Goal: Task Accomplishment & Management: Complete application form

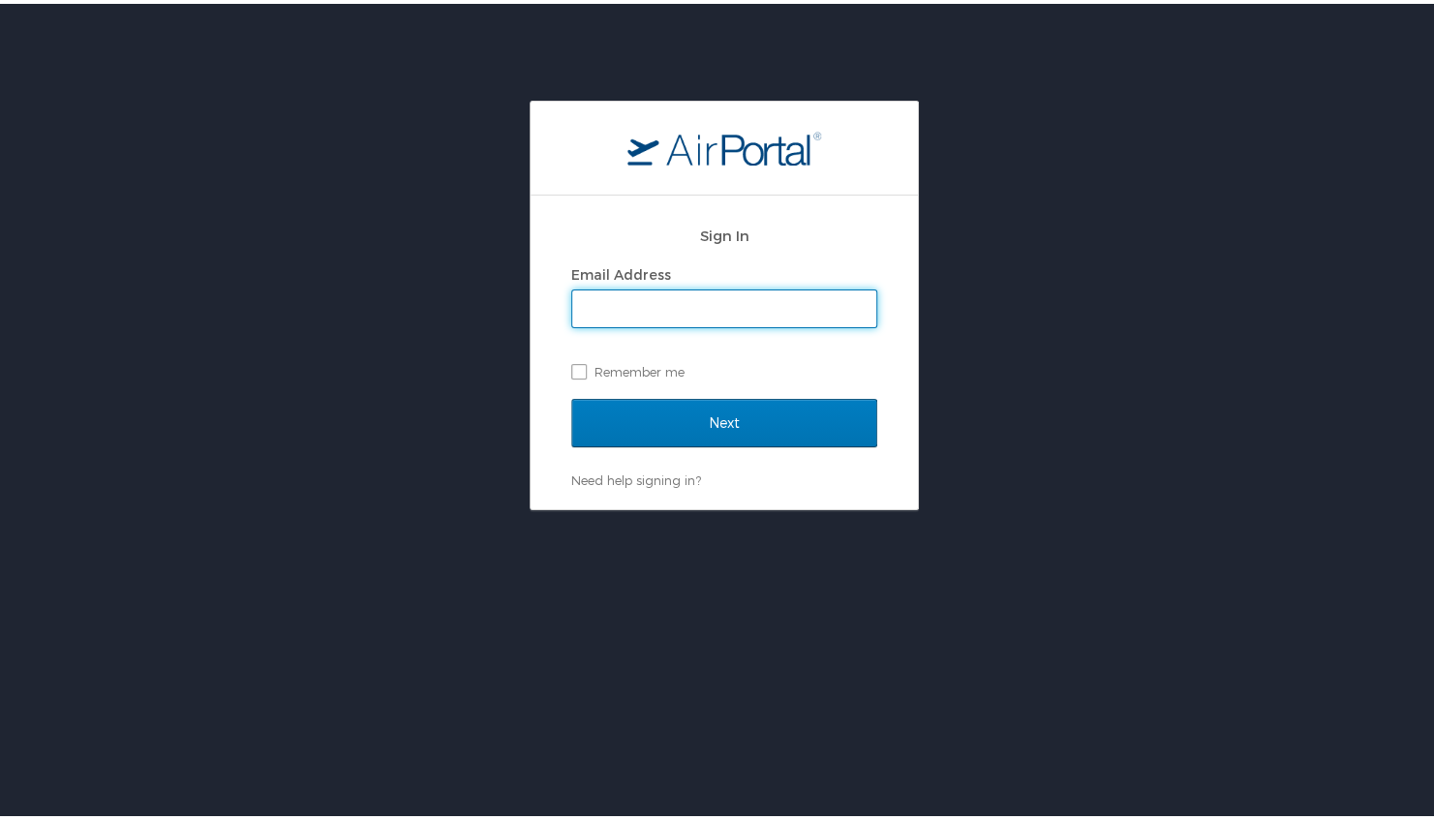
click at [707, 306] on input "Email Address" at bounding box center [724, 305] width 304 height 37
type input "[PERSON_NAME][EMAIL_ADDRESS][PERSON_NAME][DOMAIN_NAME]"
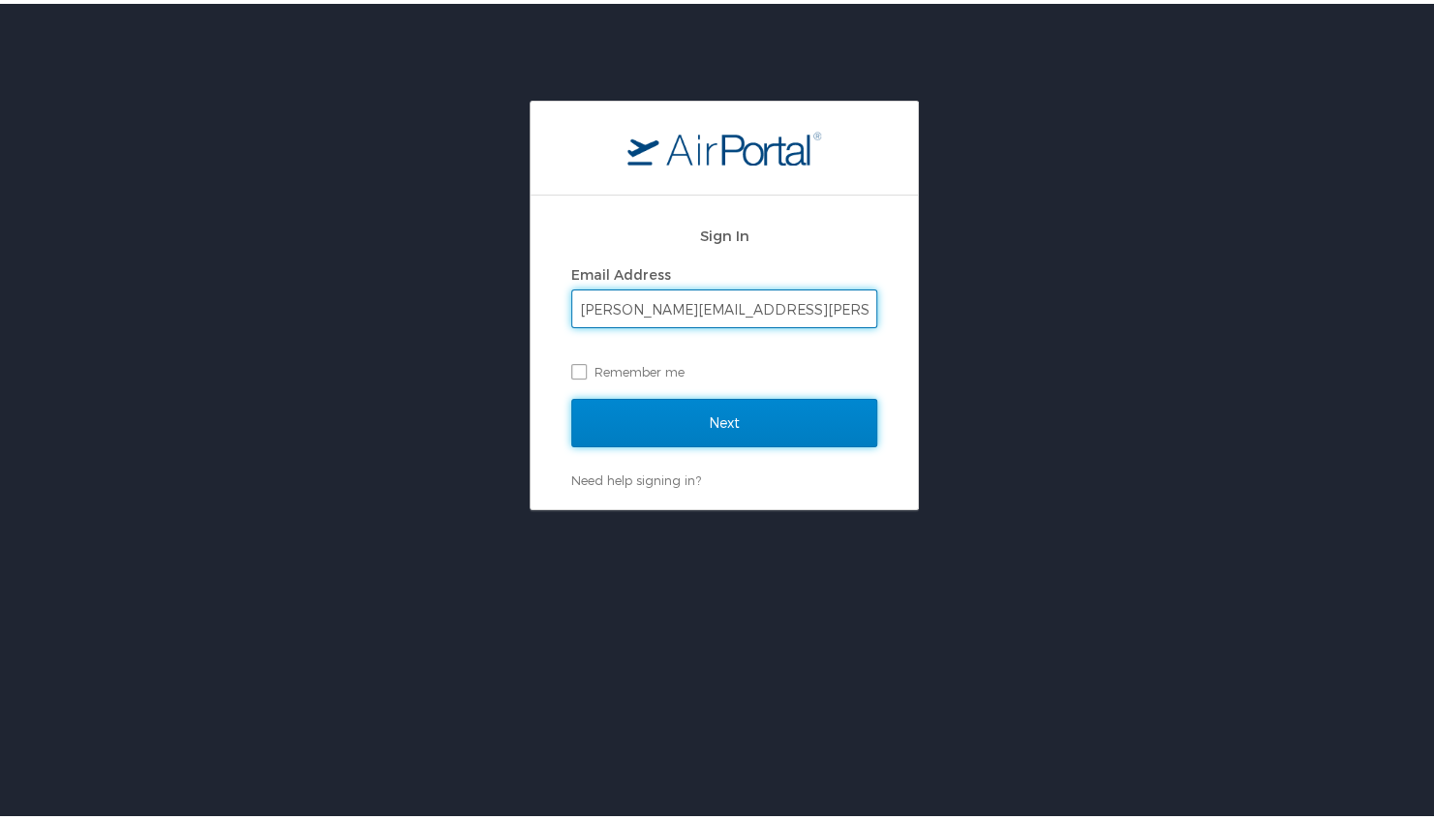
click at [732, 419] on input "Next" at bounding box center [724, 419] width 306 height 48
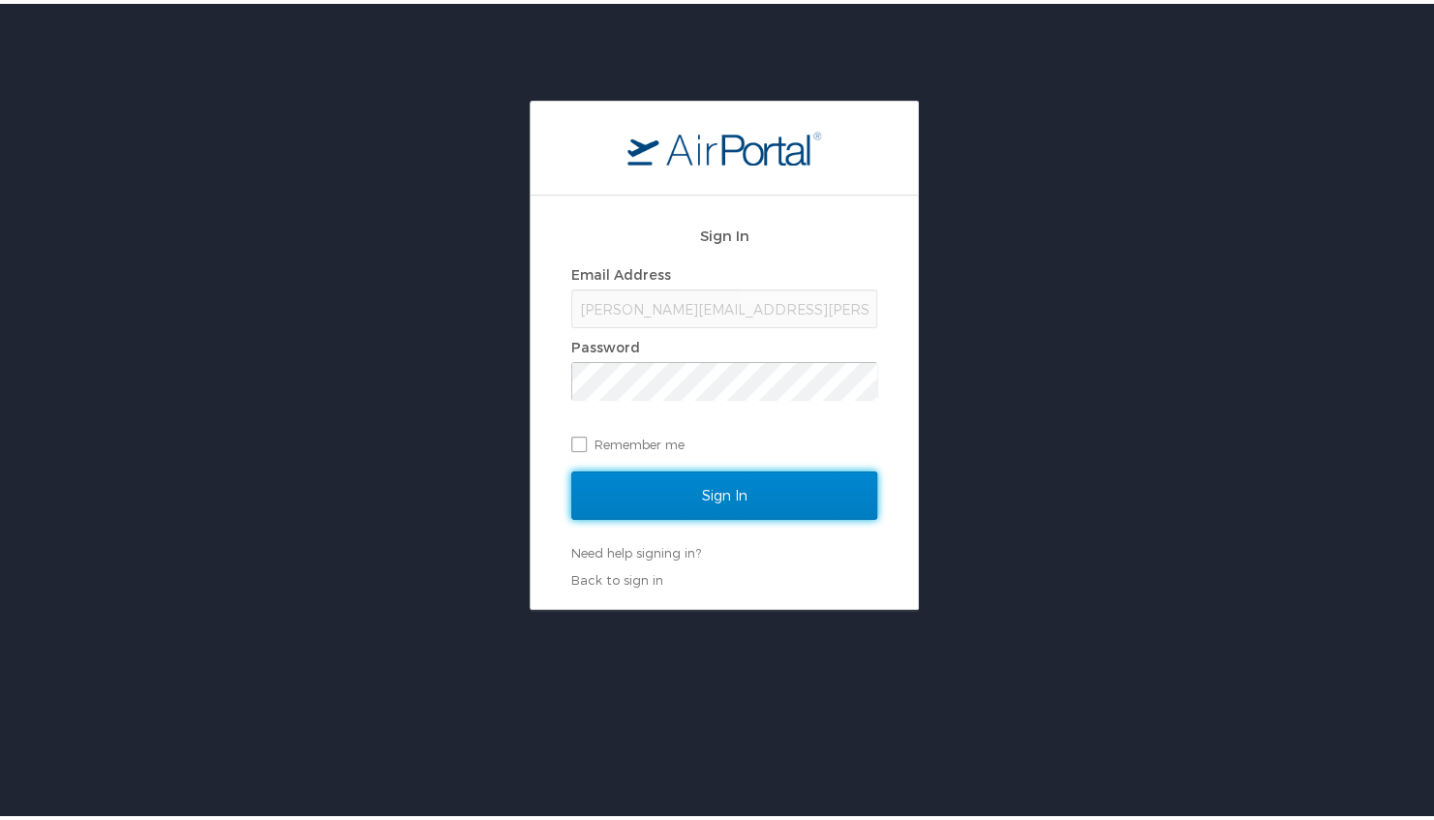
click at [794, 493] on input "Sign In" at bounding box center [724, 492] width 306 height 48
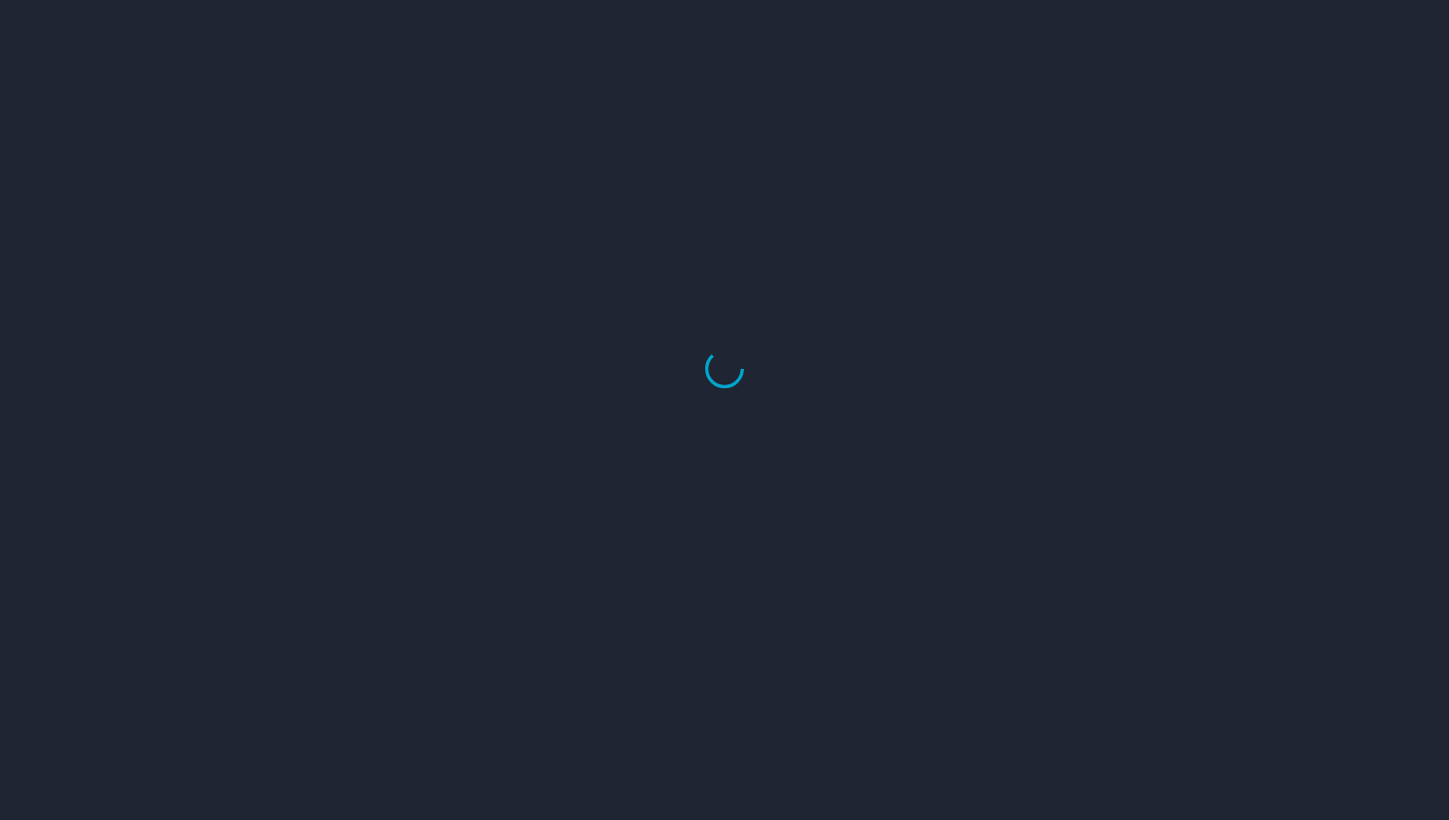
select select "US"
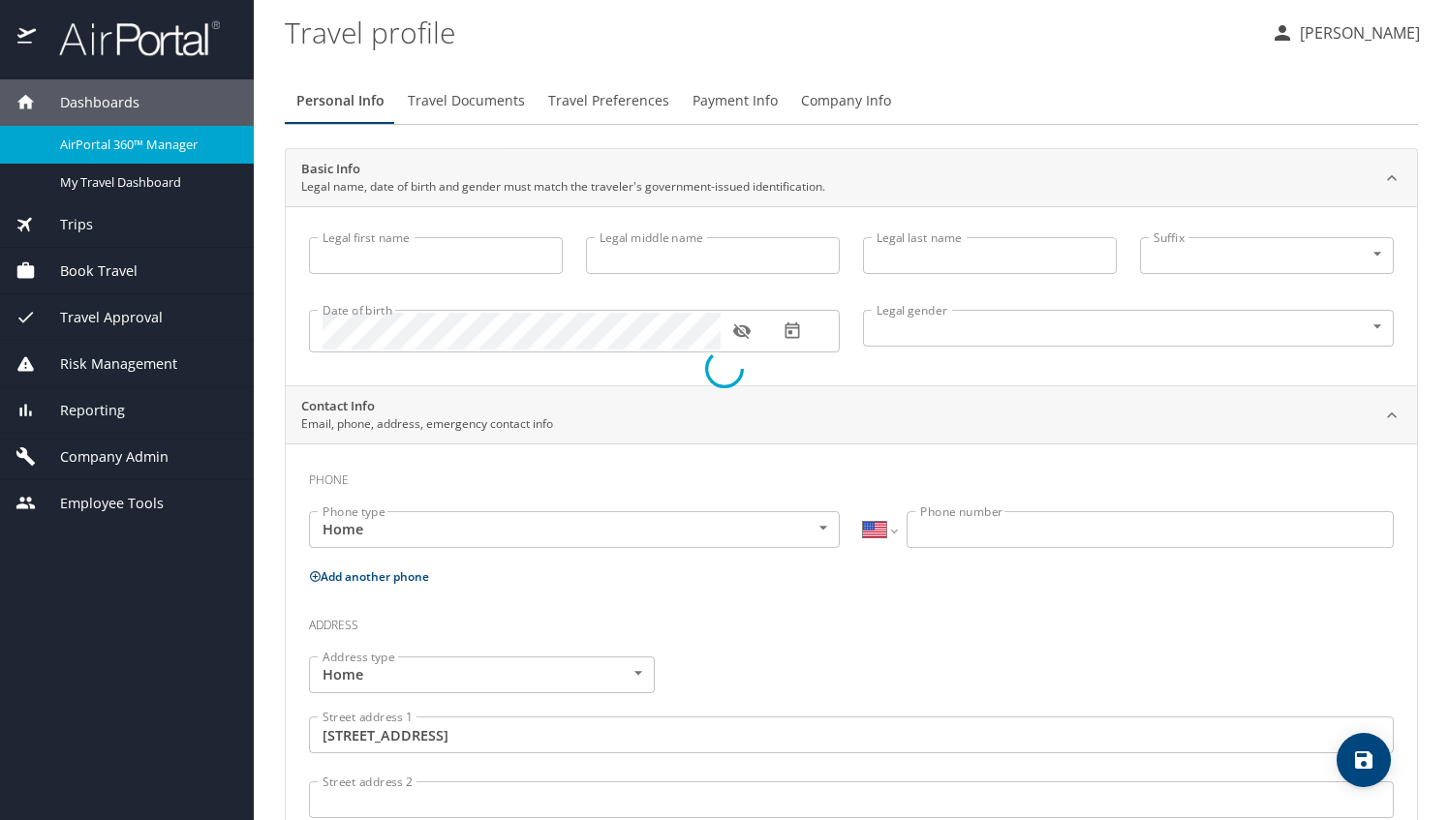
select select "US"
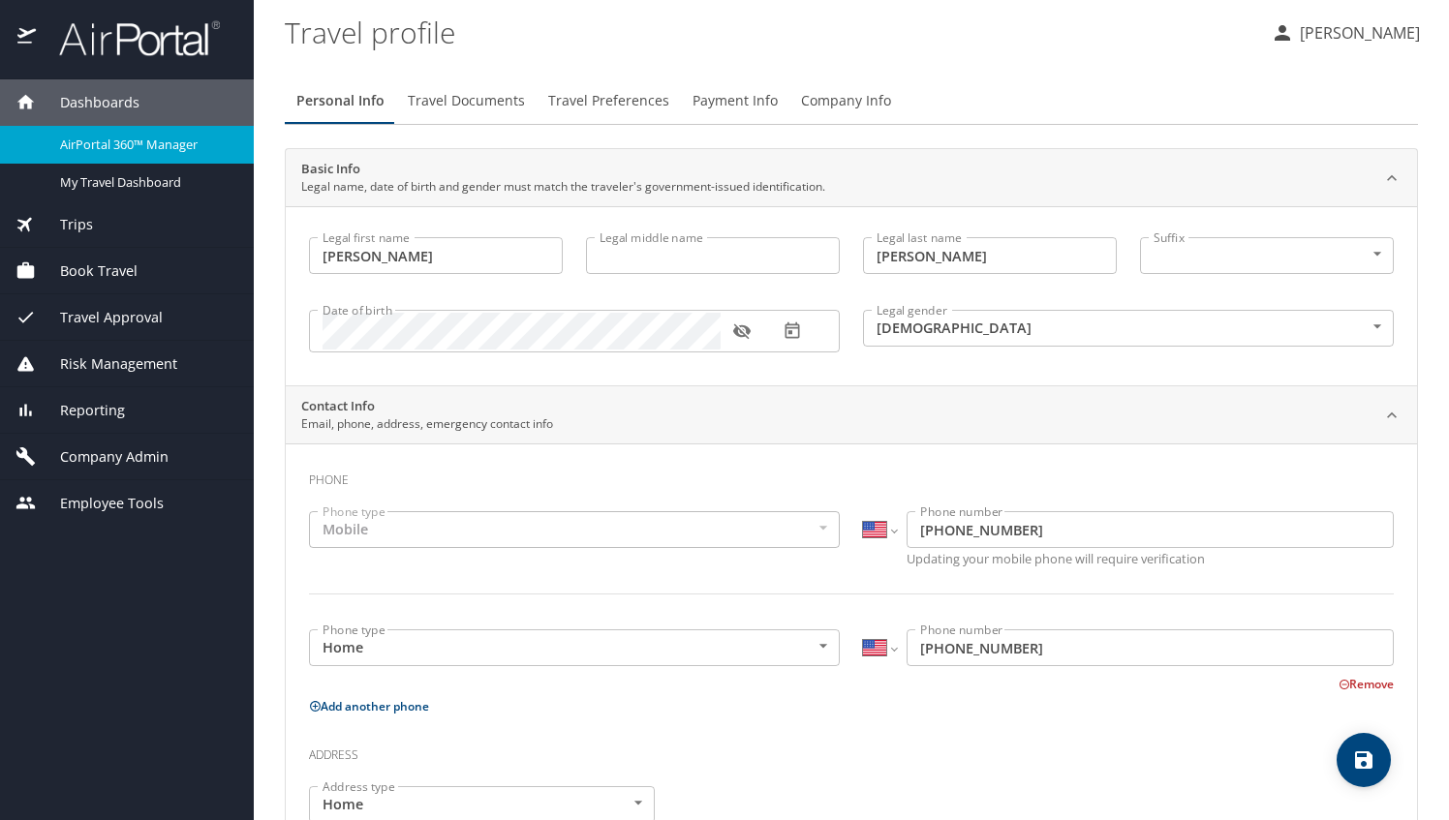
type input "Bettina"
type input "Hopkins"
type input "Female"
type input "David"
type input "Hopkins"
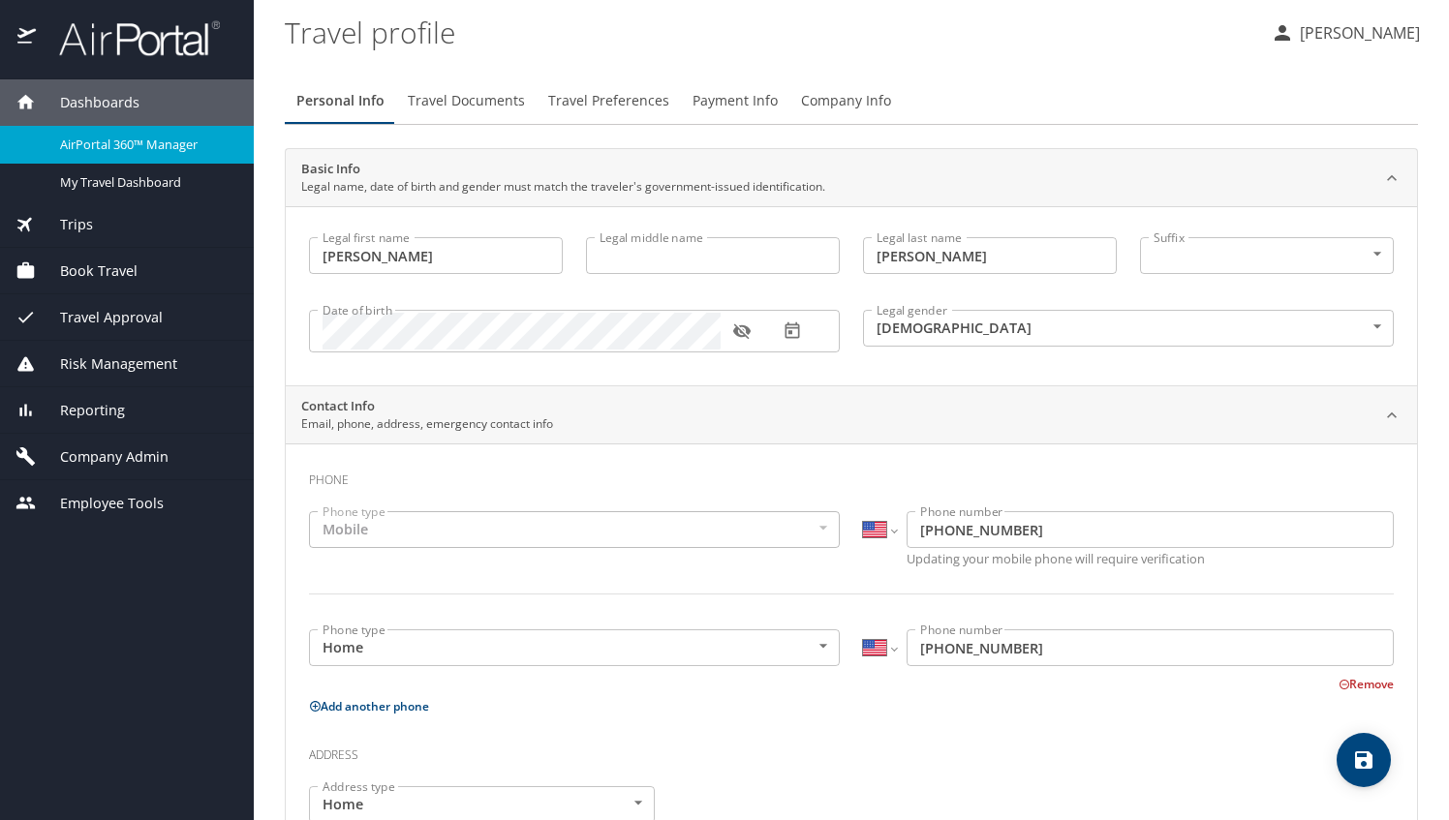
type input "(770) 843-0289"
type input "dtahop44@yahoo.com"
type input "United States of America"
type input "Georgia"
type input "United States of America"
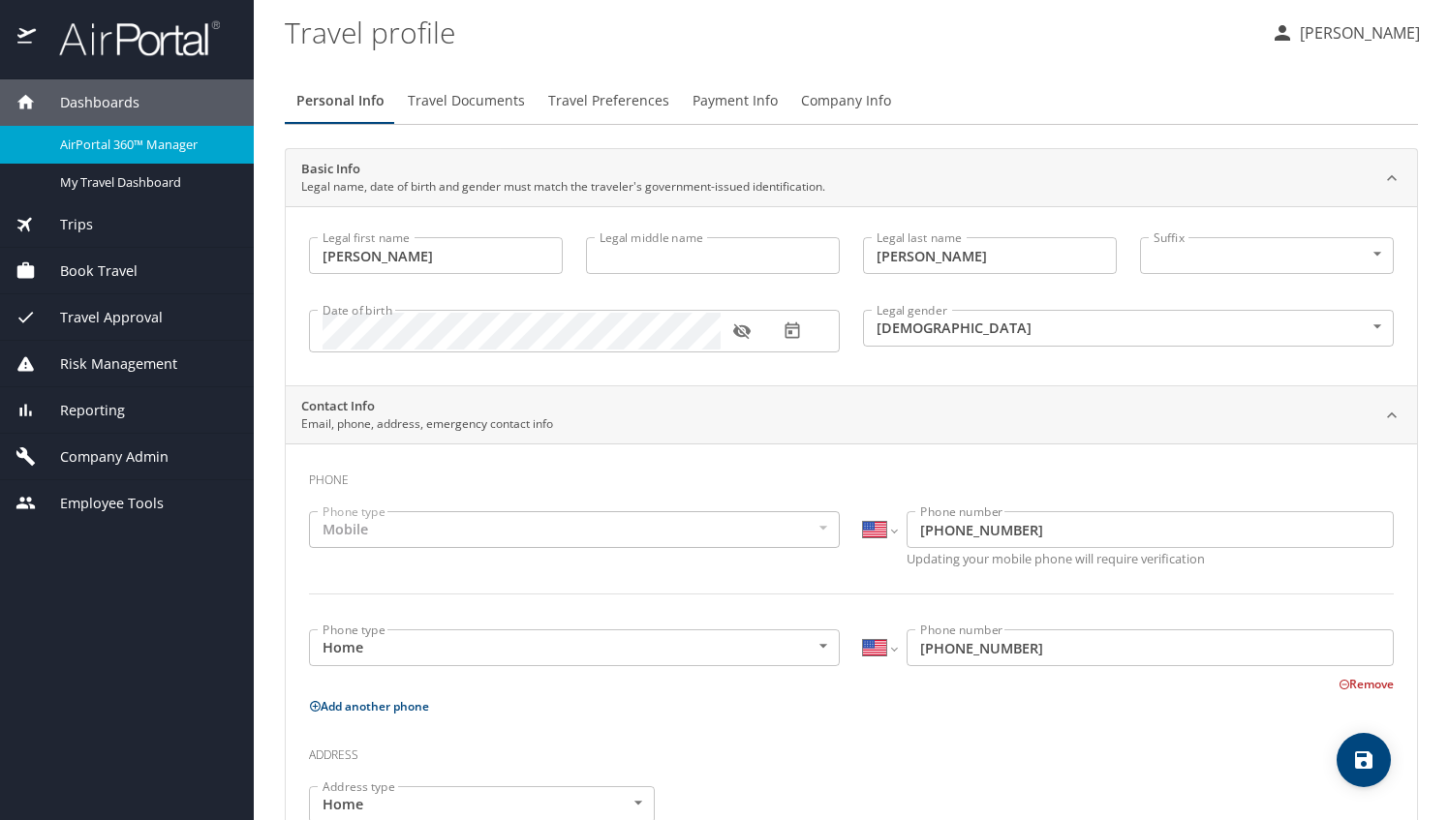
type input "Georgia"
click at [129, 453] on span "Company Admin" at bounding box center [102, 457] width 133 height 21
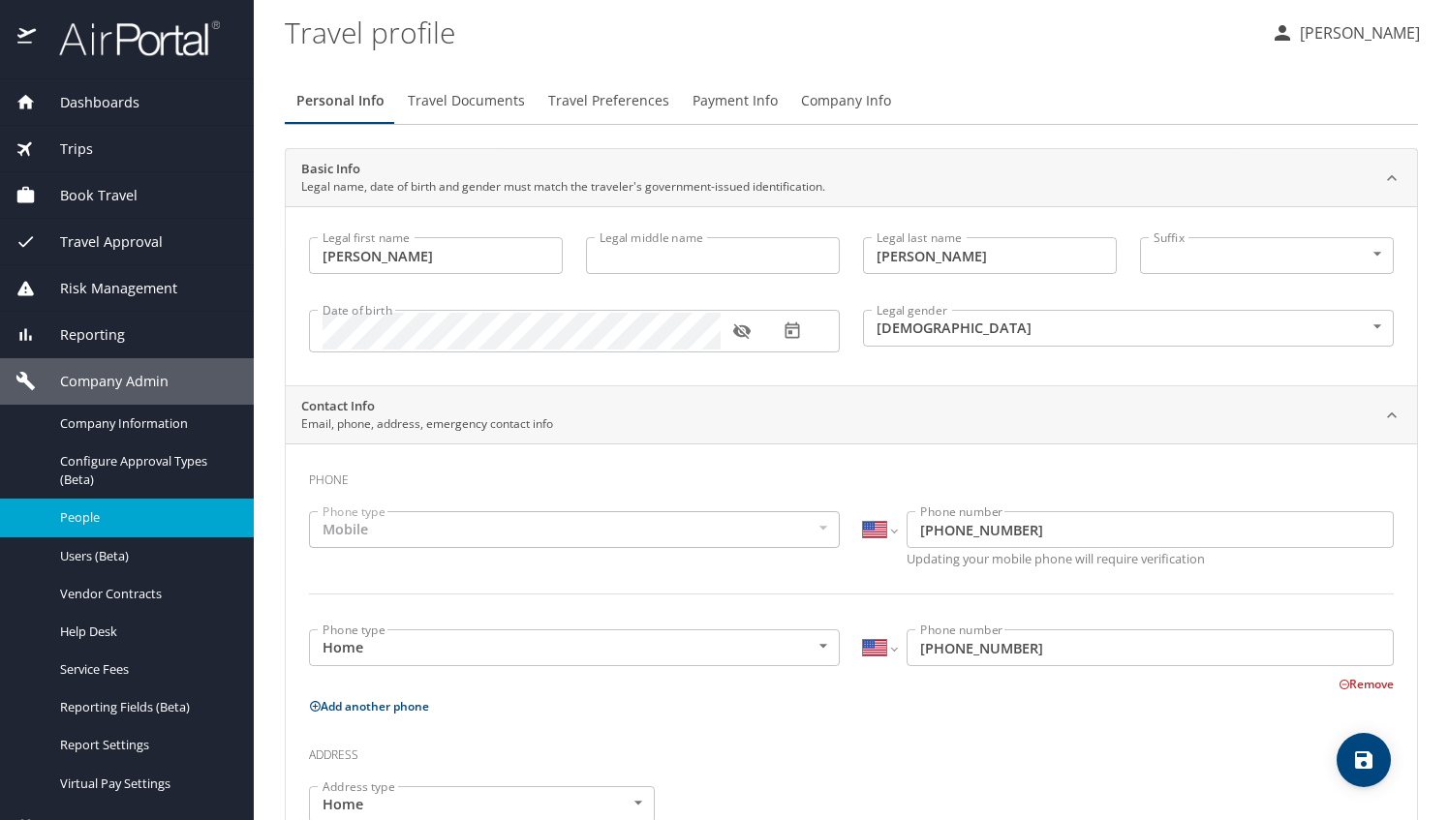
click at [105, 519] on span "People" at bounding box center [145, 517] width 170 height 18
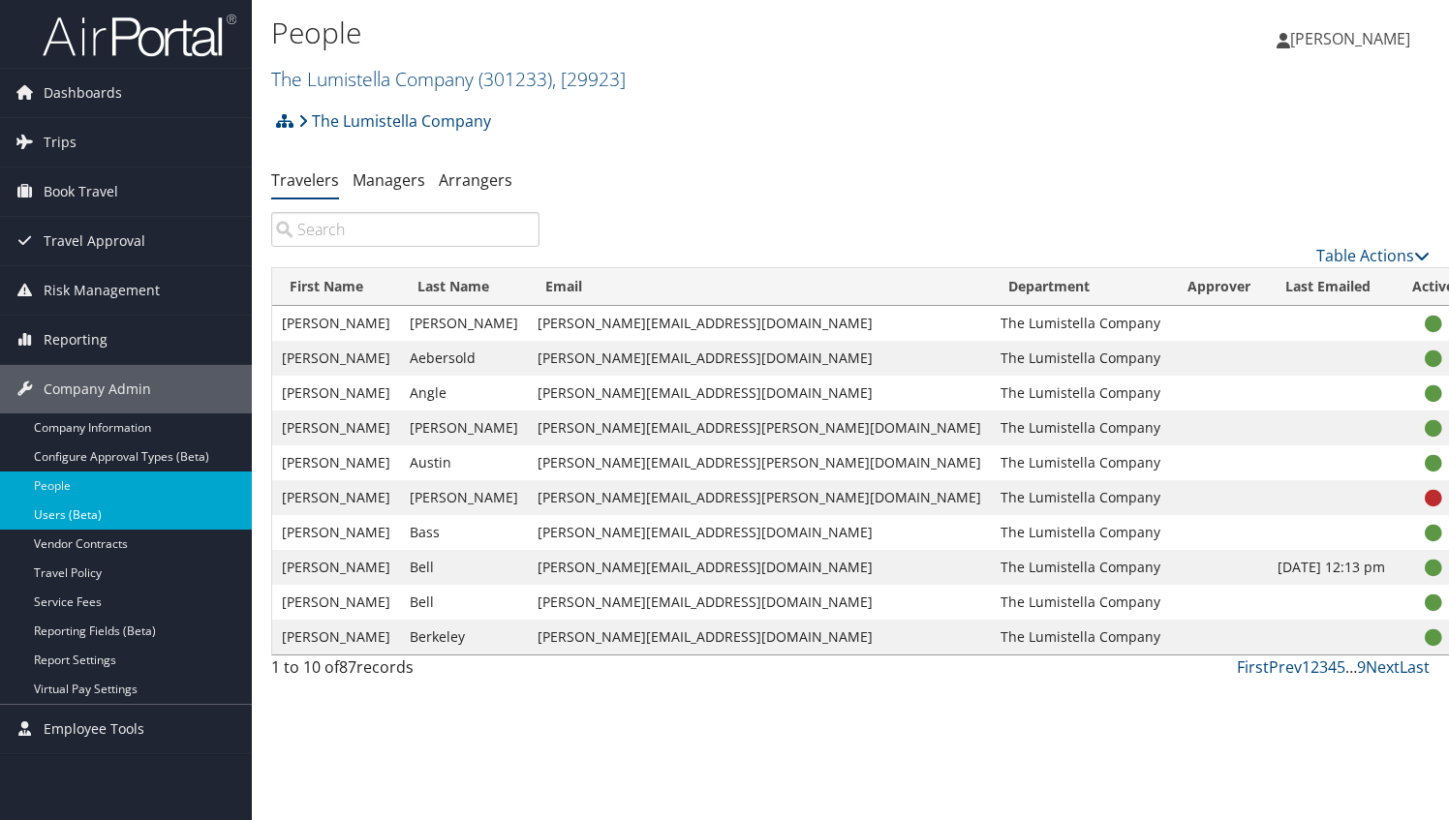
click at [61, 512] on link "Users (Beta)" at bounding box center [126, 515] width 252 height 29
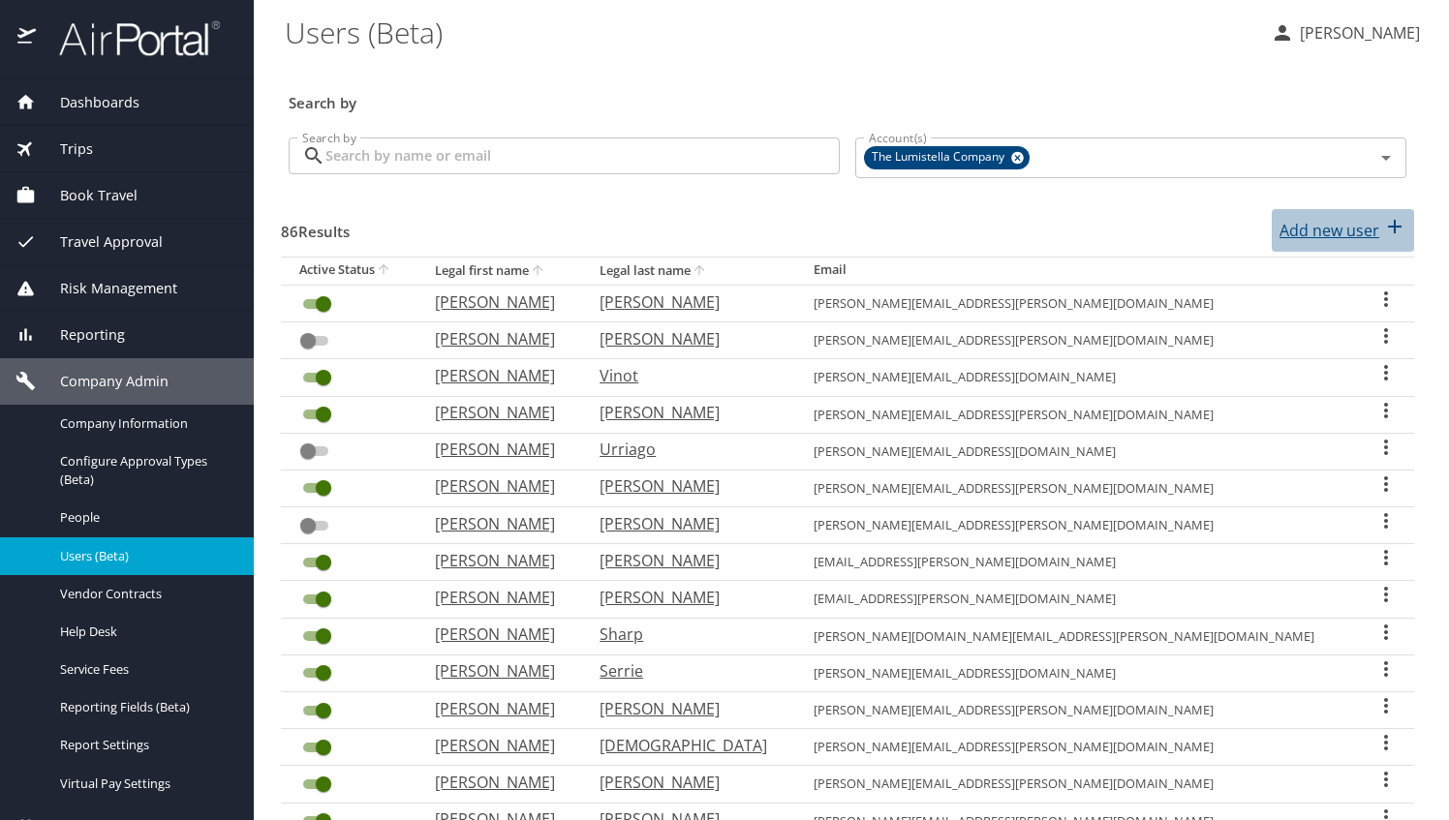
click at [1310, 230] on p "Add new user" at bounding box center [1329, 230] width 100 height 23
select select "US"
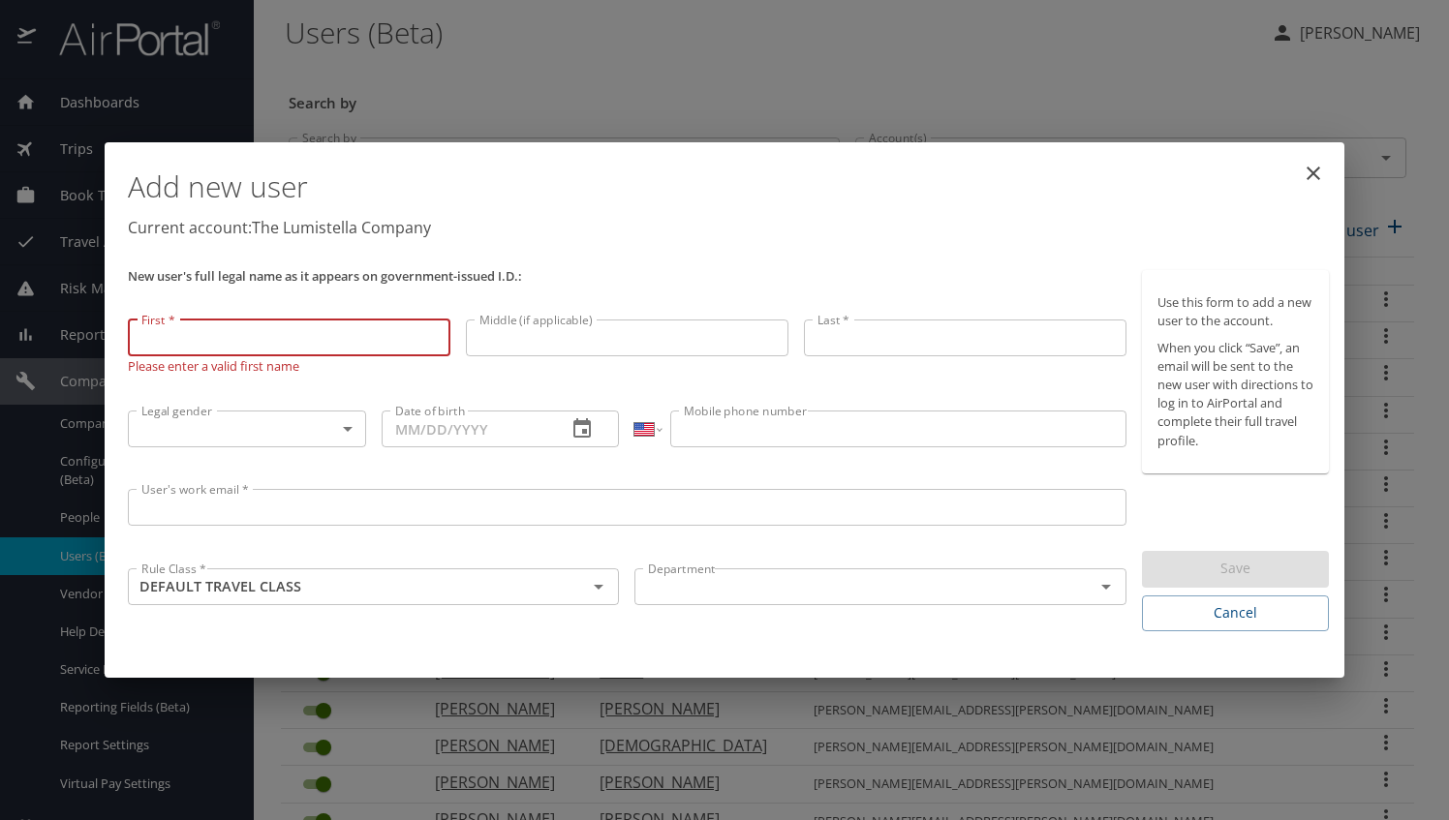
click at [303, 337] on input "First *" at bounding box center [289, 338] width 323 height 37
paste input "Katya Griffin <katya.griffin@lumistella.com>"
drag, startPoint x: 228, startPoint y: 336, endPoint x: 178, endPoint y: 342, distance: 49.7
click at [178, 342] on input "Katya Griffin <katya.griffin@lumistella.com>" at bounding box center [289, 338] width 323 height 37
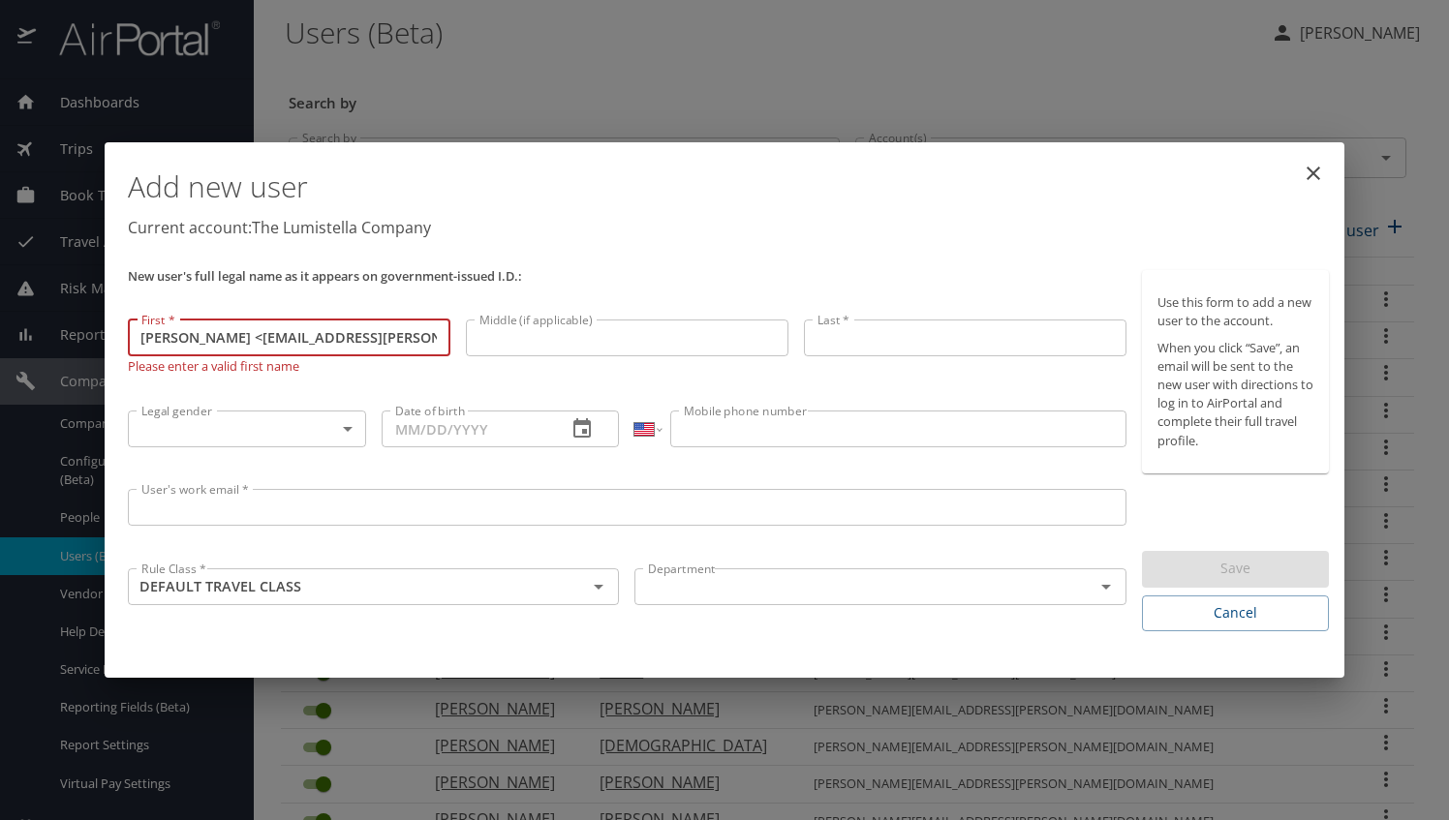
type input "Katya Griffin <katya.griffin@lumistella.com>"
click at [872, 331] on input "Last *" at bounding box center [965, 338] width 323 height 37
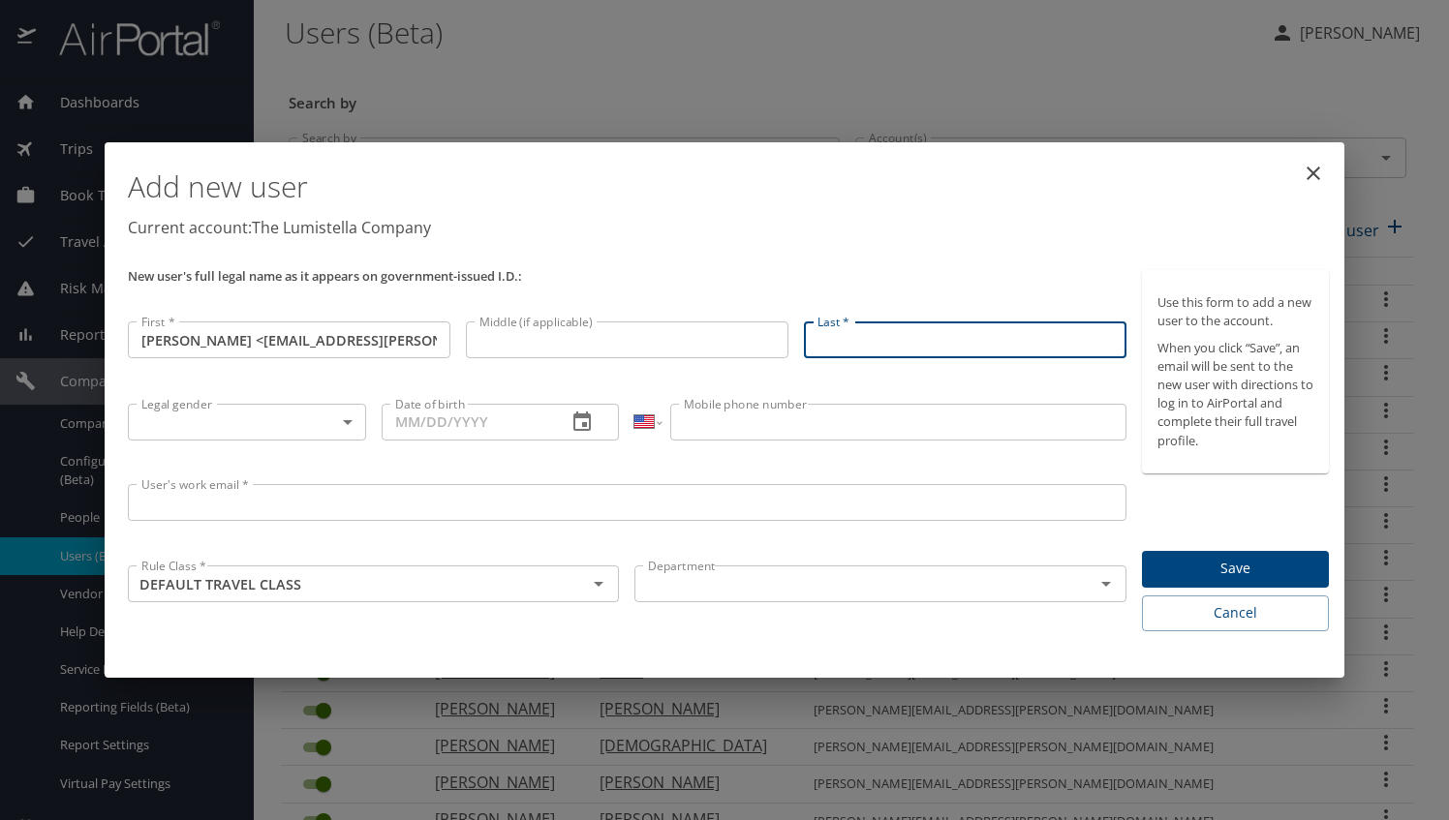
paste input "Griffin"
type input "Griffin"
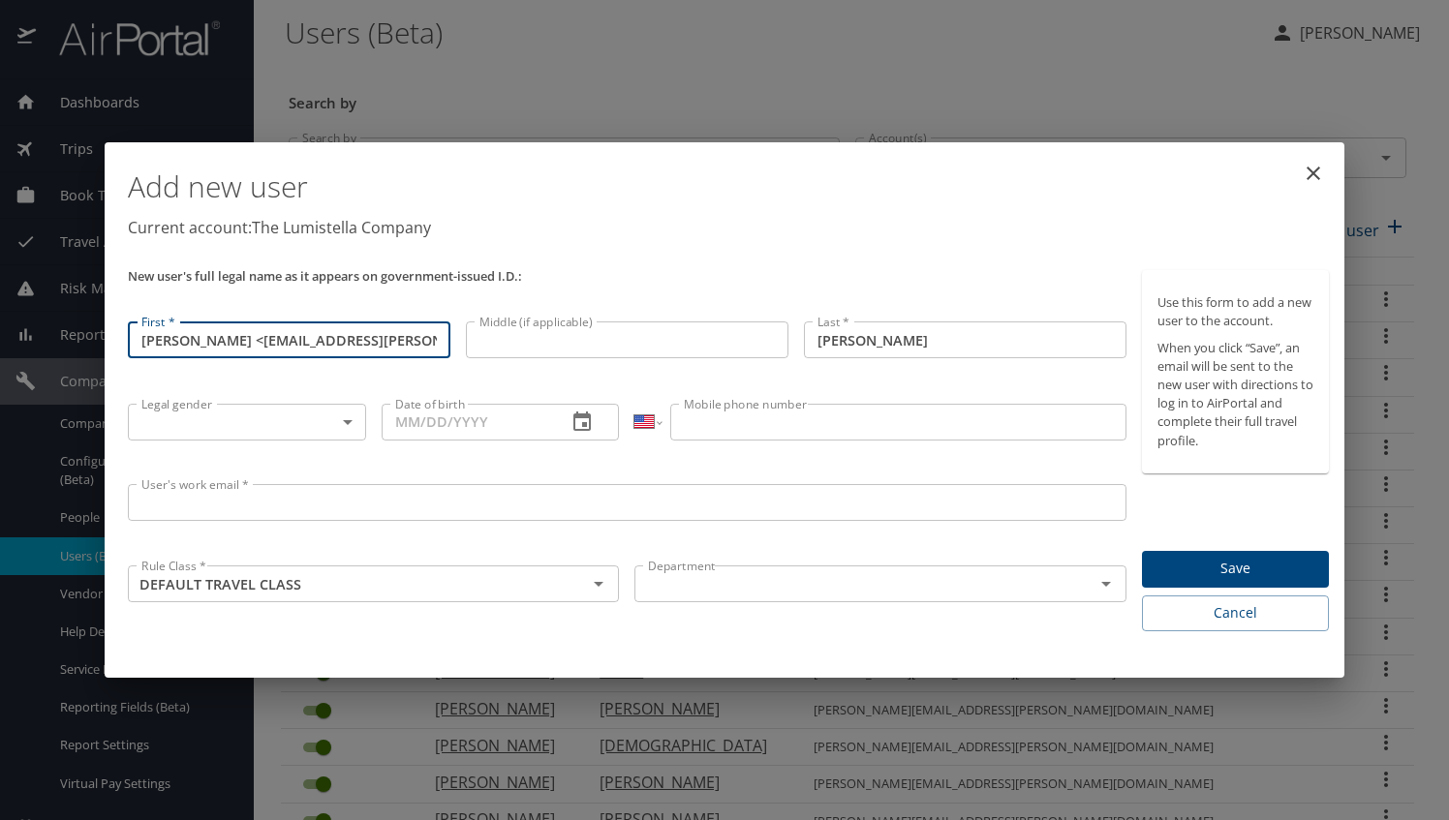
scroll to position [0, 1]
drag, startPoint x: 231, startPoint y: 337, endPoint x: 449, endPoint y: 362, distance: 220.3
click at [449, 362] on div "First * Katya Griffin <katya.griffin@lumistella.com> First *" at bounding box center [289, 354] width 338 height 81
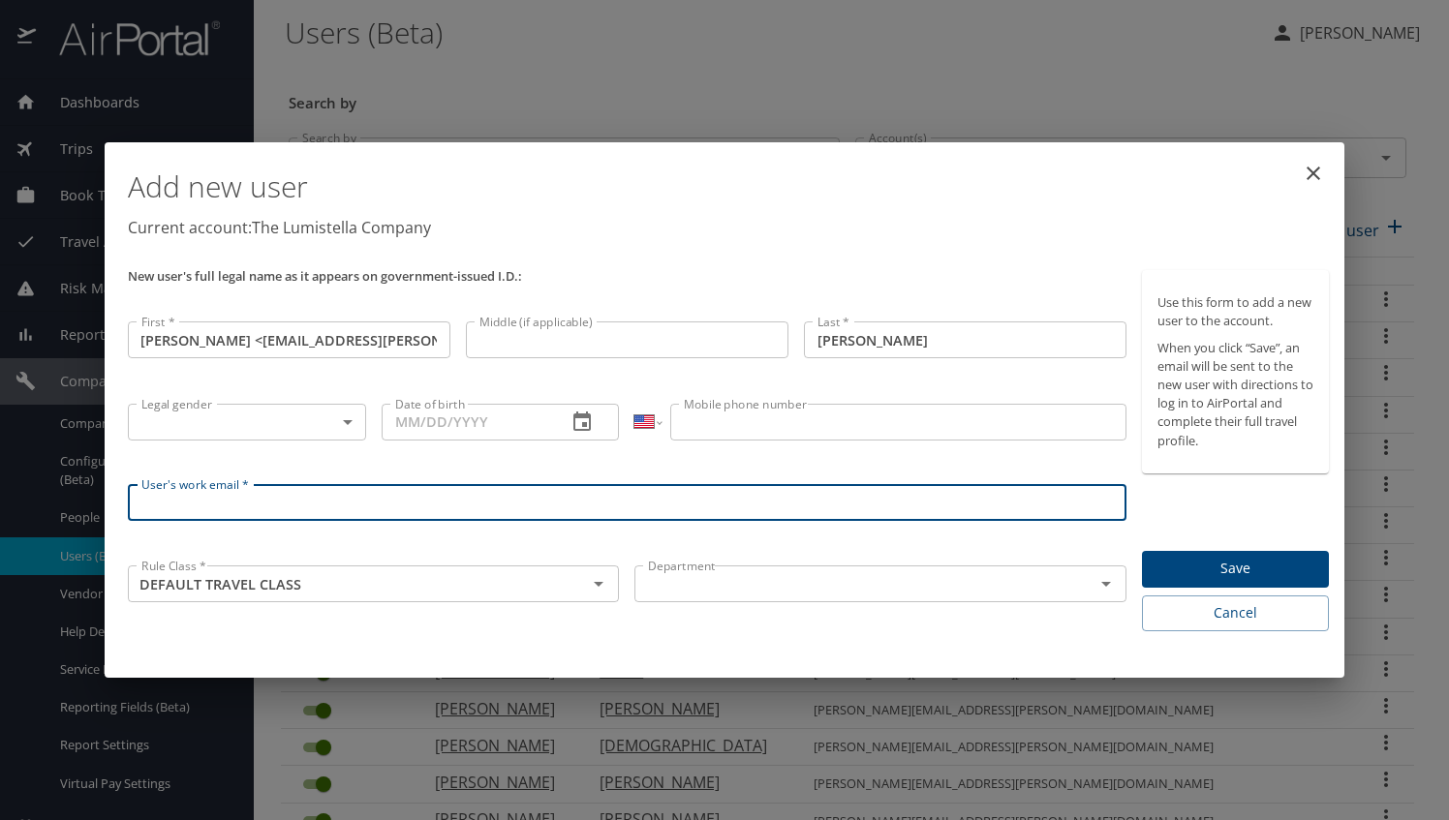
scroll to position [0, 0]
click at [395, 507] on input "User's work email *" at bounding box center [627, 502] width 999 height 37
paste input "<katya.griffin@lumistella.com>"
click at [153, 506] on input "<katya.griffin@lumistella.com" at bounding box center [627, 502] width 999 height 37
click at [150, 503] on input "<katya.griffin@lumistella.com" at bounding box center [627, 502] width 999 height 37
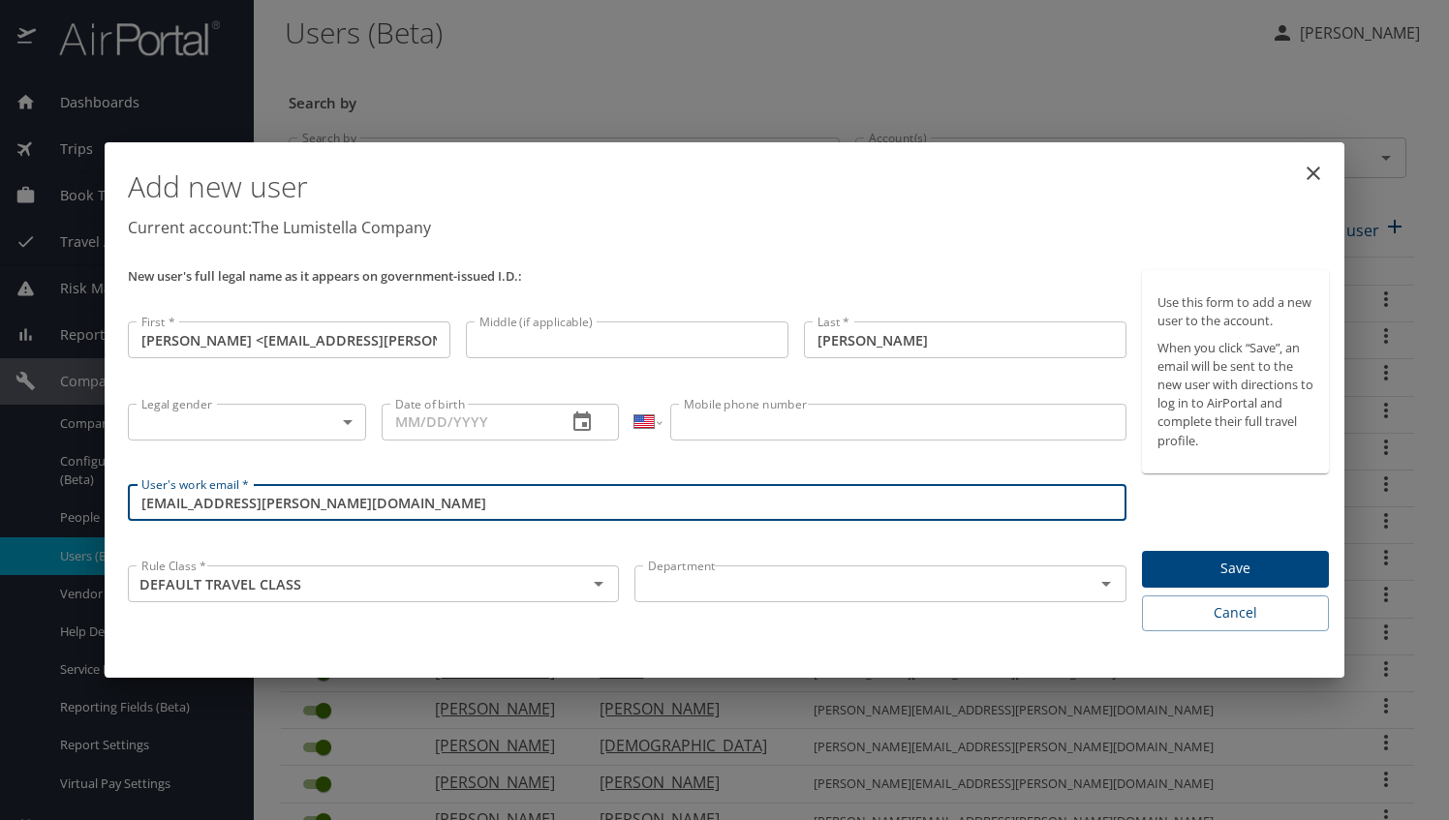
type input "katya.griffin@lumistella.com"
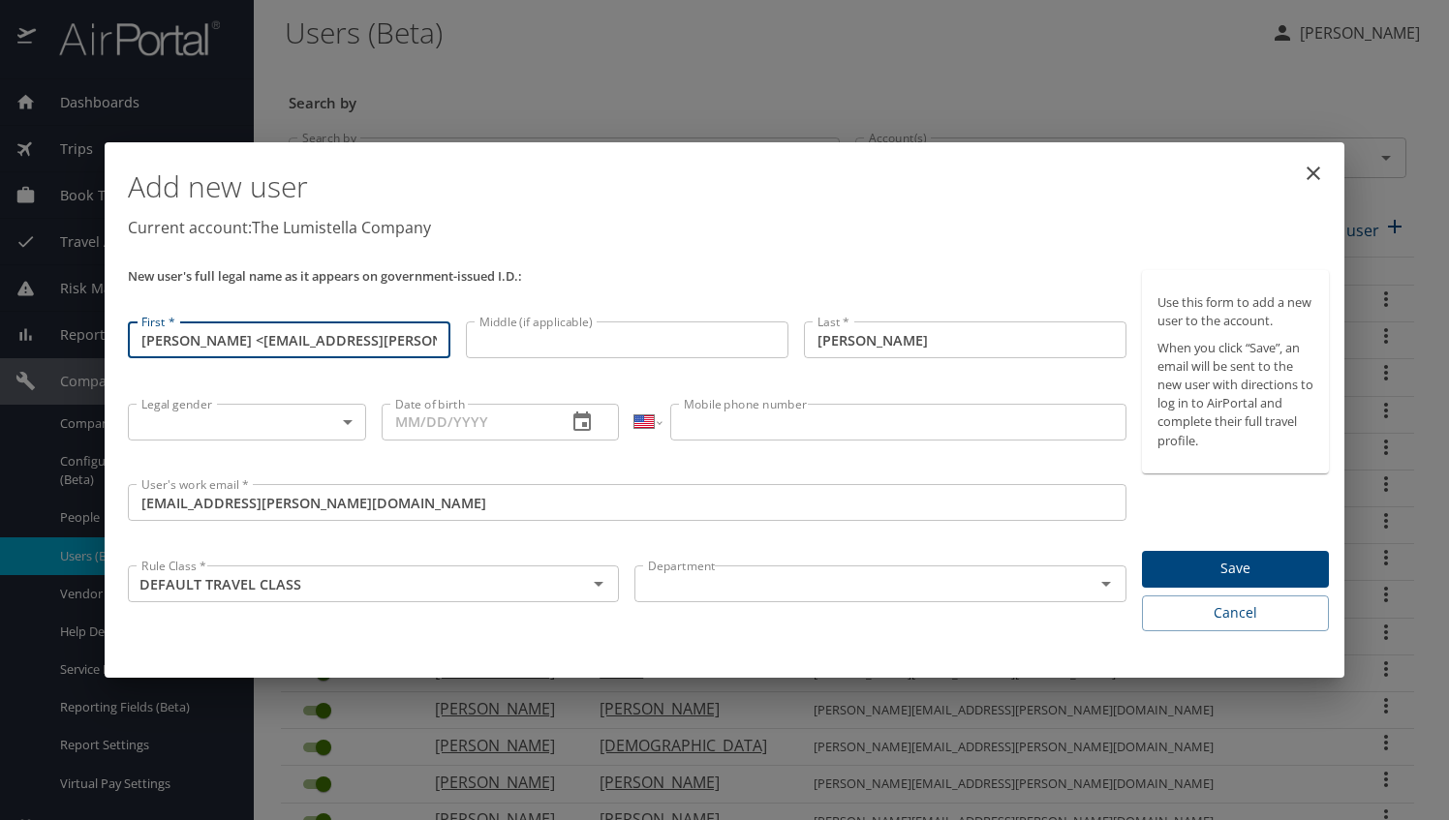
scroll to position [0, 1]
drag, startPoint x: 230, startPoint y: 340, endPoint x: 494, endPoint y: 329, distance: 264.6
click at [496, 327] on div "New user's full legal name as it appears on government-issued I.D.: First * Kat…" at bounding box center [627, 450] width 1014 height 377
click at [611, 583] on button "Open" at bounding box center [598, 583] width 27 height 27
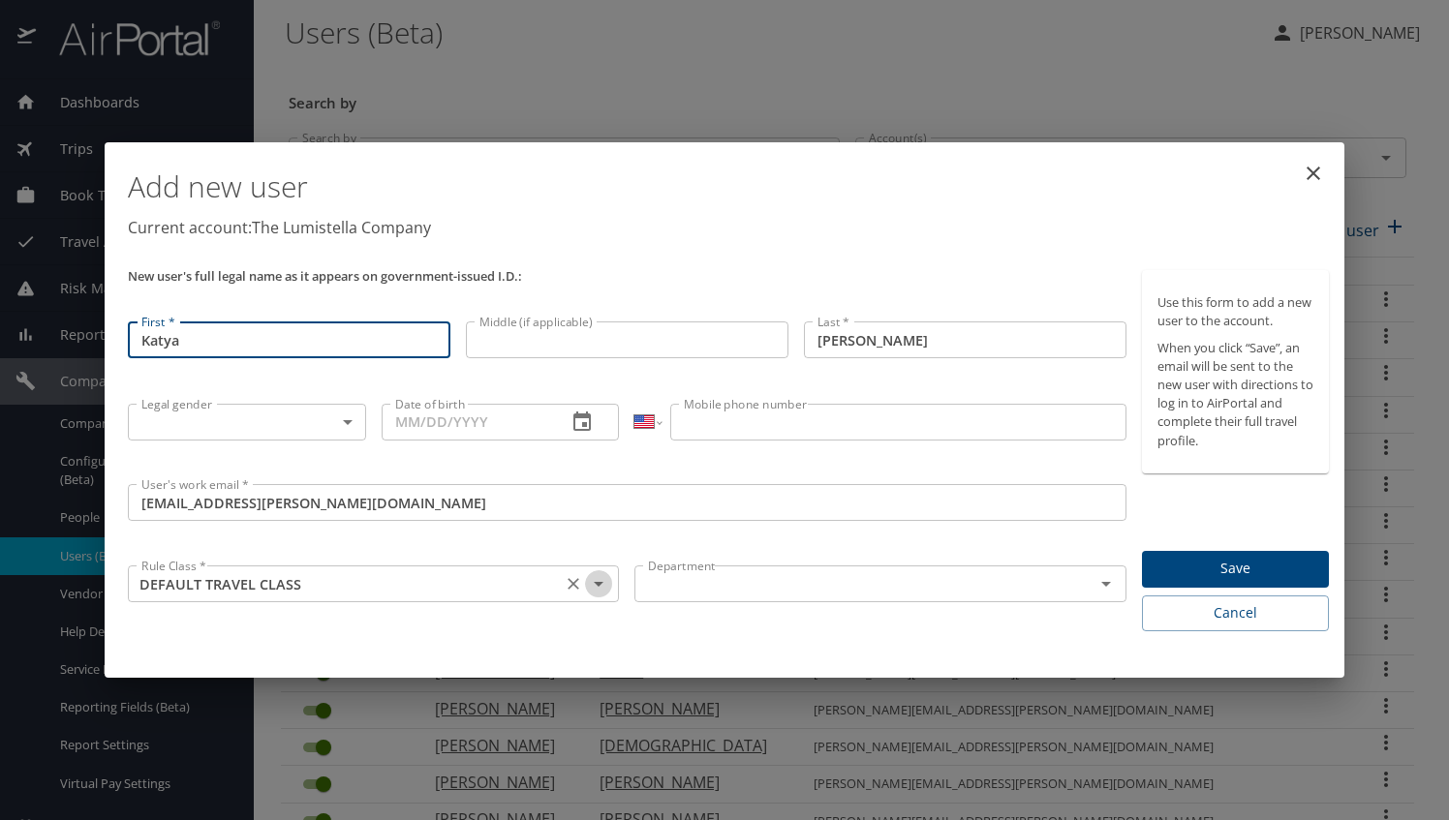
type input "Katya"
drag, startPoint x: 523, startPoint y: 538, endPoint x: 809, endPoint y: 541, distance: 285.8
click at [525, 538] on div "User's work email * katya.griffin@lumistella.com User's work email *" at bounding box center [627, 517] width 1014 height 81
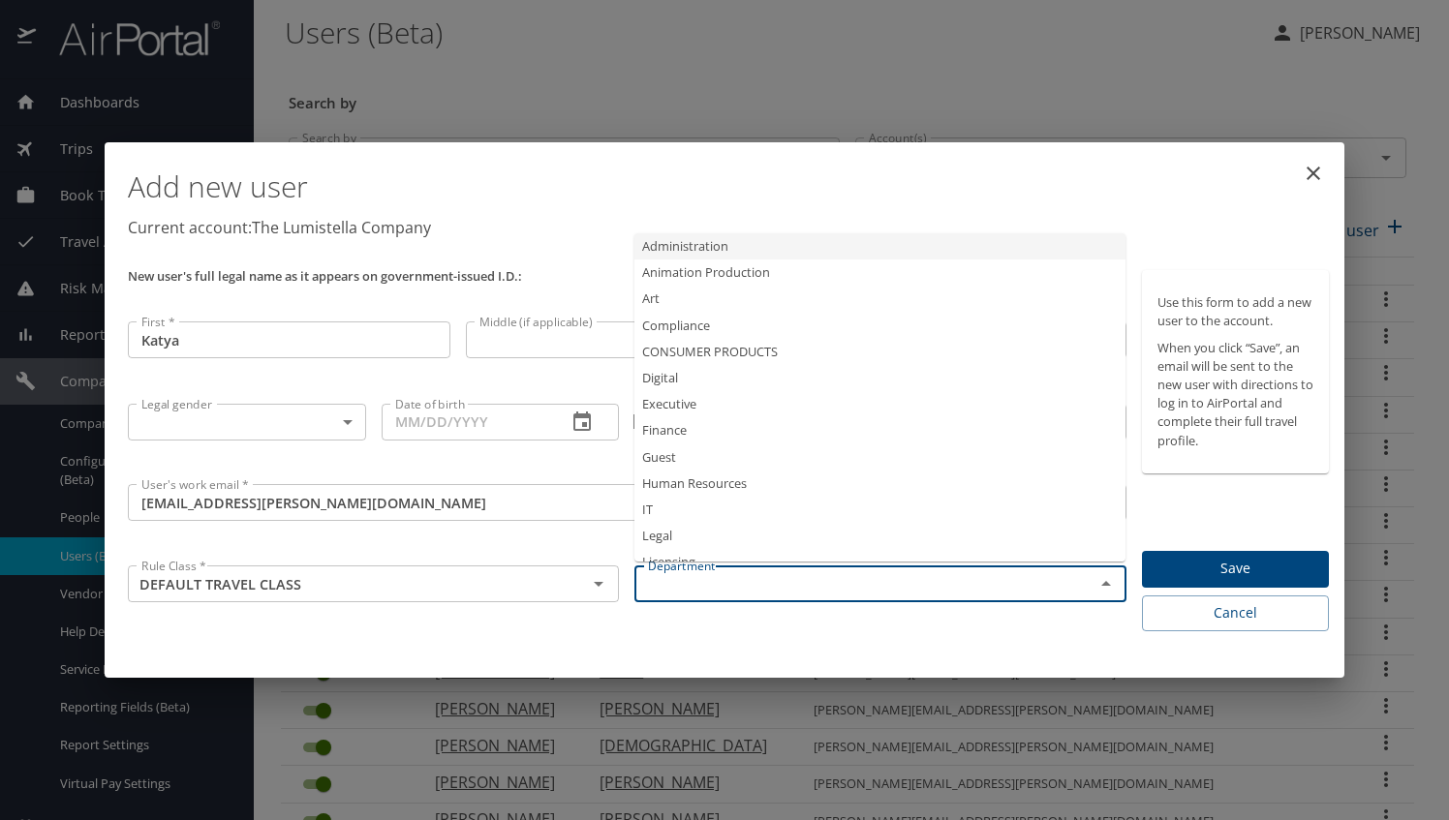
click at [891, 595] on input "text" at bounding box center [851, 583] width 422 height 25
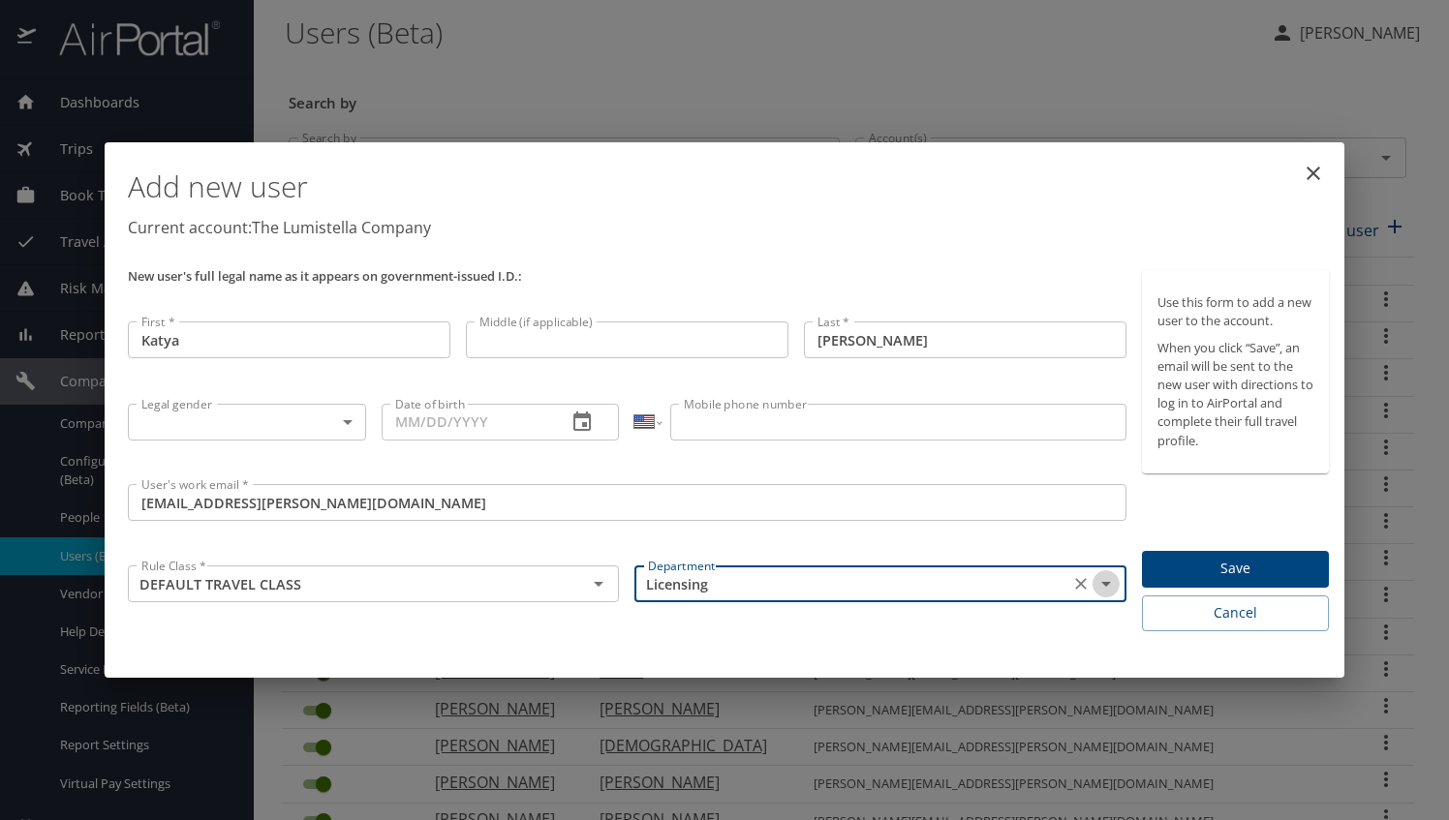
click at [1107, 583] on icon "Open" at bounding box center [1105, 583] width 23 height 23
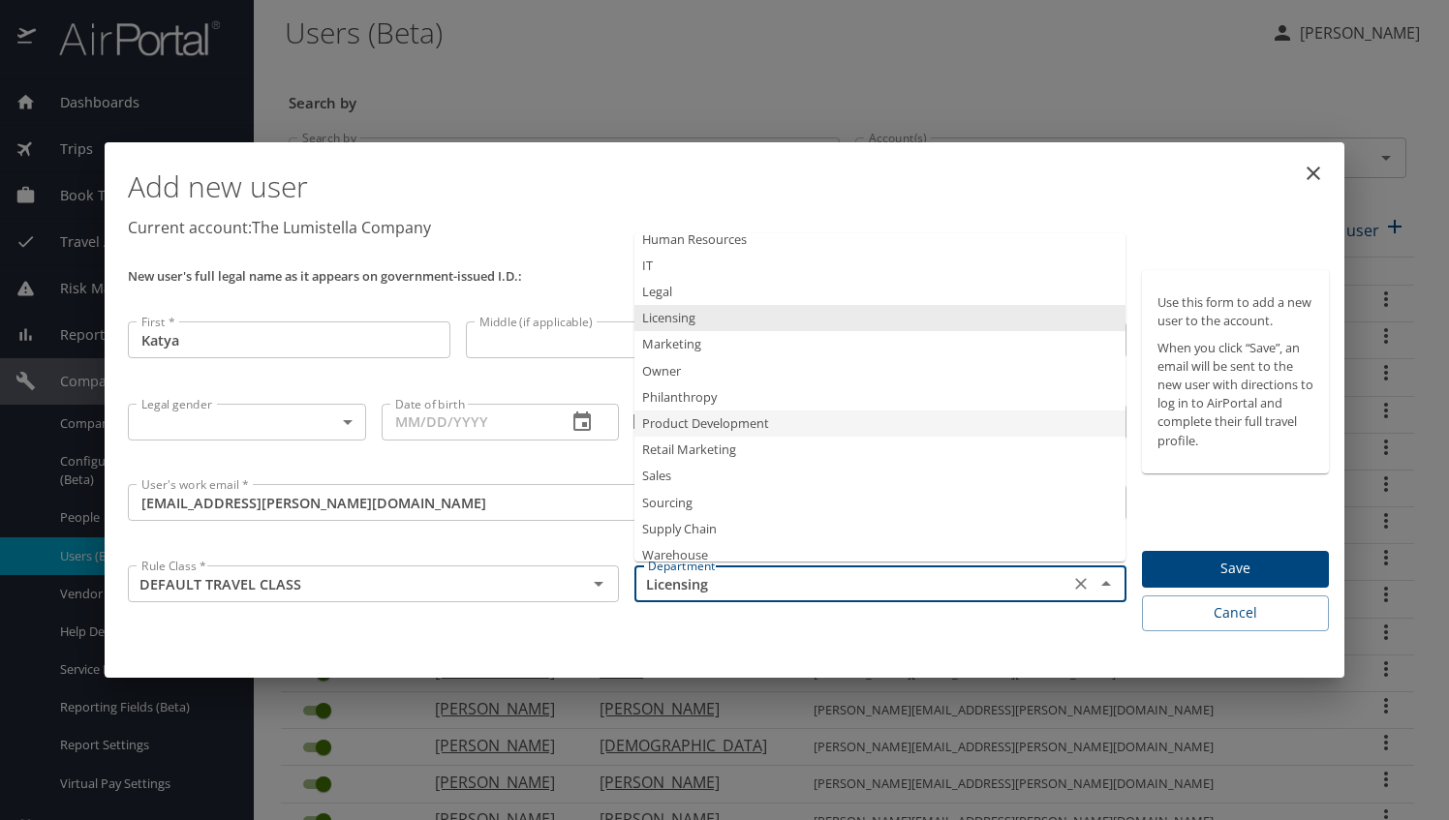
scroll to position [260, 0]
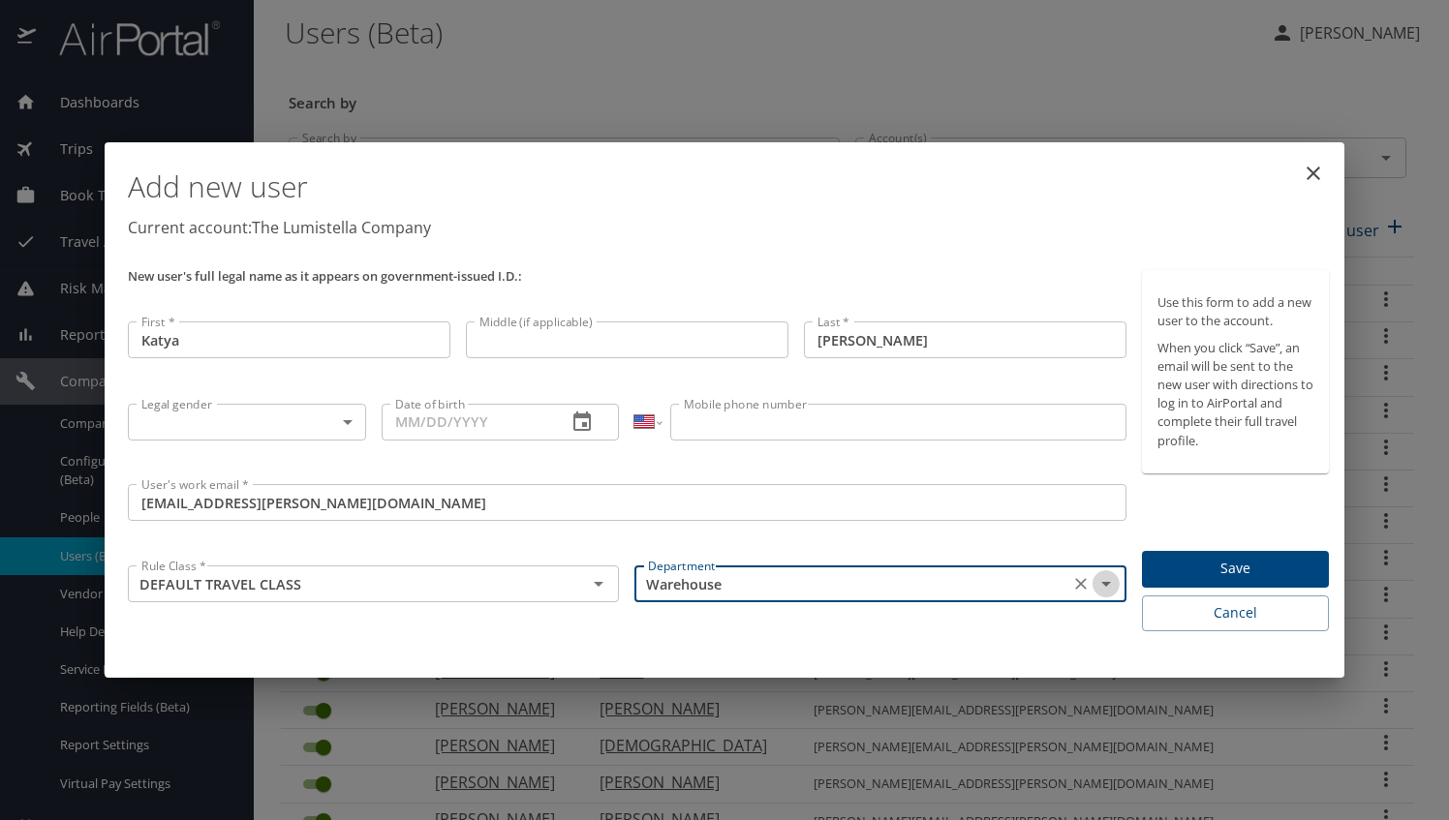
click at [1094, 583] on icon "Open" at bounding box center [1105, 583] width 23 height 23
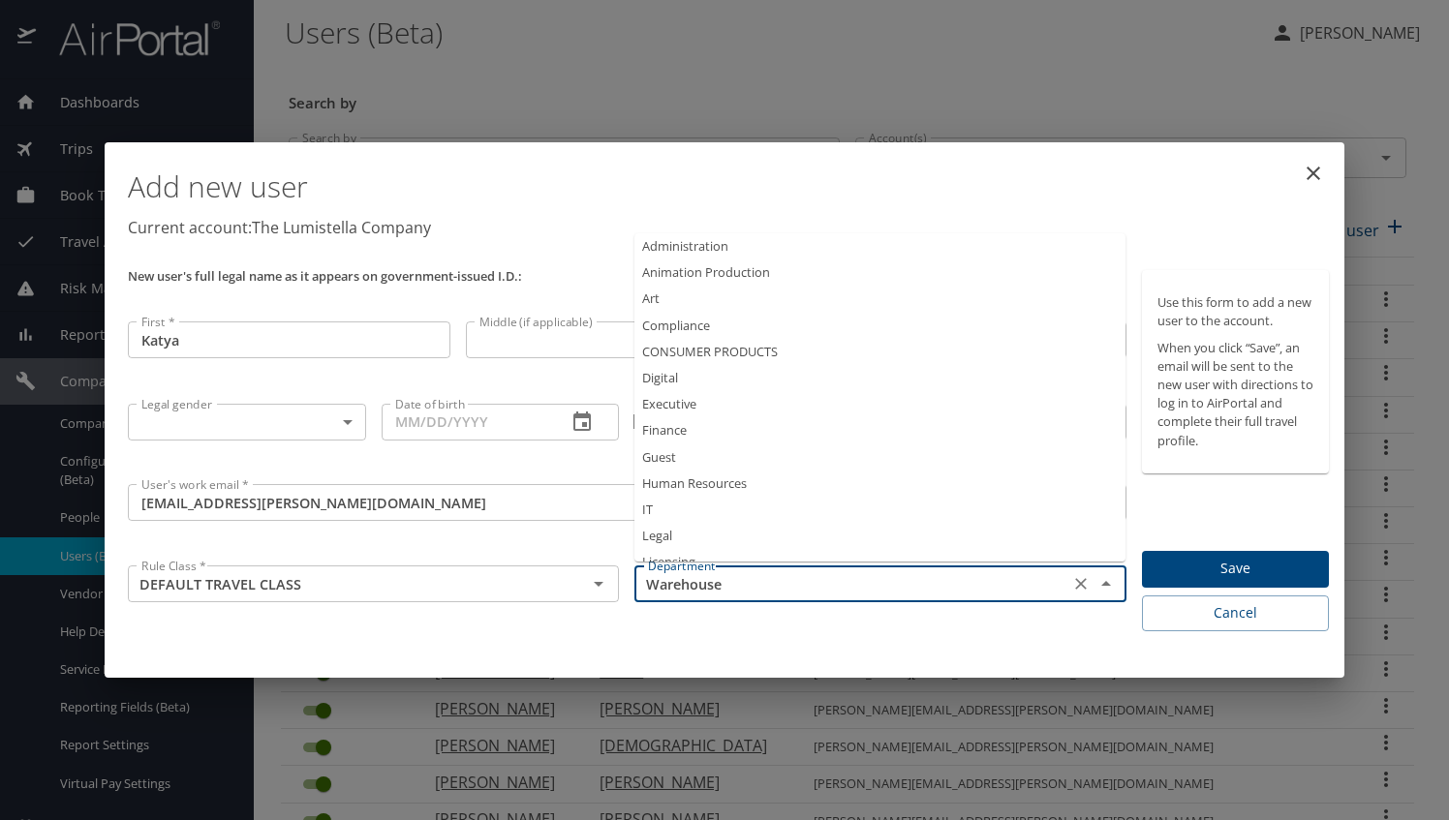
scroll to position [255, 0]
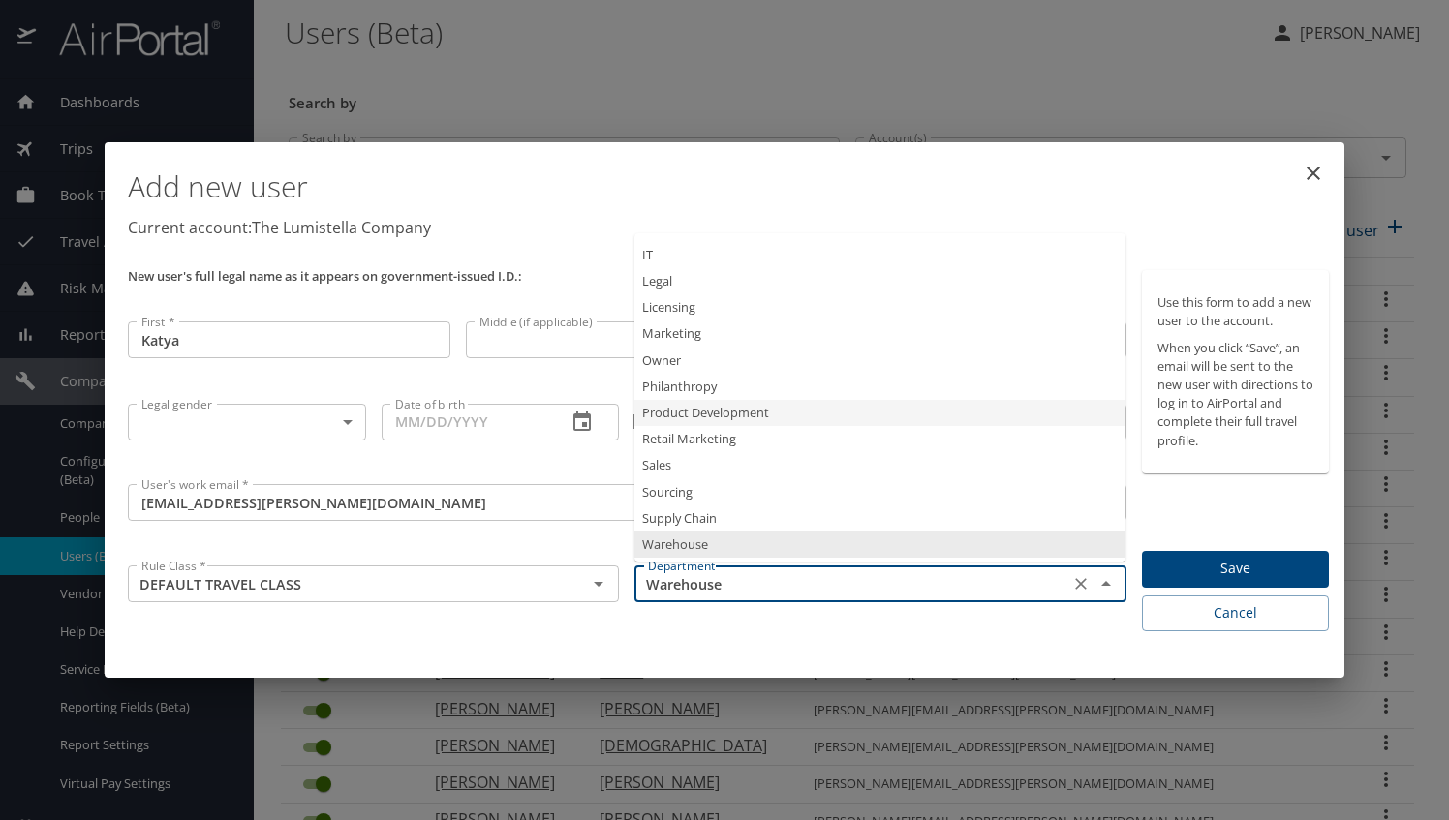
click at [726, 407] on li "Product Development" at bounding box center [879, 413] width 491 height 26
type input "Product Development"
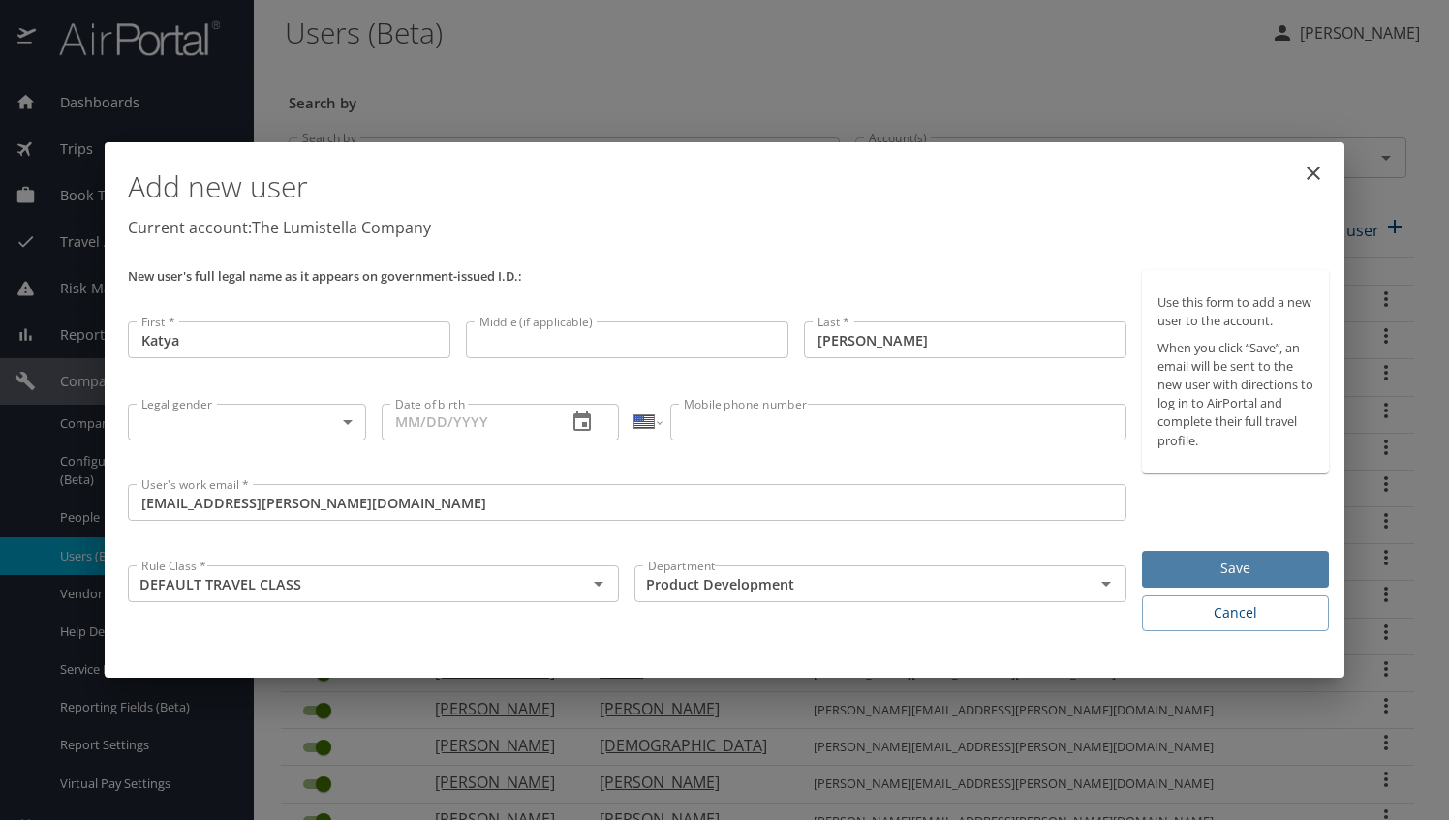
click at [1195, 571] on span "Save" at bounding box center [1235, 569] width 156 height 24
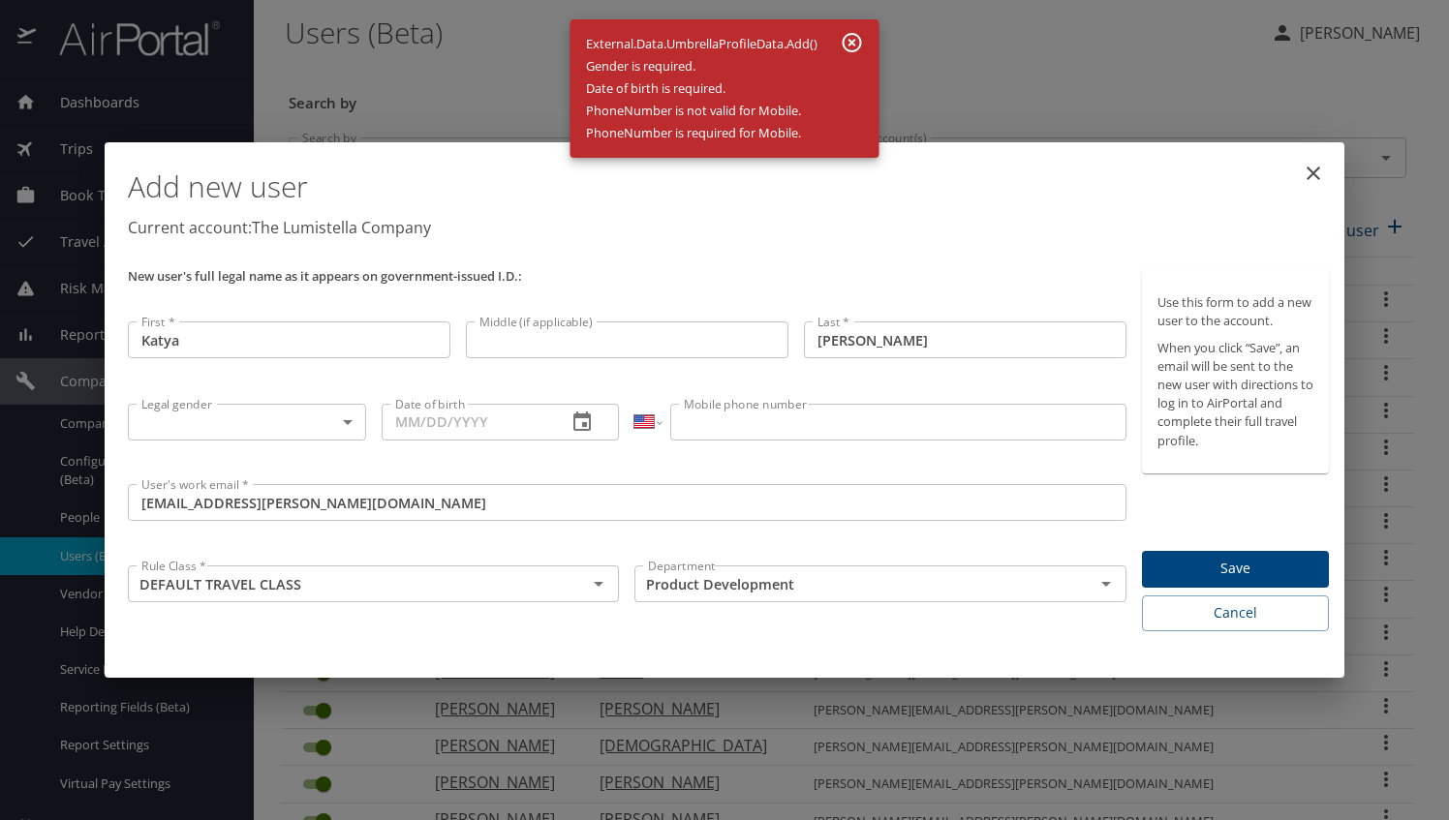
click at [1333, 478] on div "Use this form to add a new user to the account. When you click “Save”, an email…" at bounding box center [1235, 450] width 202 height 377
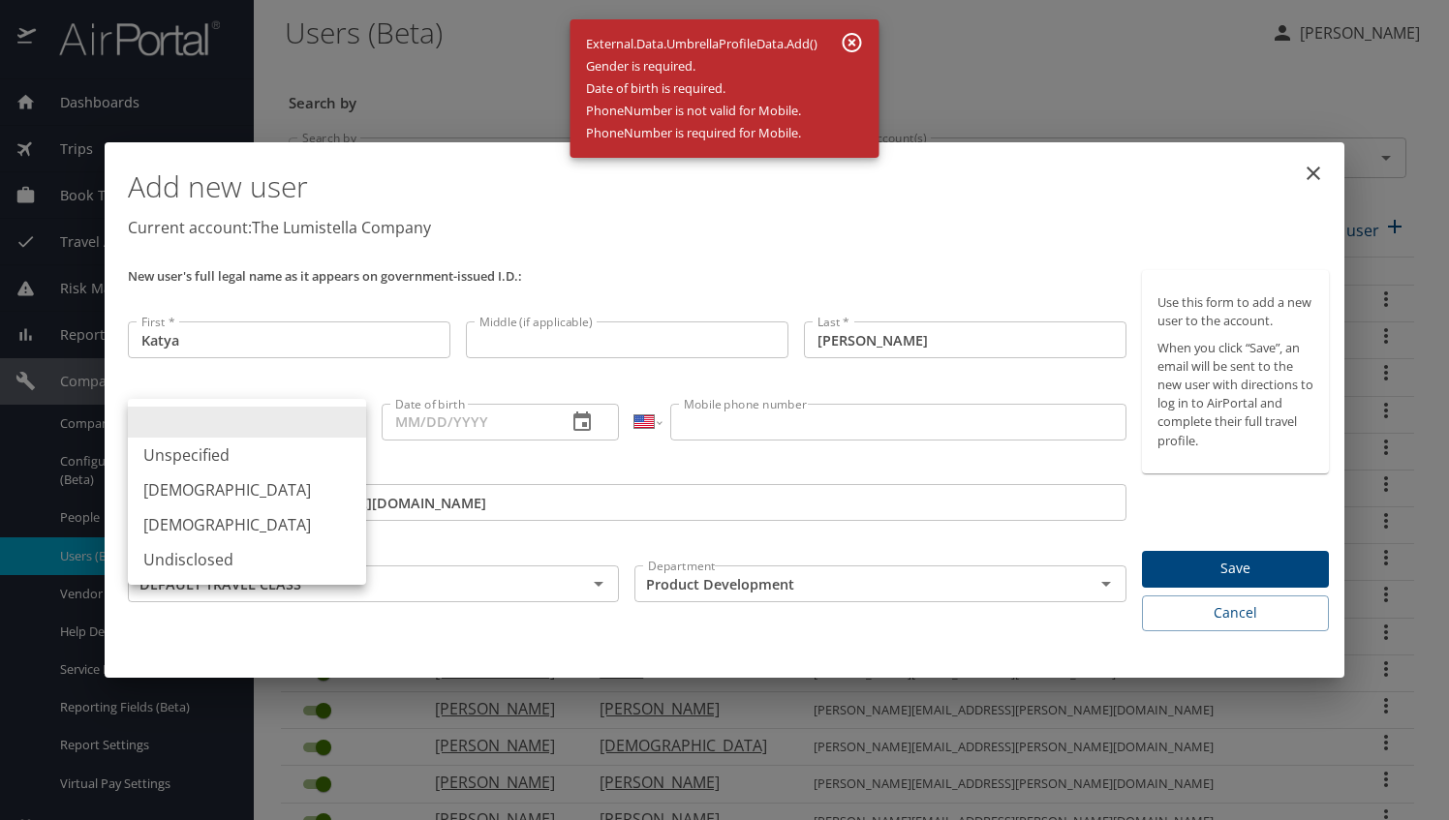
click at [348, 418] on body "Dashboards AirPortal 360™ Manager My Travel Dashboard Trips Airtinerary® Lookup…" at bounding box center [724, 410] width 1449 height 820
drag, startPoint x: 179, startPoint y: 526, endPoint x: 442, endPoint y: 508, distance: 263.1
click at [180, 525] on li "Female" at bounding box center [247, 525] width 238 height 35
type input "Female"
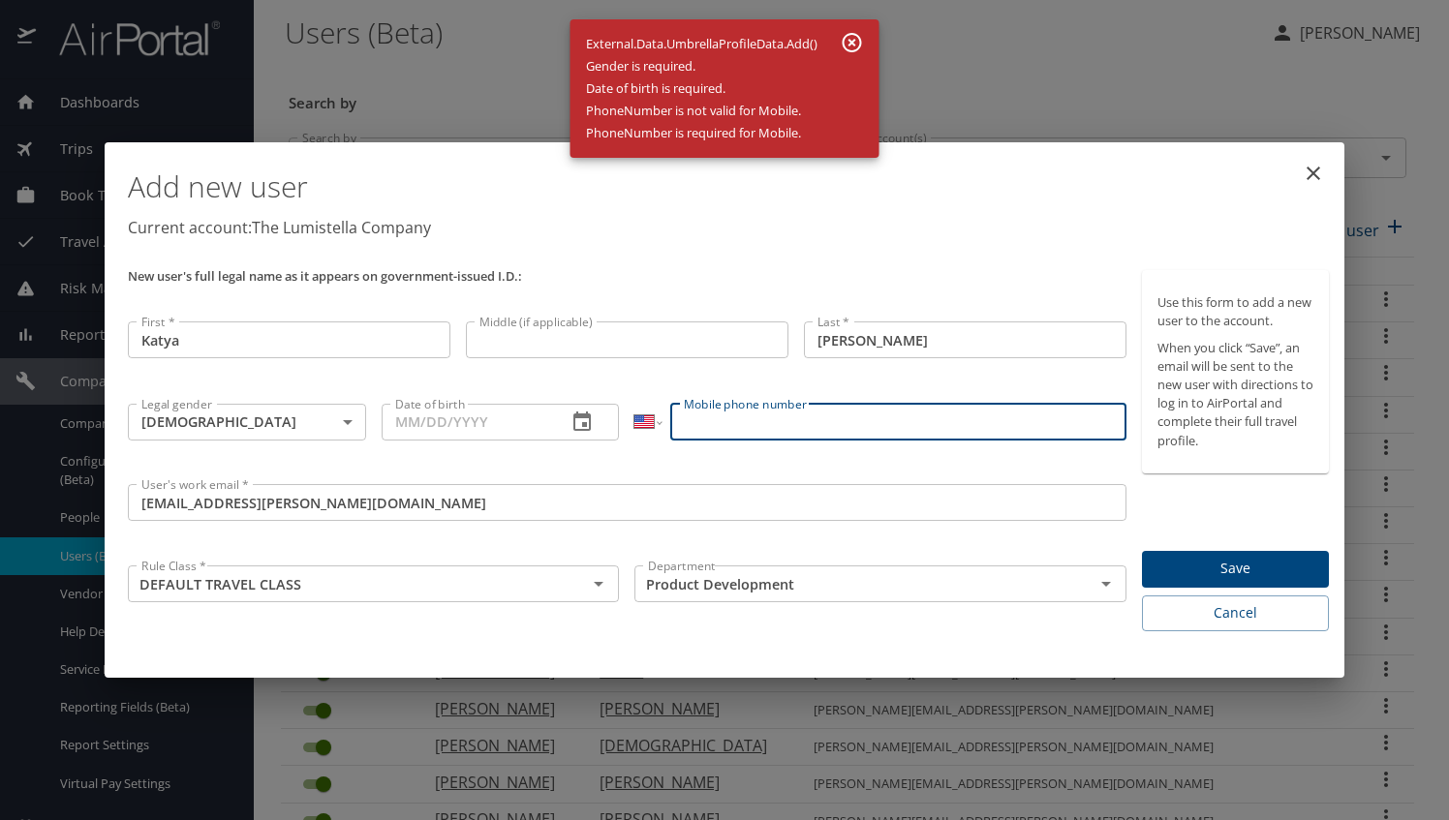
click at [748, 420] on input "Mobile phone number" at bounding box center [897, 422] width 455 height 37
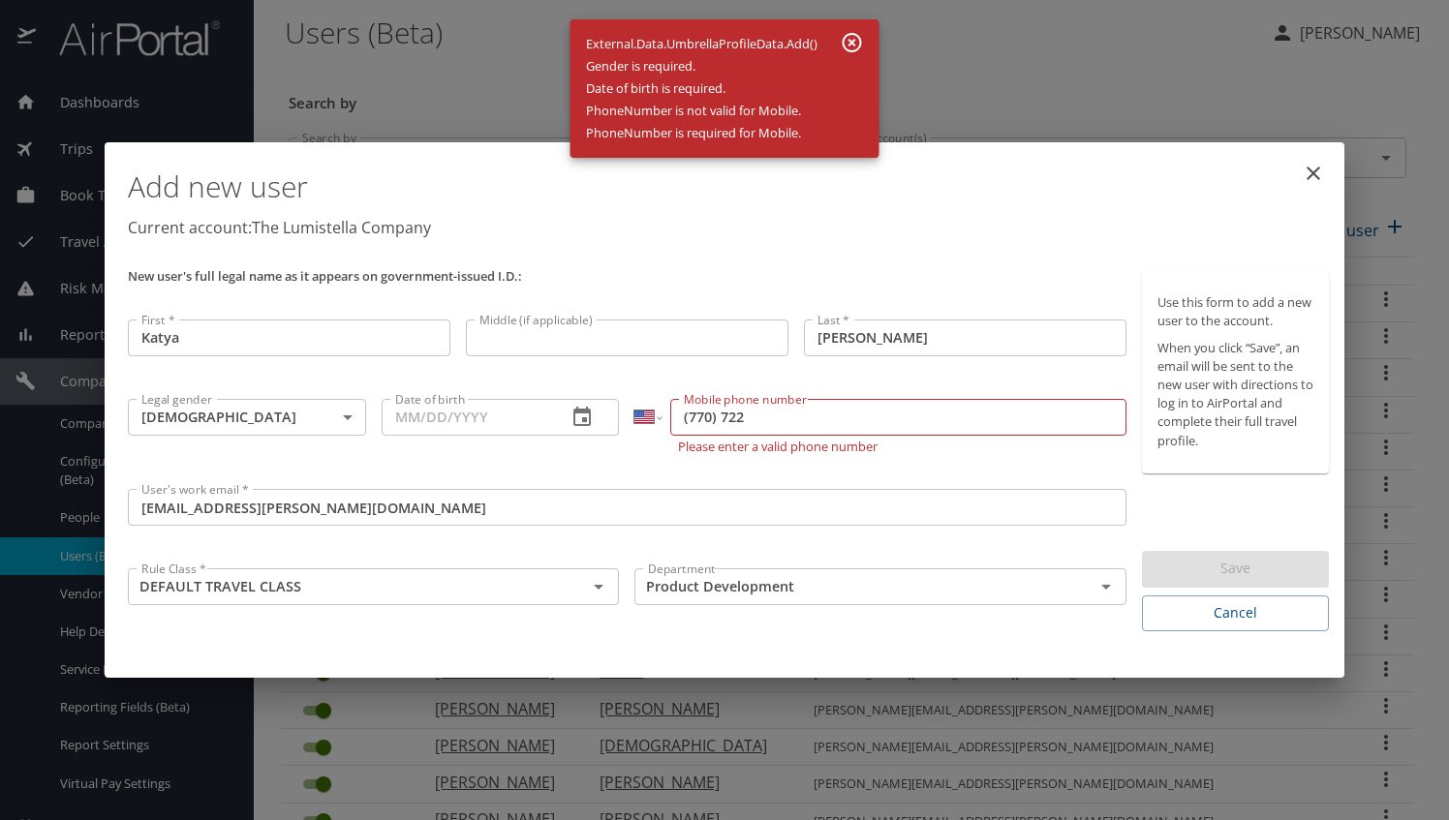
click at [597, 663] on div "Add new user Current account: The Lumistella Company New user's full legal name…" at bounding box center [725, 410] width 1240 height 536
click at [765, 418] on input "(770) 722" at bounding box center [897, 417] width 455 height 37
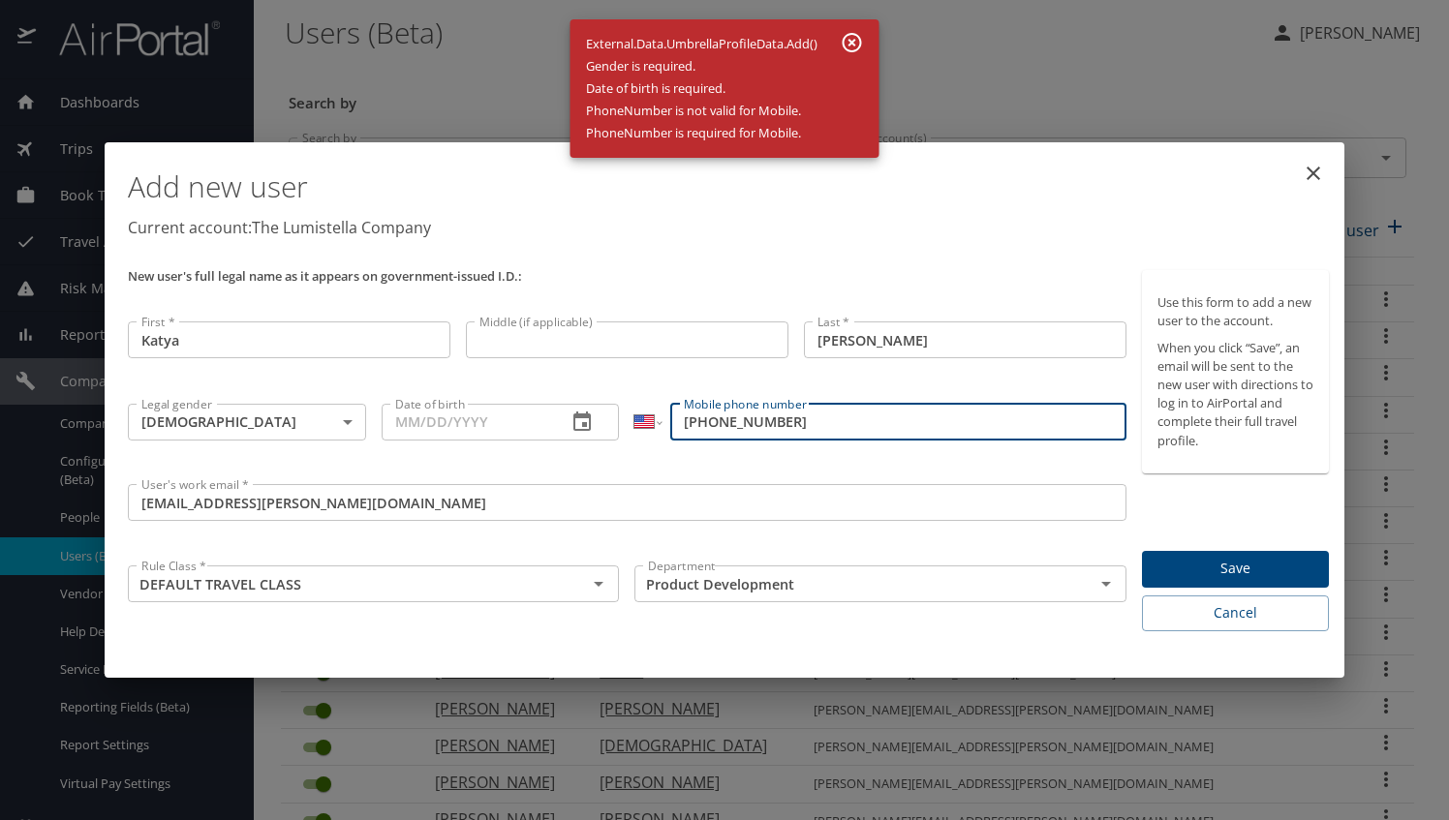
type input "(770) 722-7567"
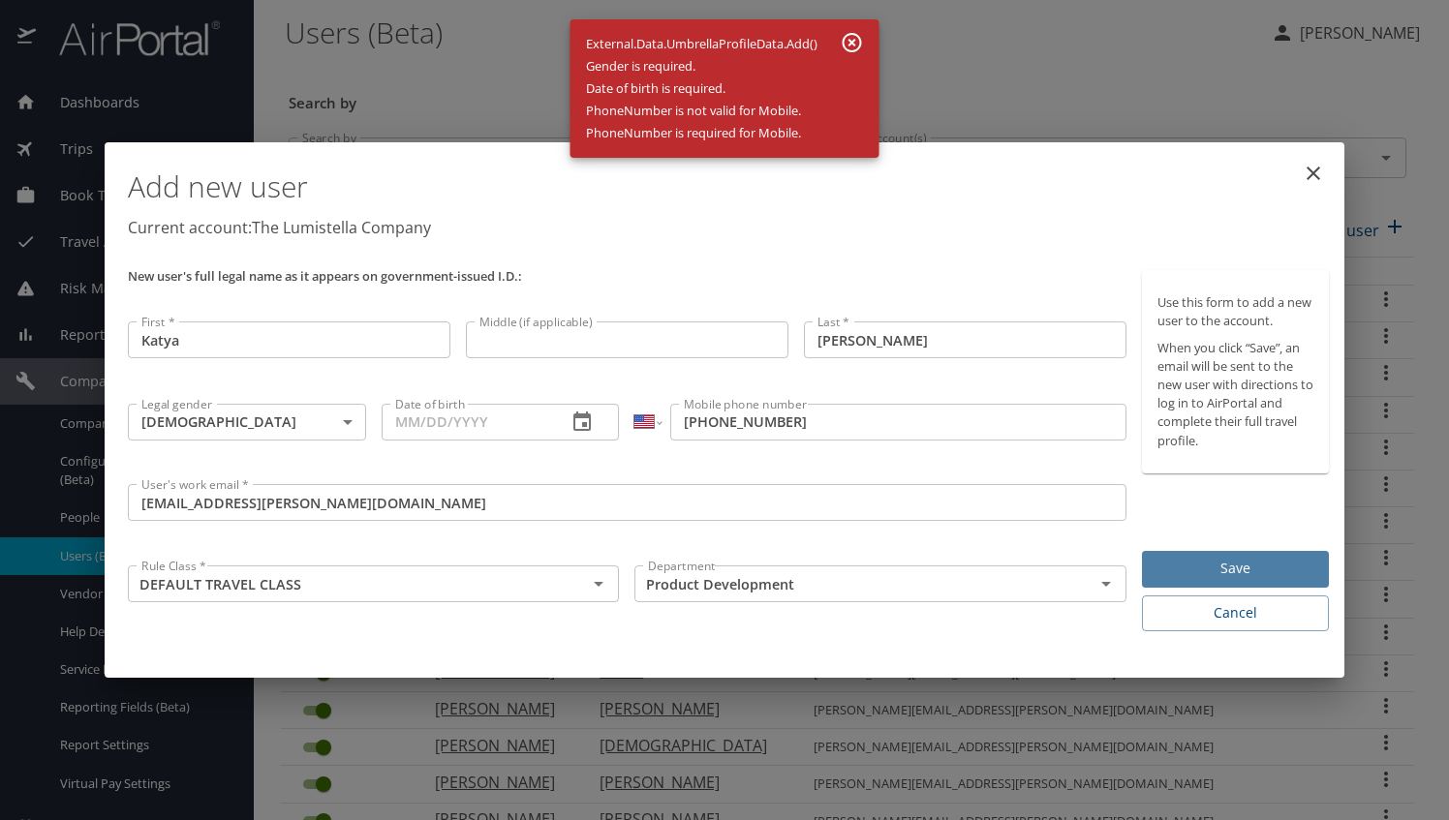
click at [1181, 560] on span "Save" at bounding box center [1235, 569] width 156 height 24
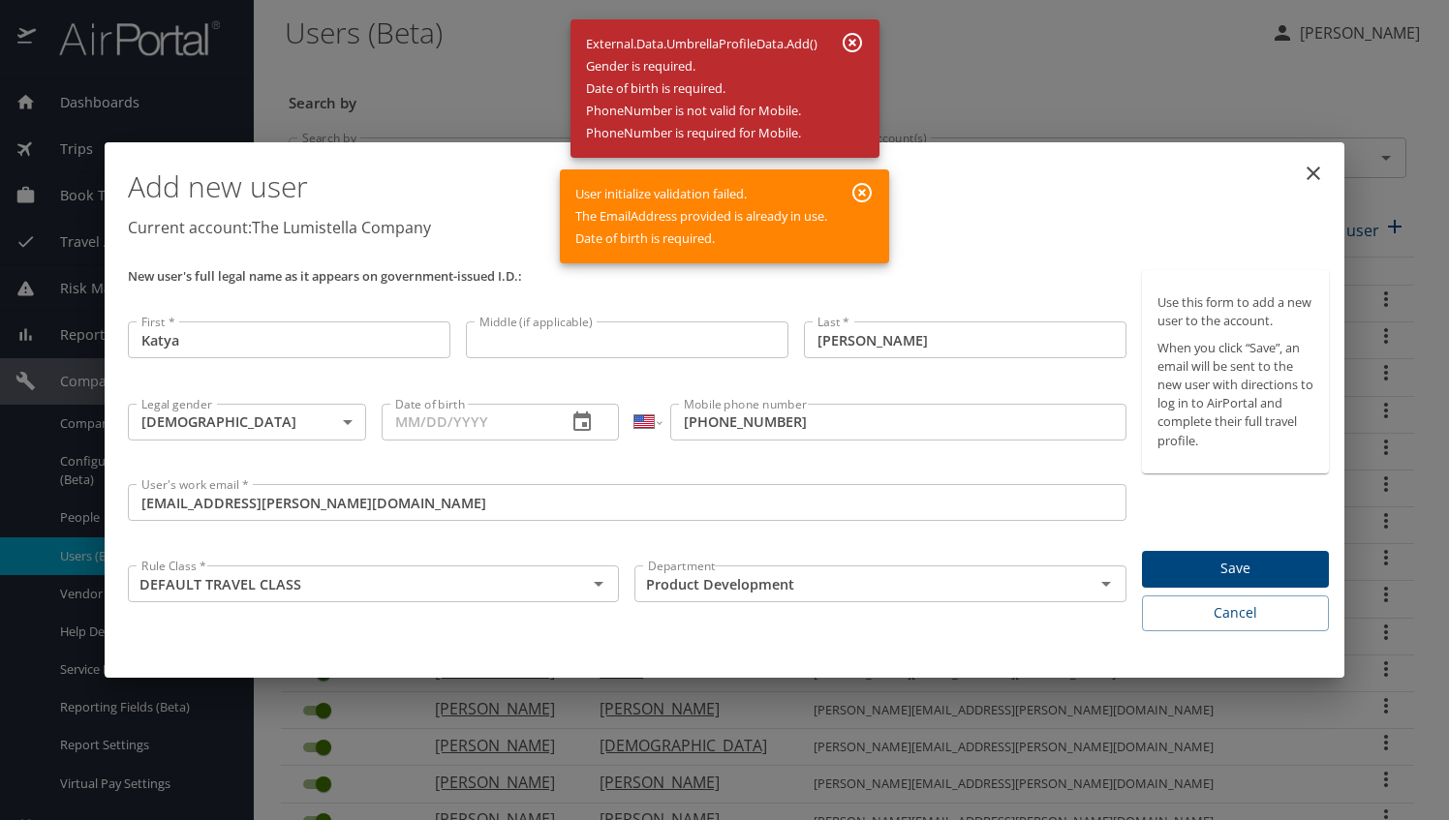
click at [1319, 174] on icon "close" at bounding box center [1313, 173] width 23 height 23
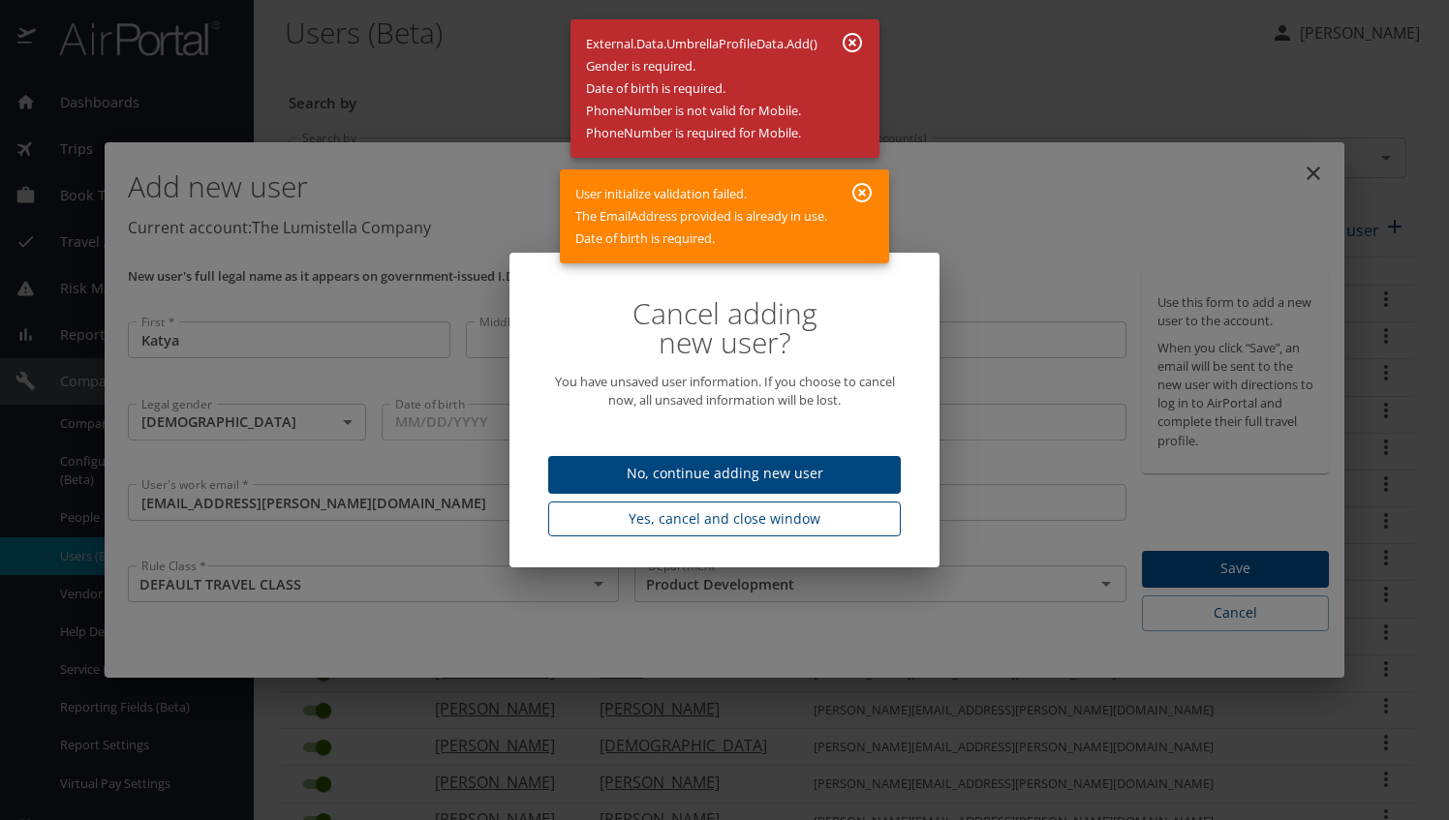
click at [775, 521] on span "Yes, cancel and close window" at bounding box center [725, 520] width 322 height 24
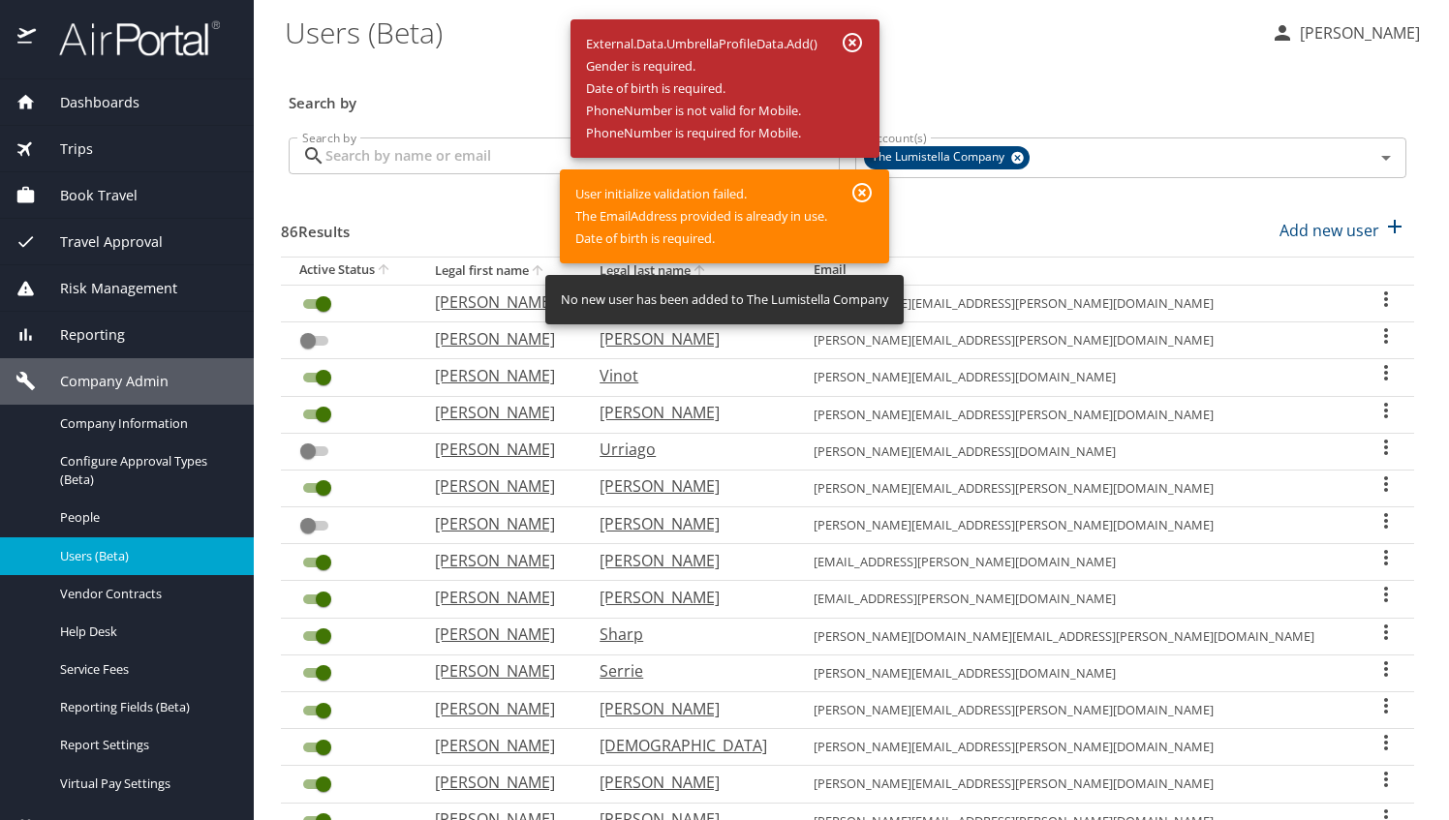
click at [852, 35] on icon "button" at bounding box center [852, 42] width 19 height 19
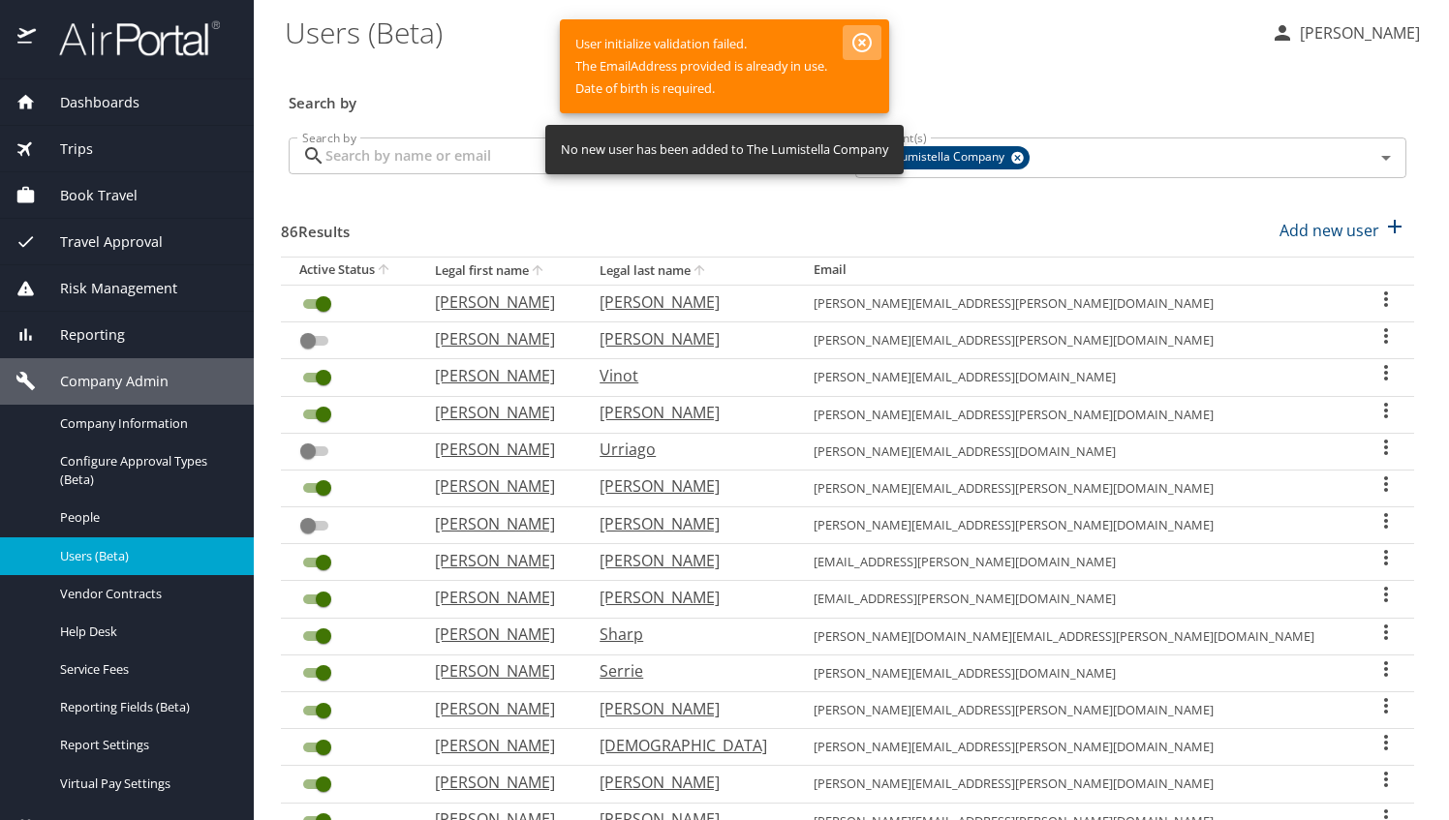
click at [861, 37] on icon "button" at bounding box center [861, 42] width 23 height 23
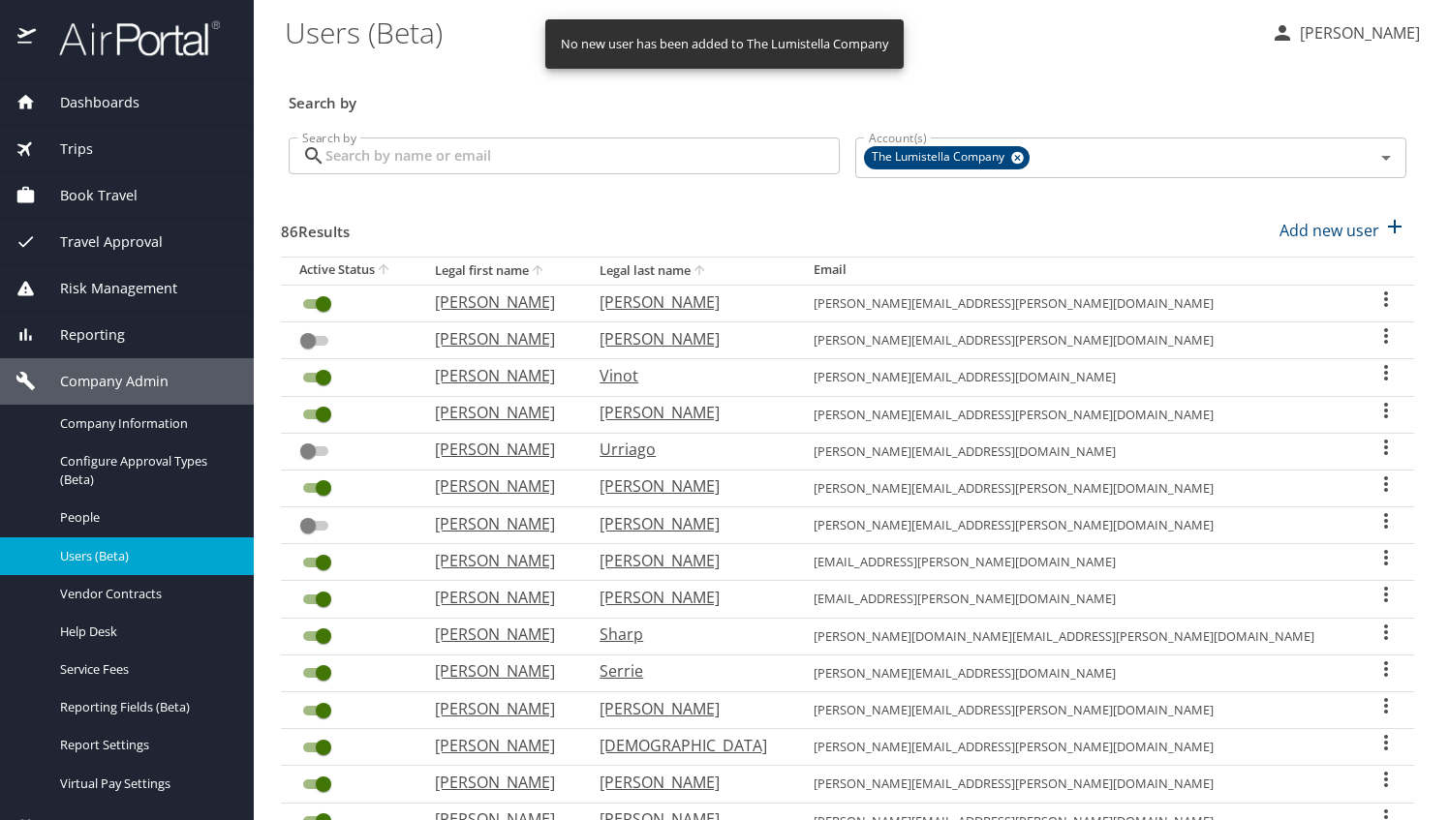
click at [564, 147] on input "Search by" at bounding box center [582, 156] width 514 height 37
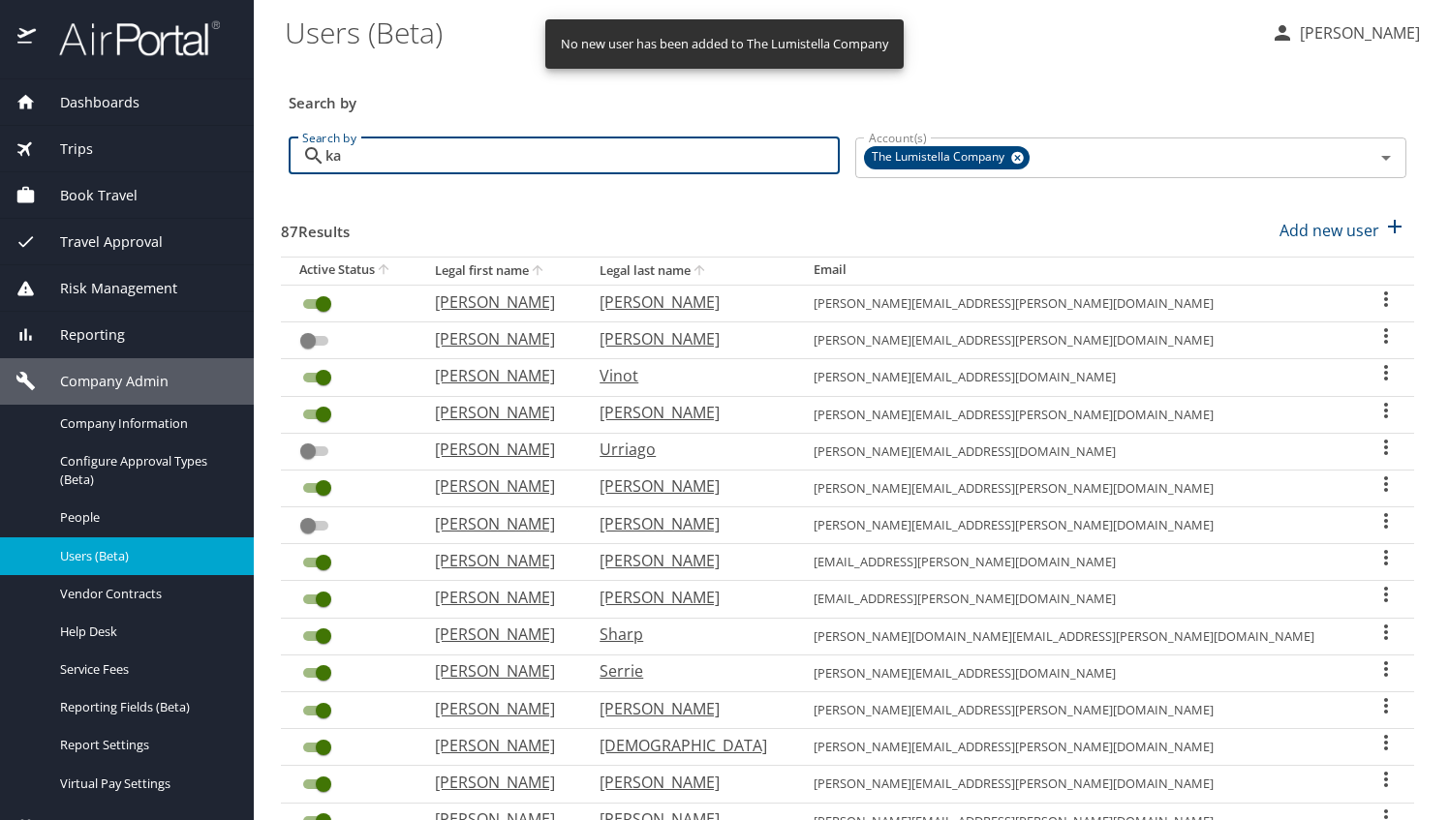
type input "kat"
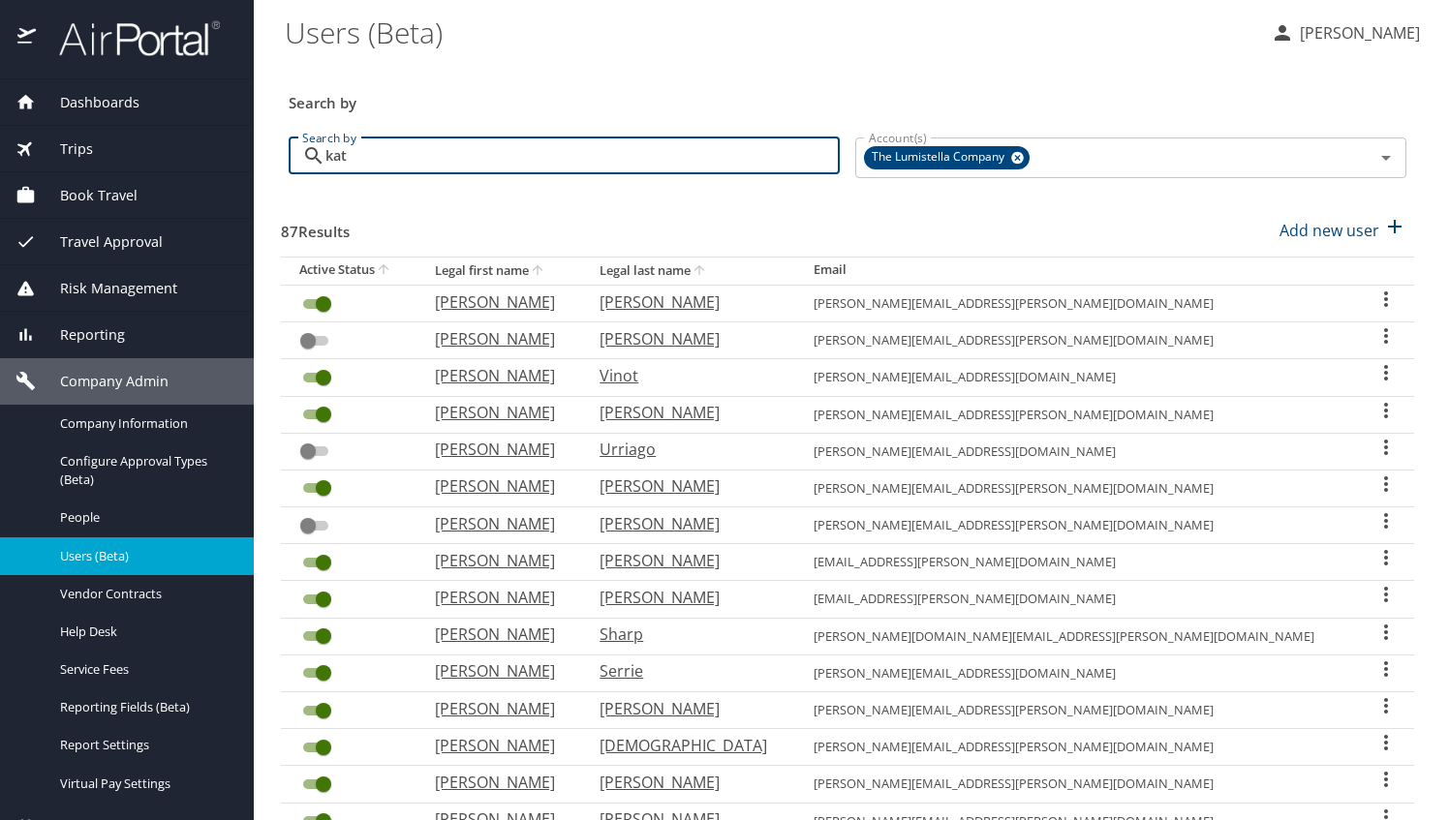
checkbox input "false"
checkbox input "true"
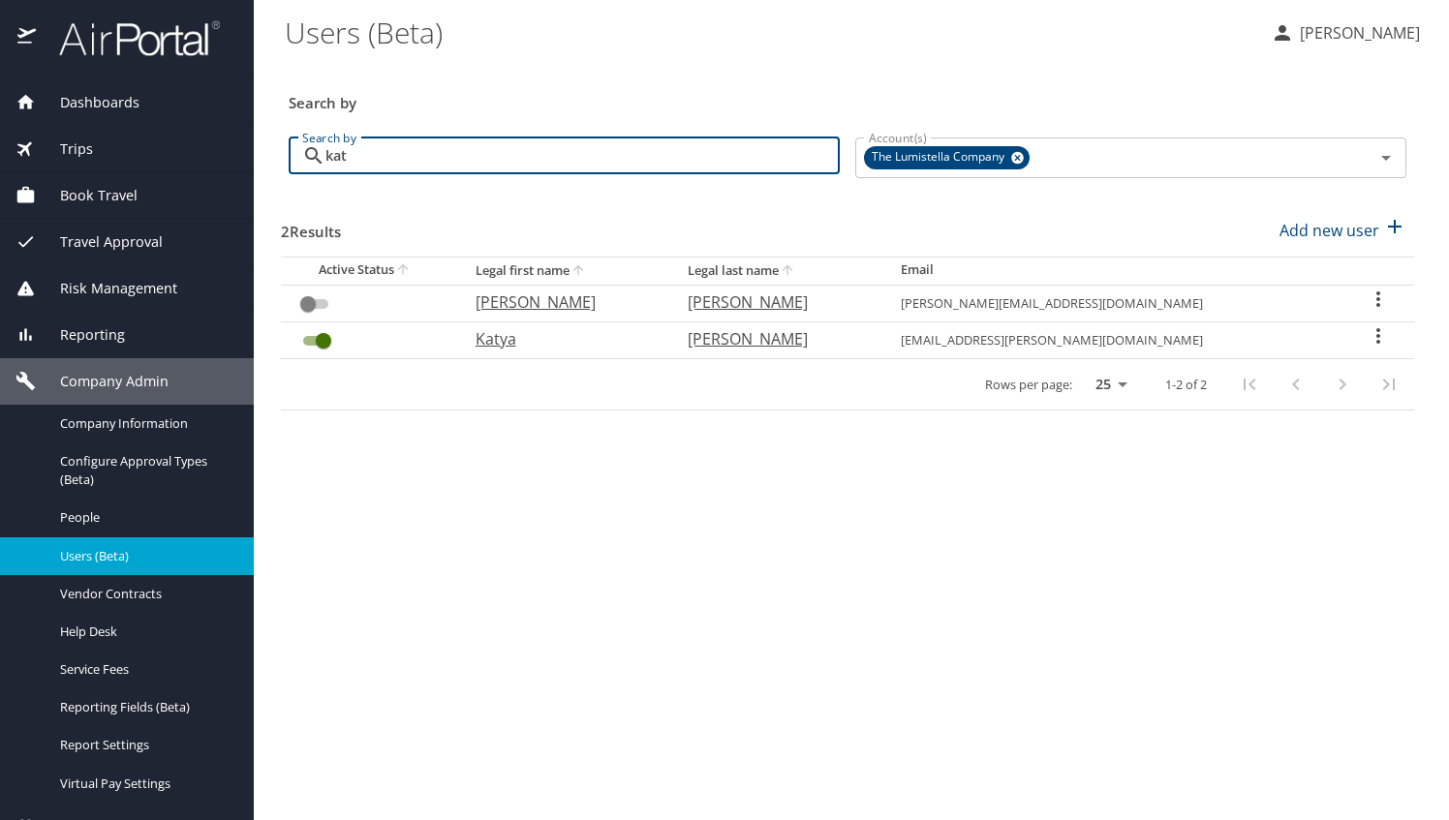
type input "katy"
checkbox input "true"
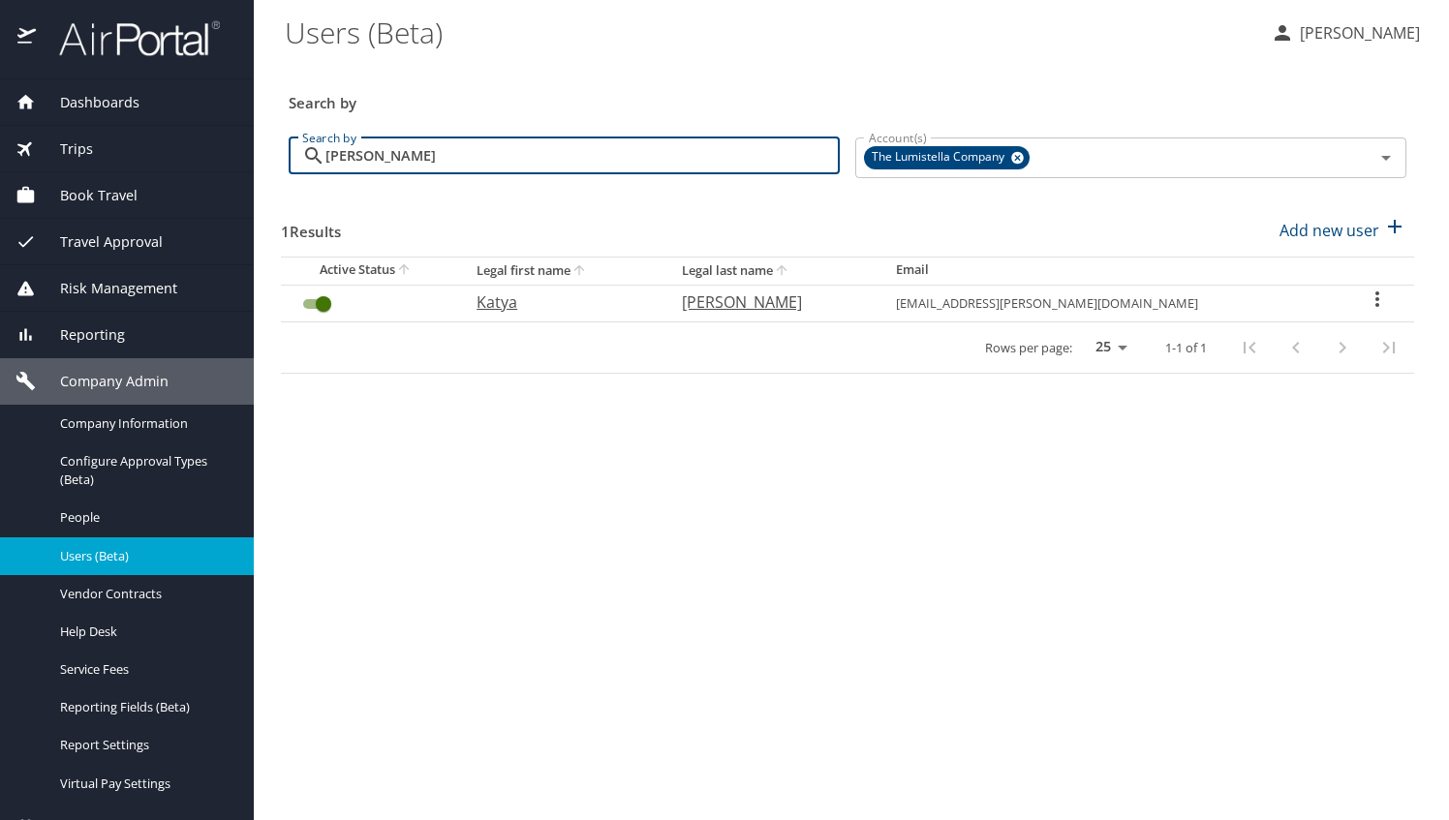
click at [1376, 296] on icon "User Search Table" at bounding box center [1377, 299] width 23 height 23
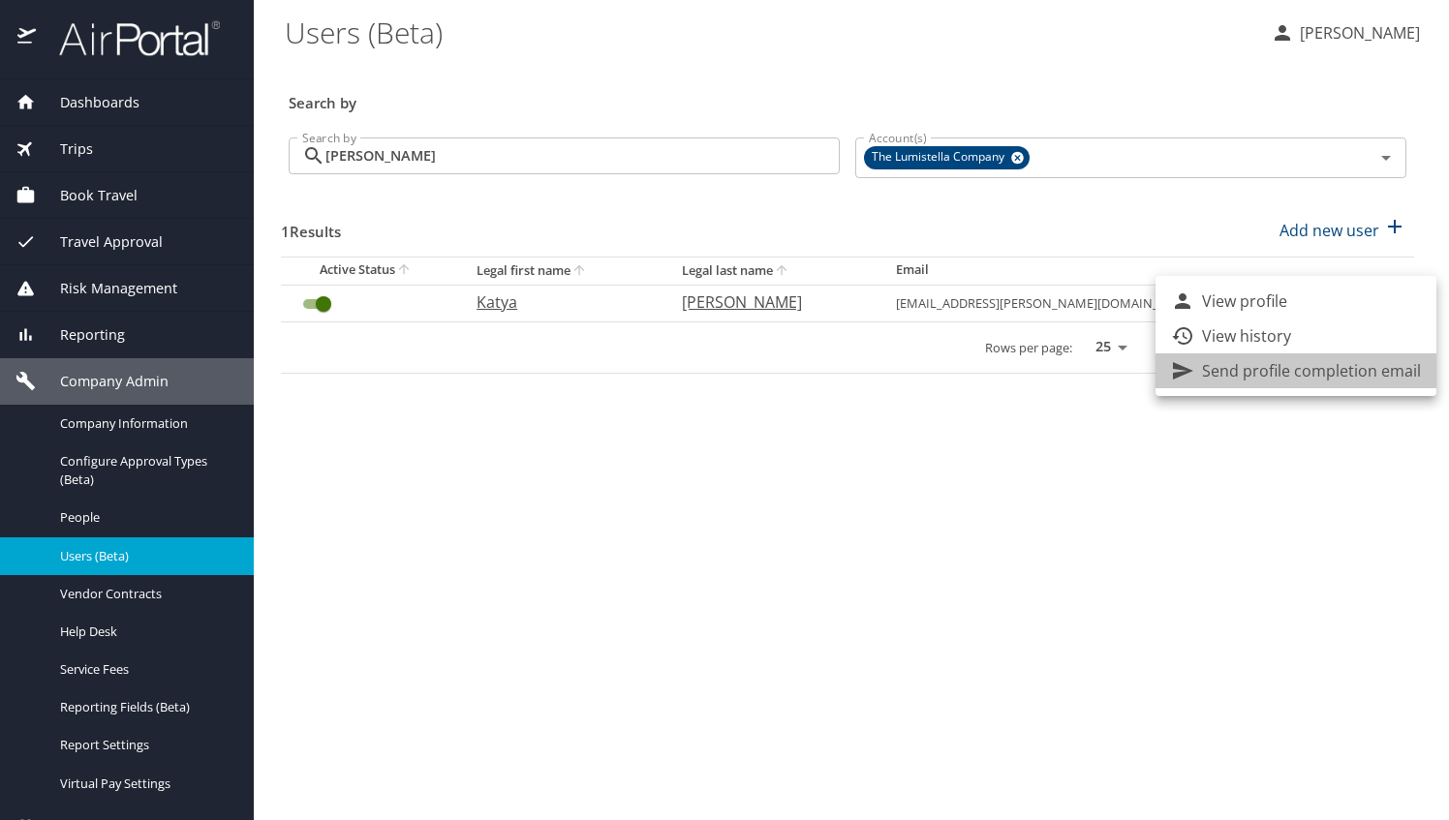
click at [1309, 372] on p "Send profile completion email" at bounding box center [1311, 370] width 219 height 23
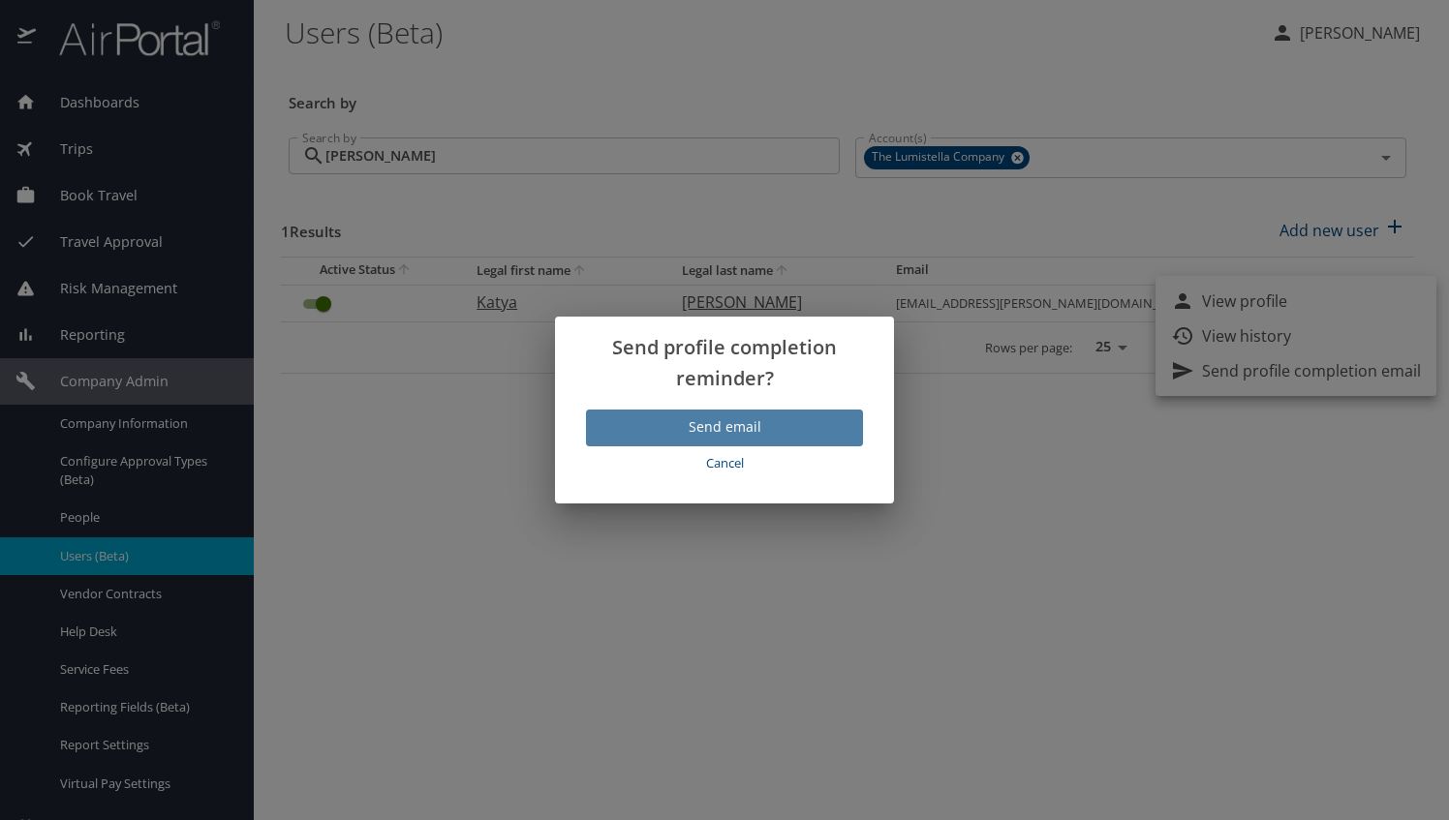
click at [705, 427] on span "Send email" at bounding box center [724, 428] width 246 height 24
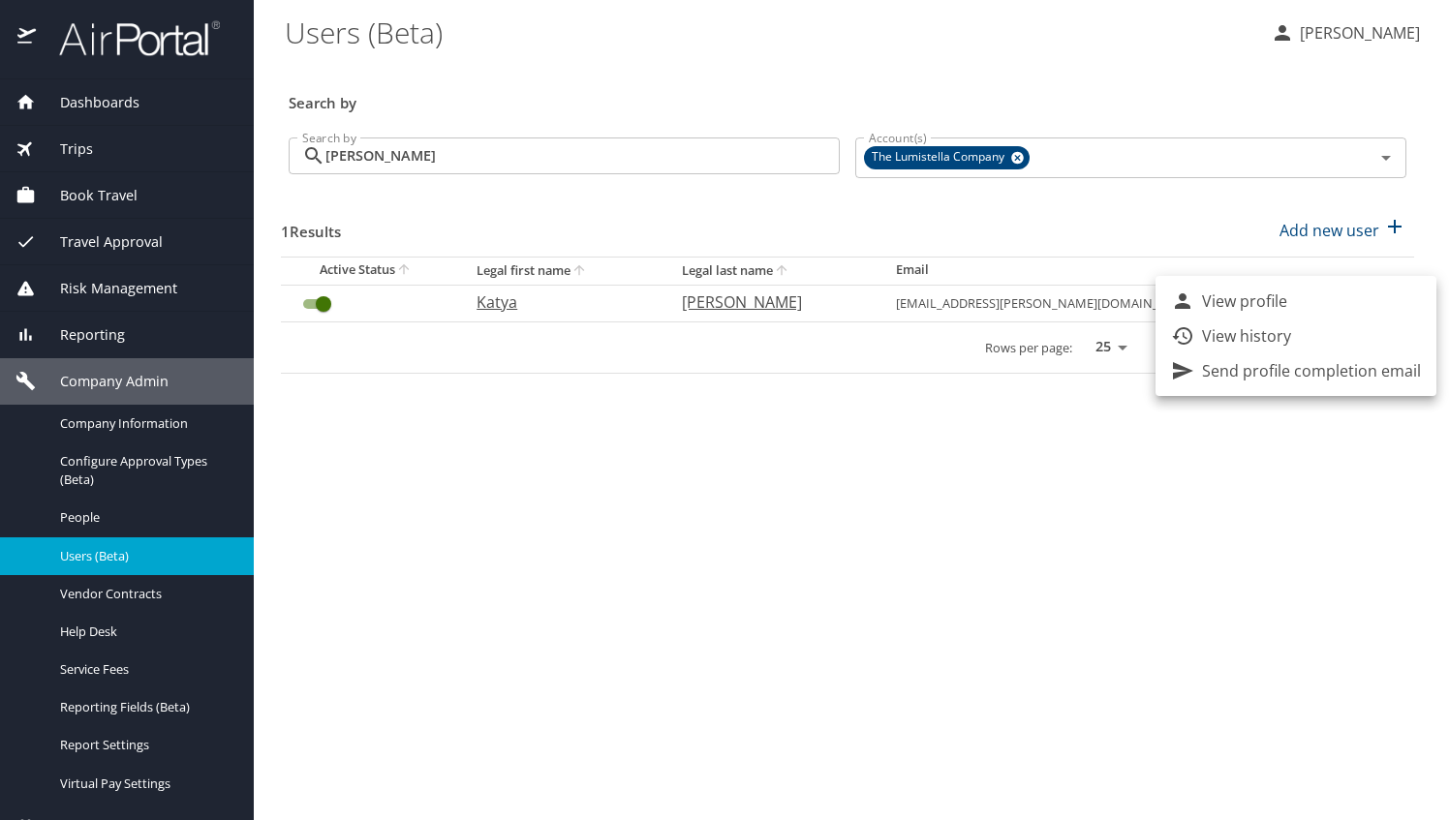
click at [575, 149] on div at bounding box center [724, 410] width 1449 height 820
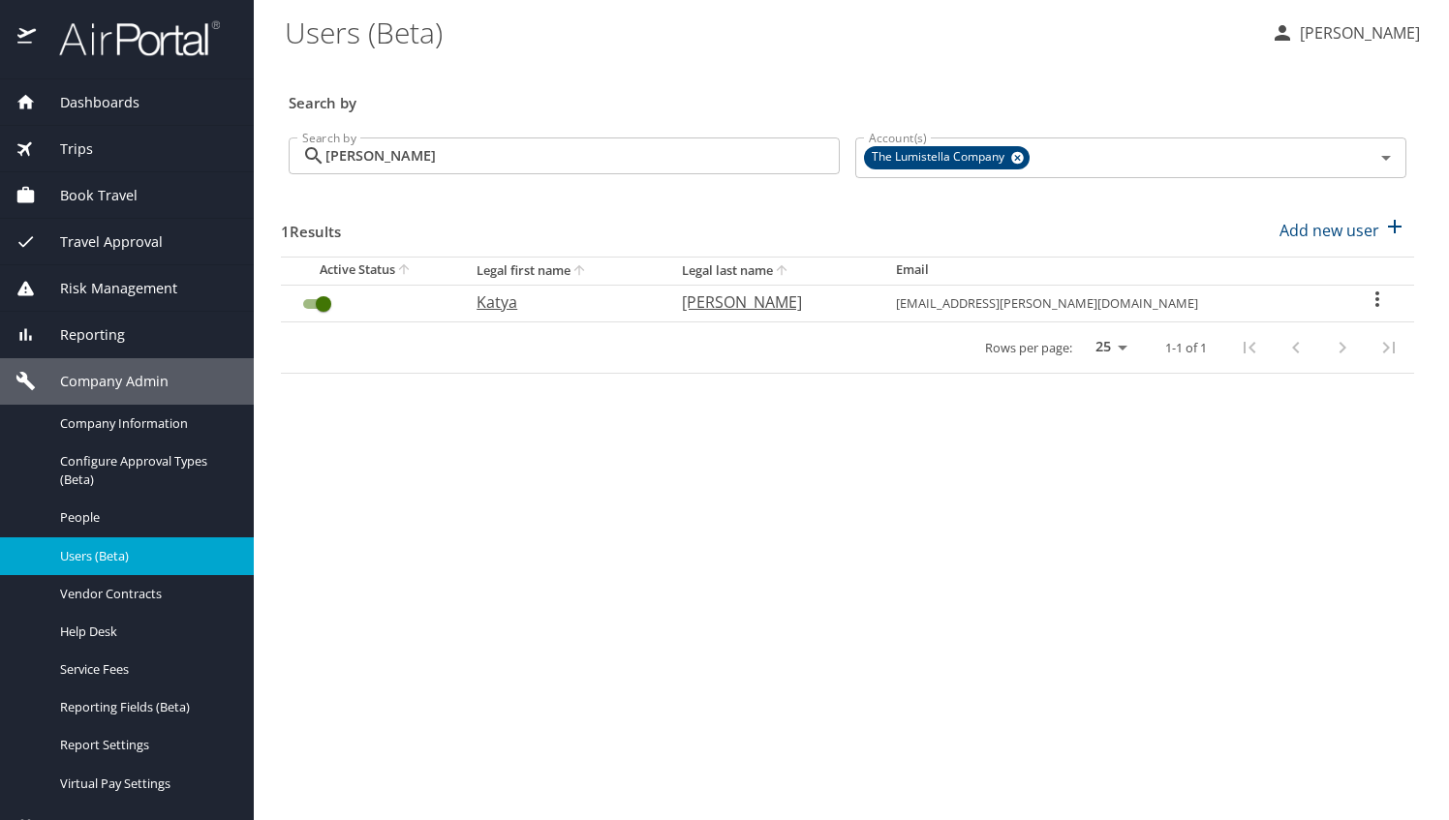
click at [570, 157] on input "katy" at bounding box center [582, 156] width 514 height 37
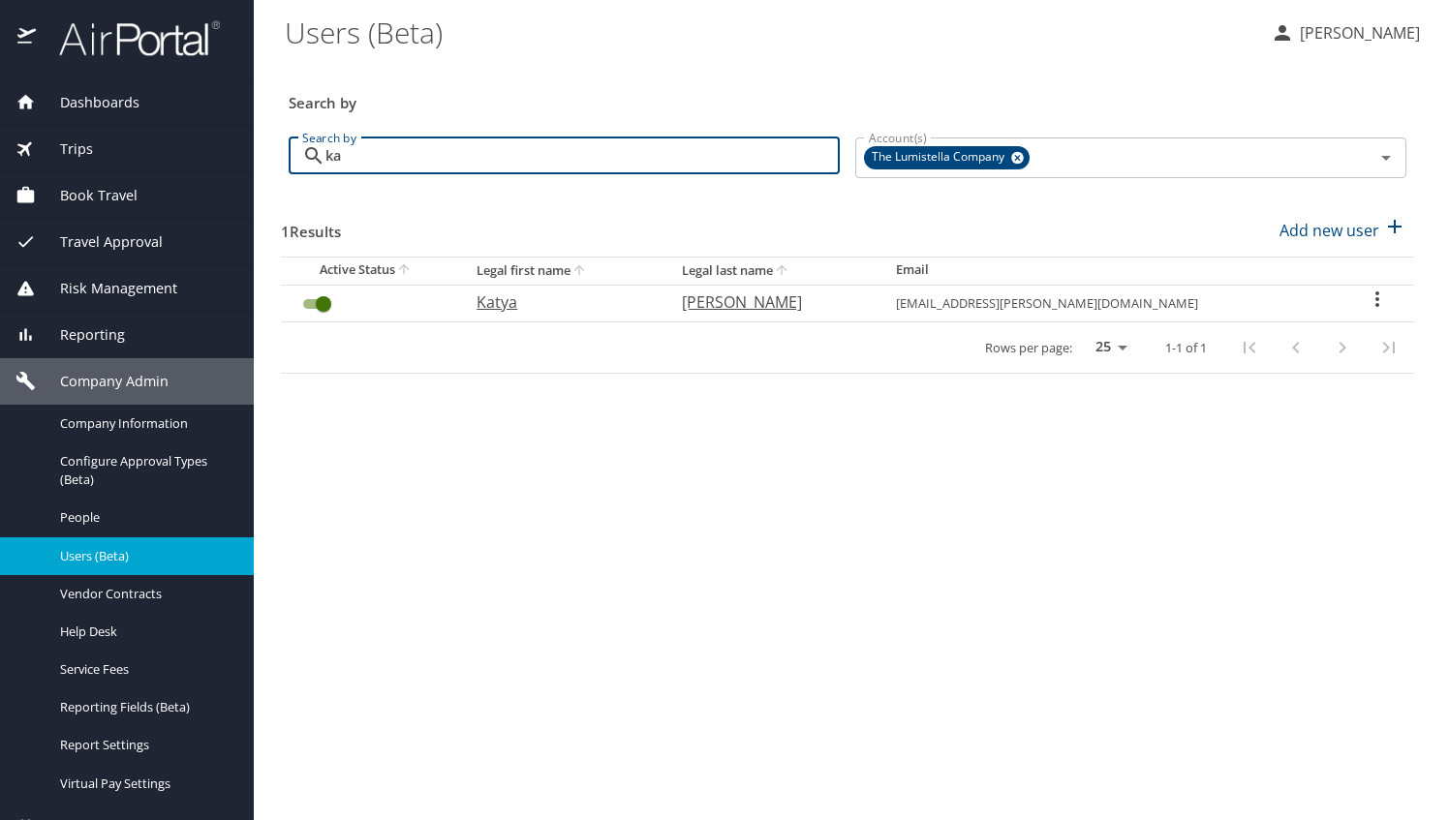
type input "k"
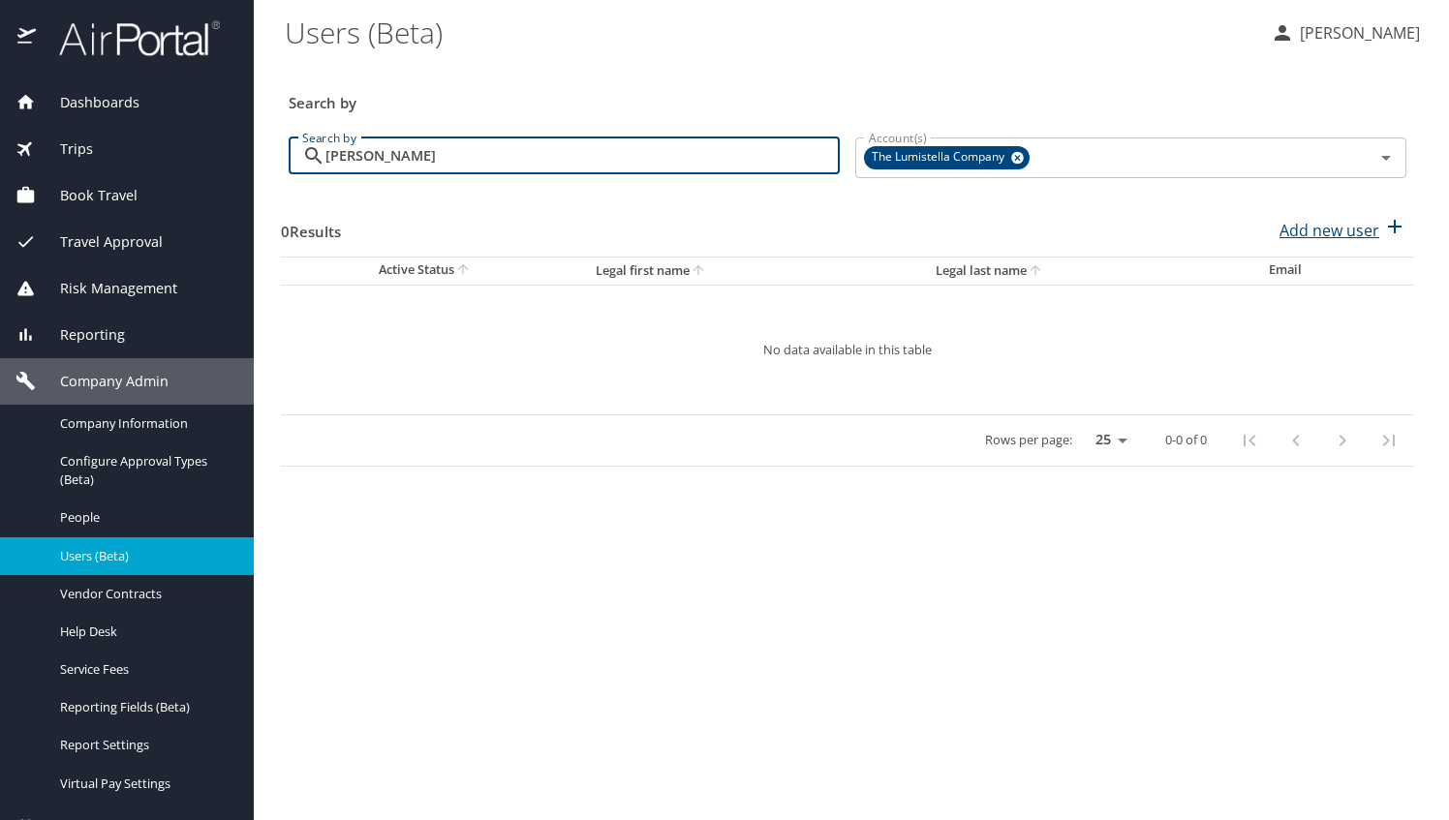
type input "angie"
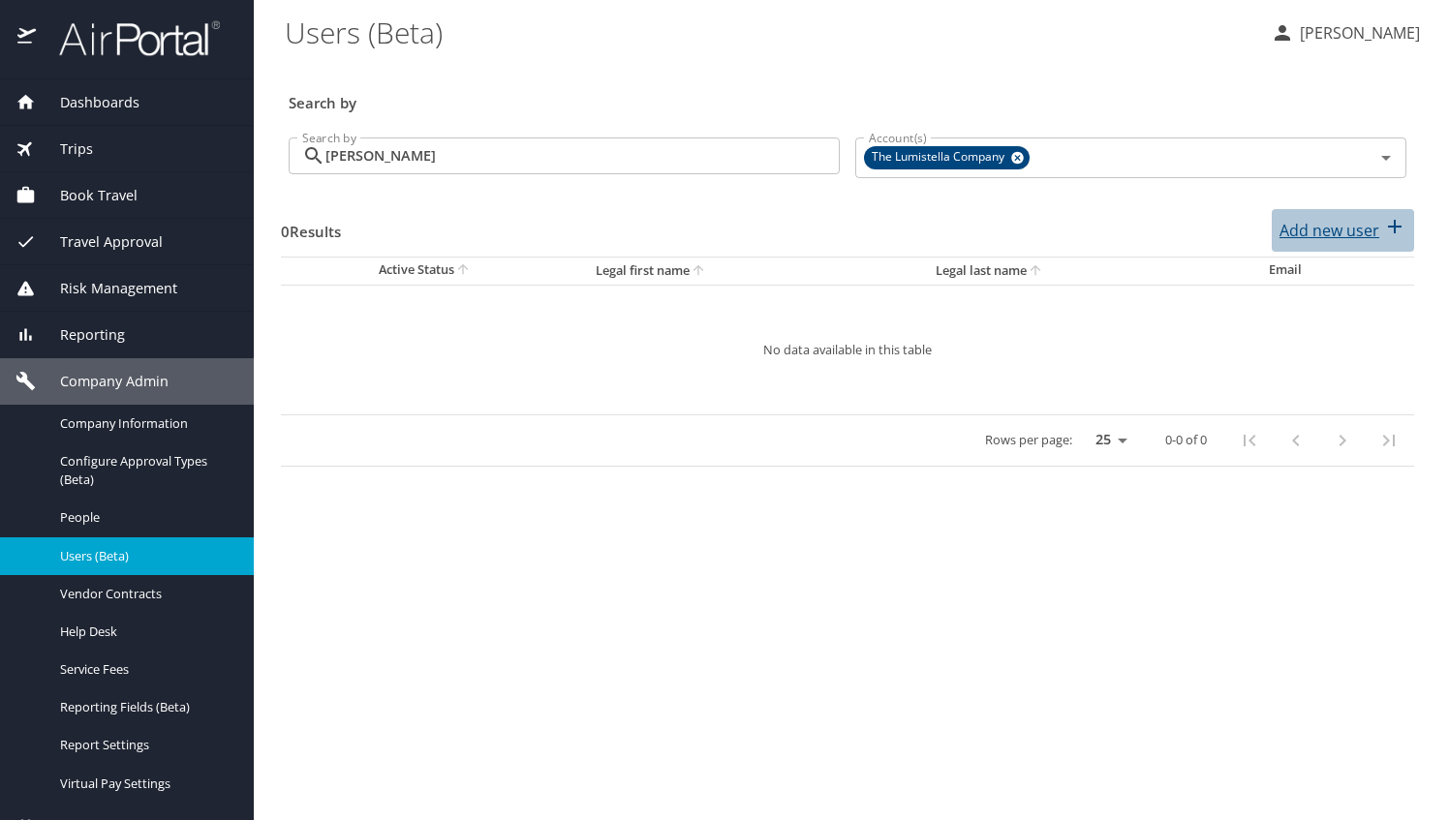
click at [1362, 229] on p "Add new user" at bounding box center [1329, 230] width 100 height 23
select select "US"
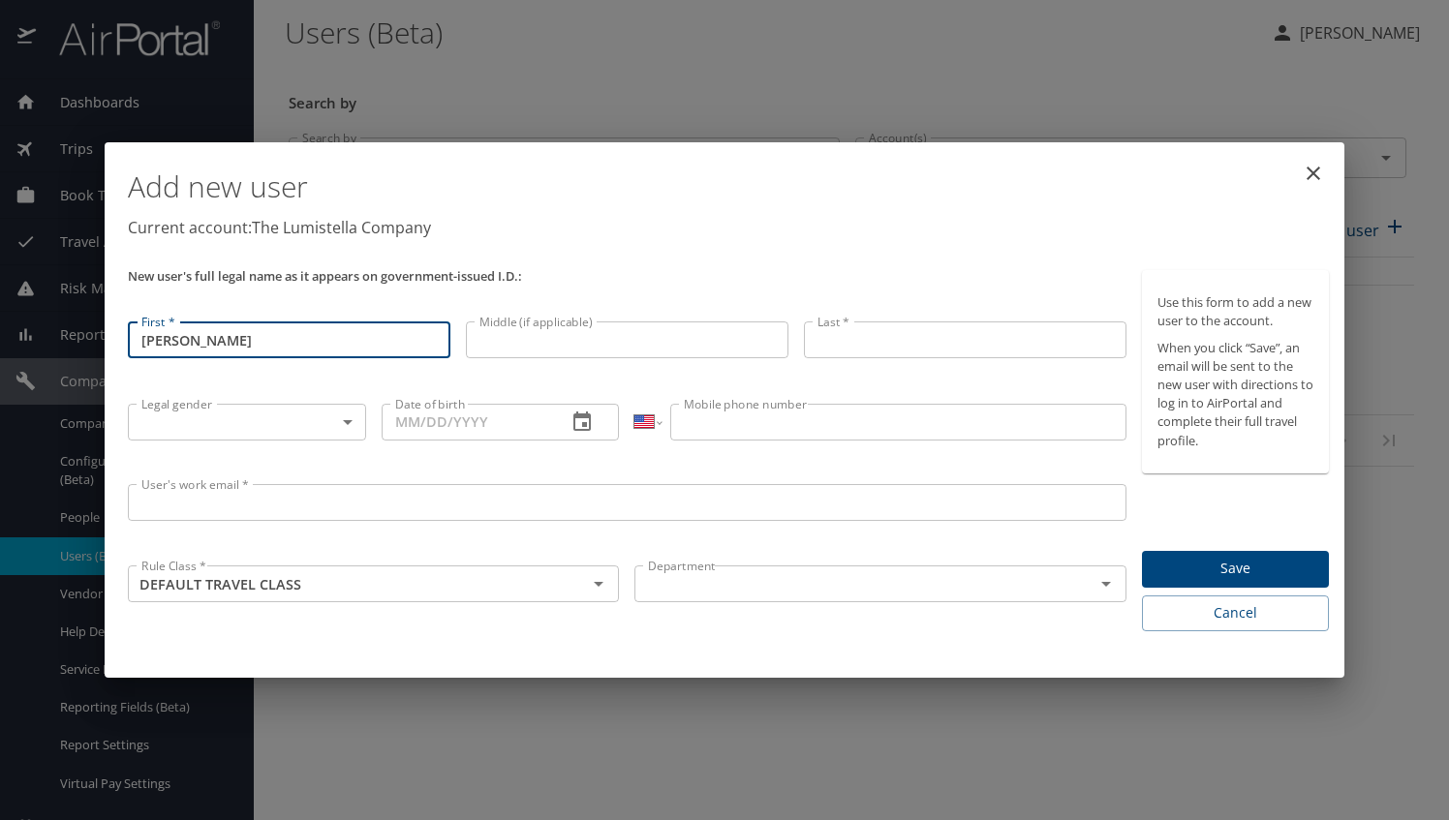
type input "Angie"
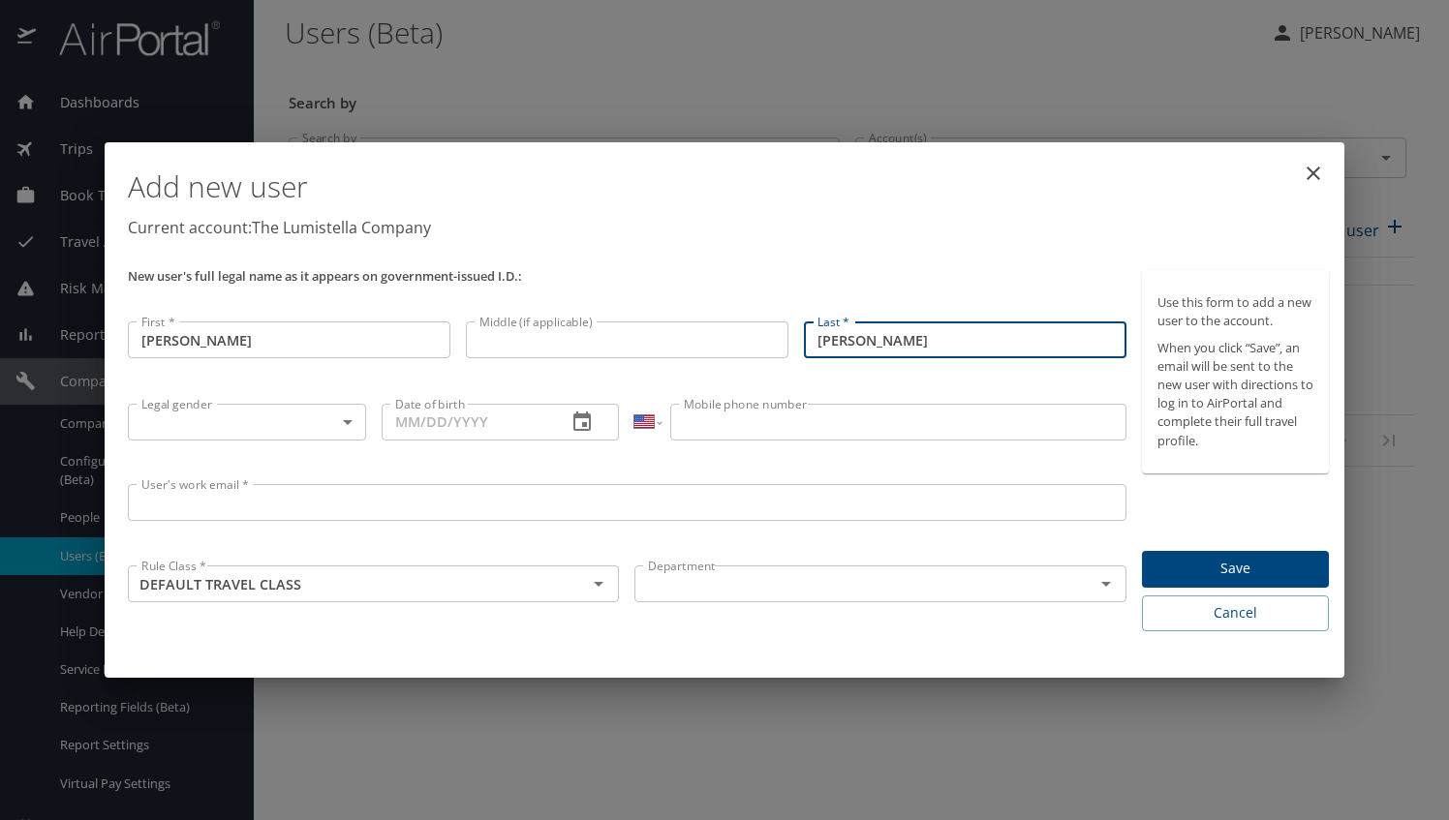
type input "Northrup"
click at [301, 418] on body "Dashboards AirPortal 360™ Manager My Travel Dashboard Trips Airtinerary® Lookup…" at bounding box center [724, 410] width 1449 height 820
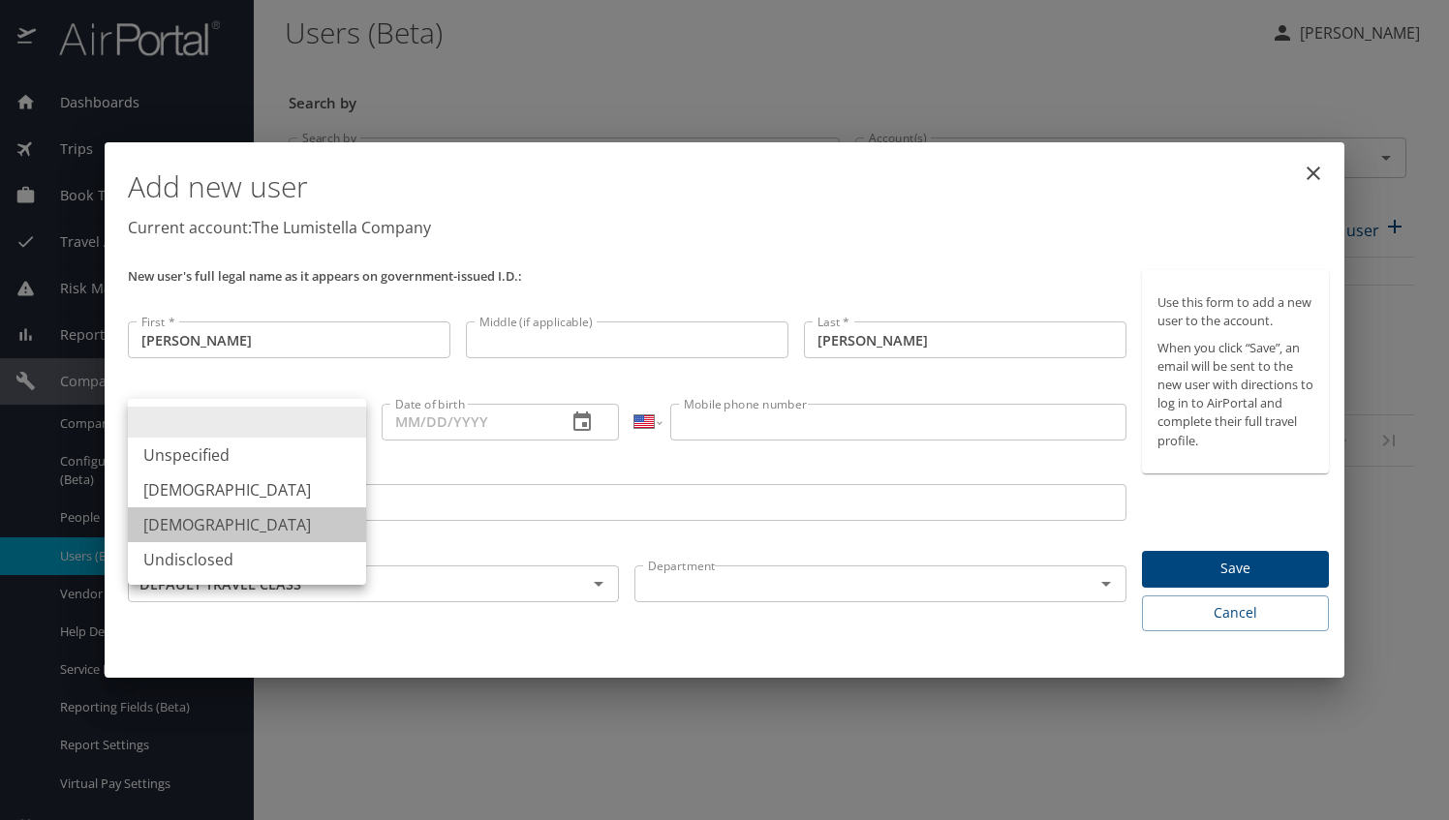
click at [234, 523] on li "Female" at bounding box center [247, 525] width 238 height 35
type input "Female"
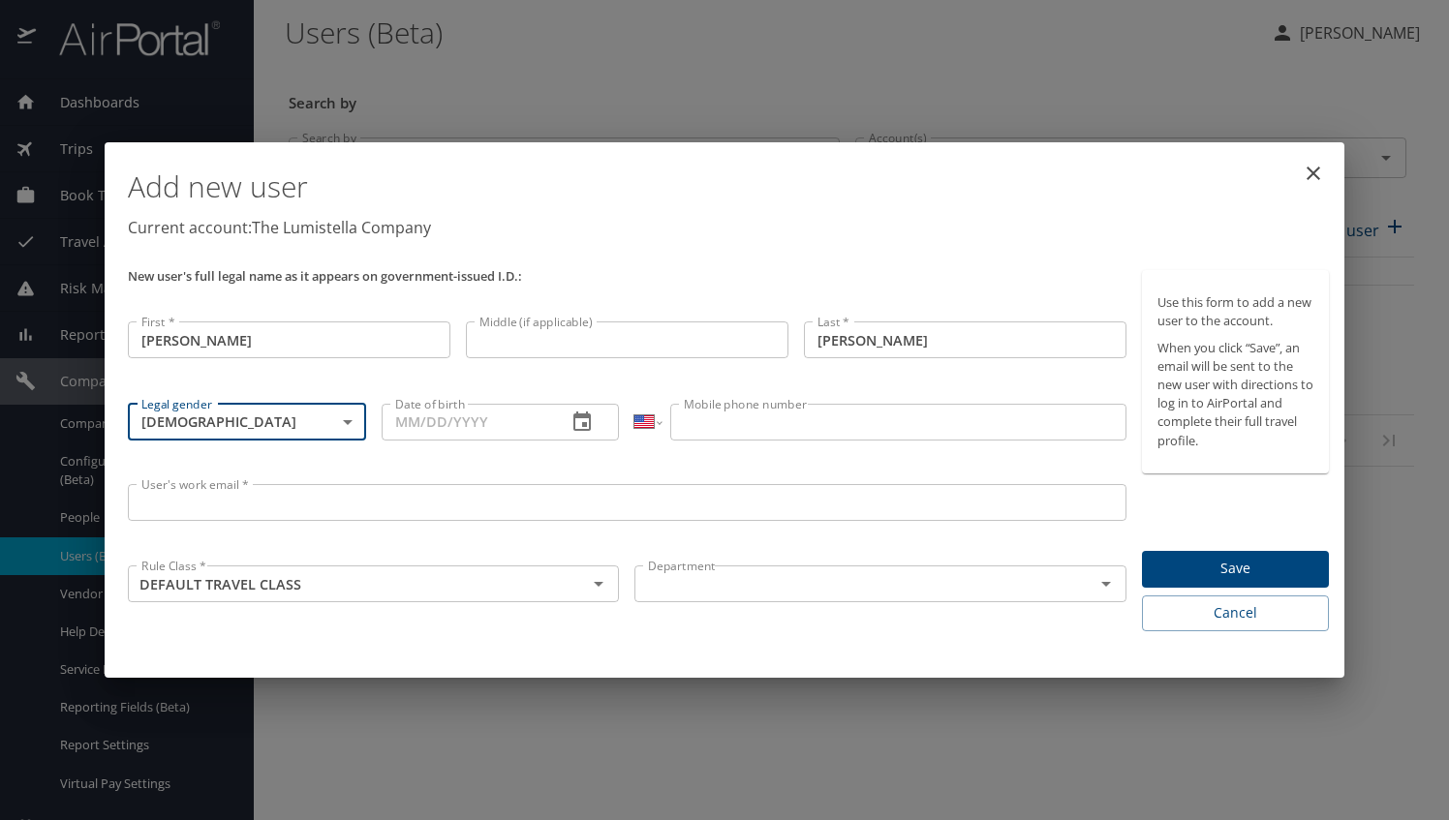
click at [789, 425] on input "Mobile phone number" at bounding box center [897, 422] width 455 height 37
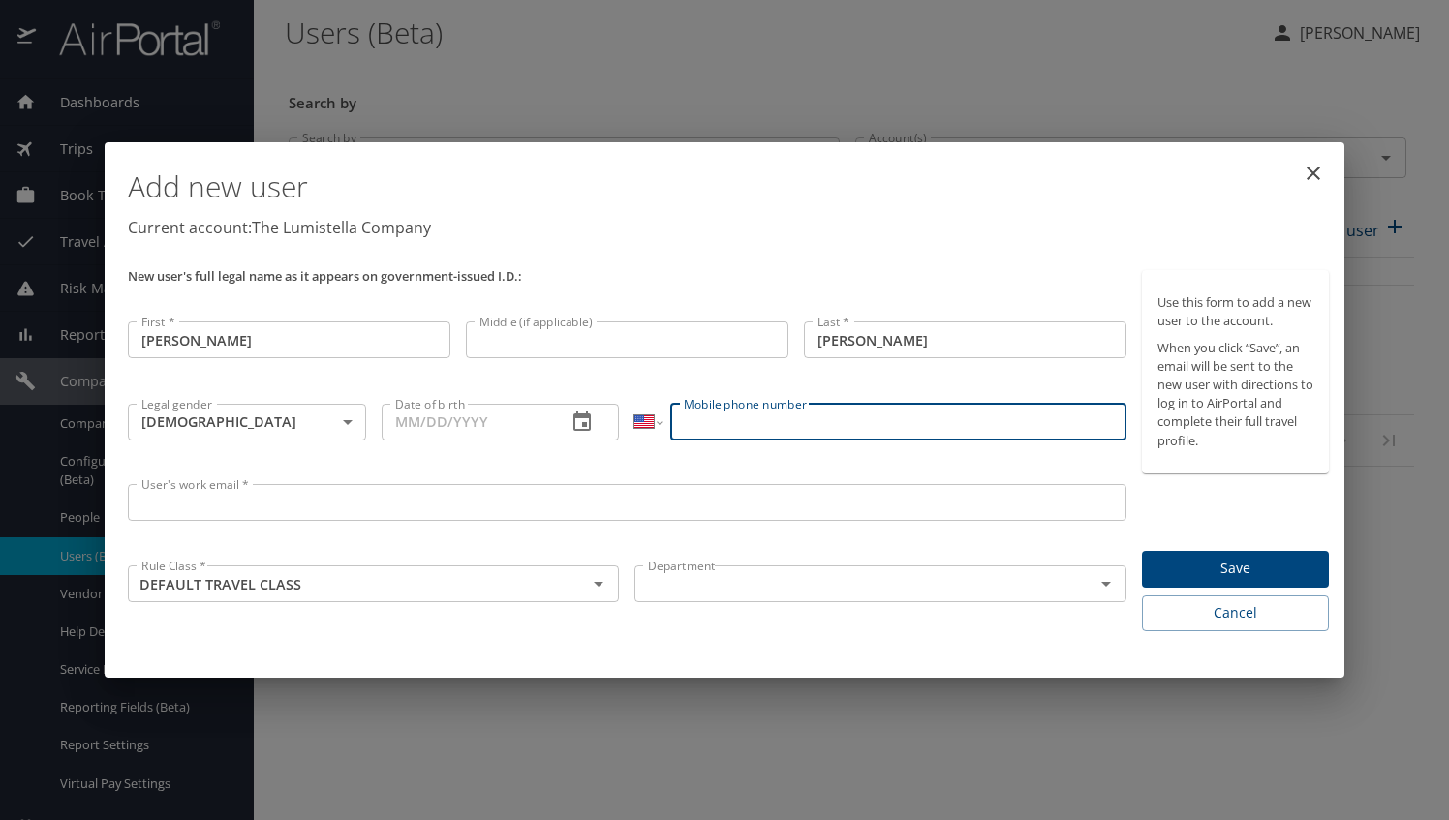
click at [1104, 783] on div "Add new user Current account: The Lumistella Company New user's full legal name…" at bounding box center [724, 410] width 1449 height 820
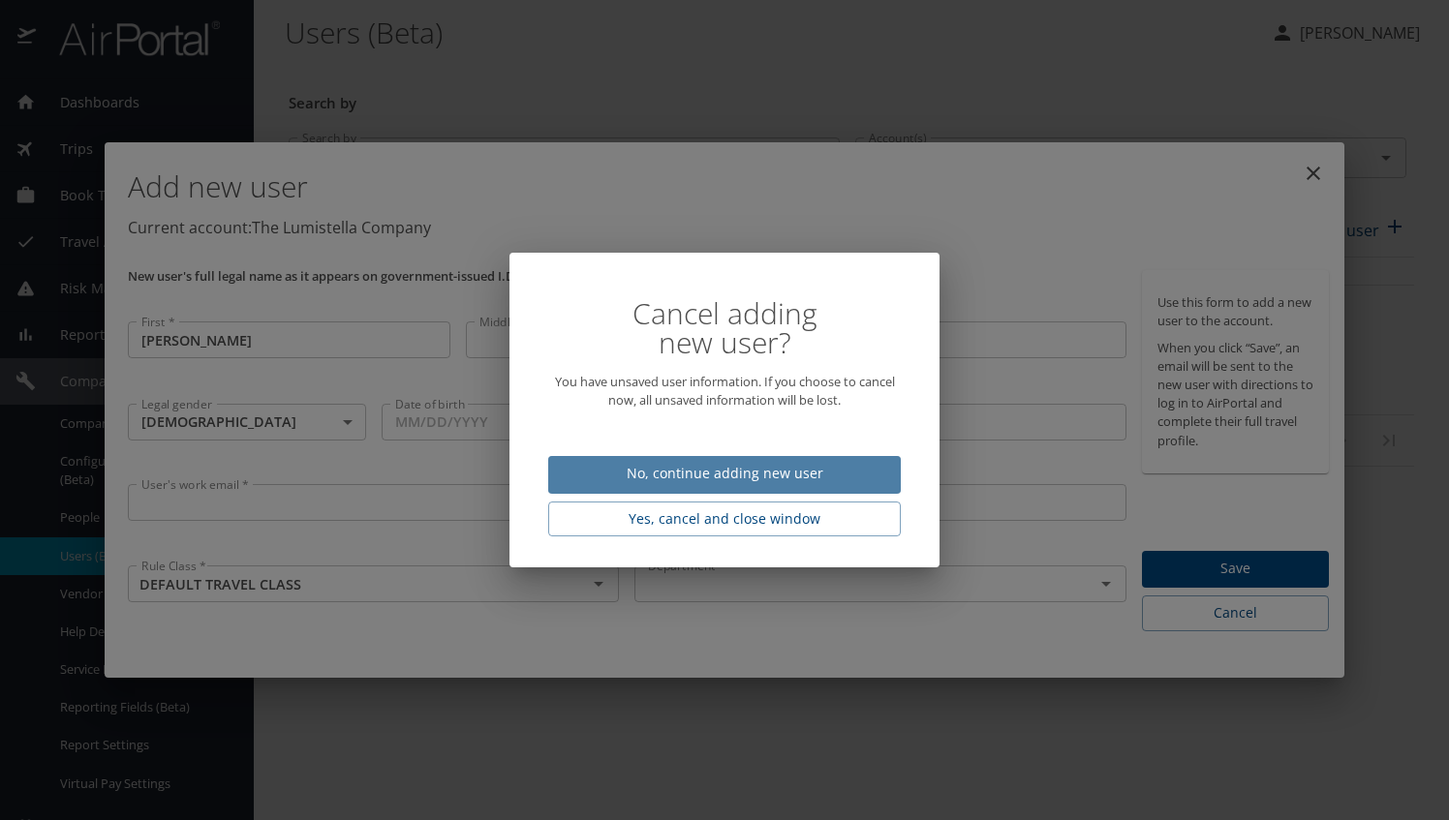
click at [754, 478] on span "No, continue adding new user" at bounding box center [725, 474] width 322 height 24
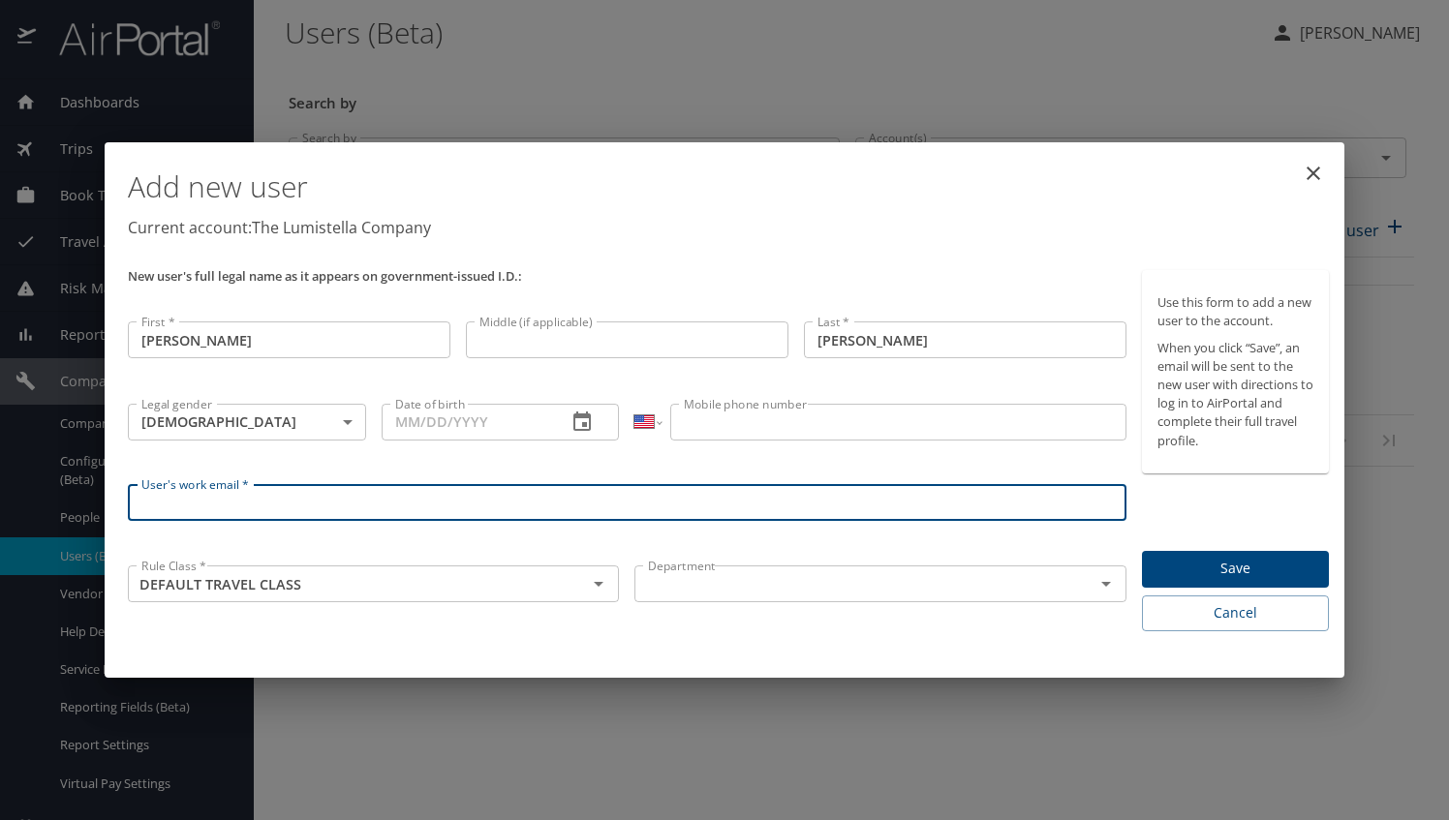
click at [377, 507] on input "User's work email *" at bounding box center [627, 502] width 999 height 37
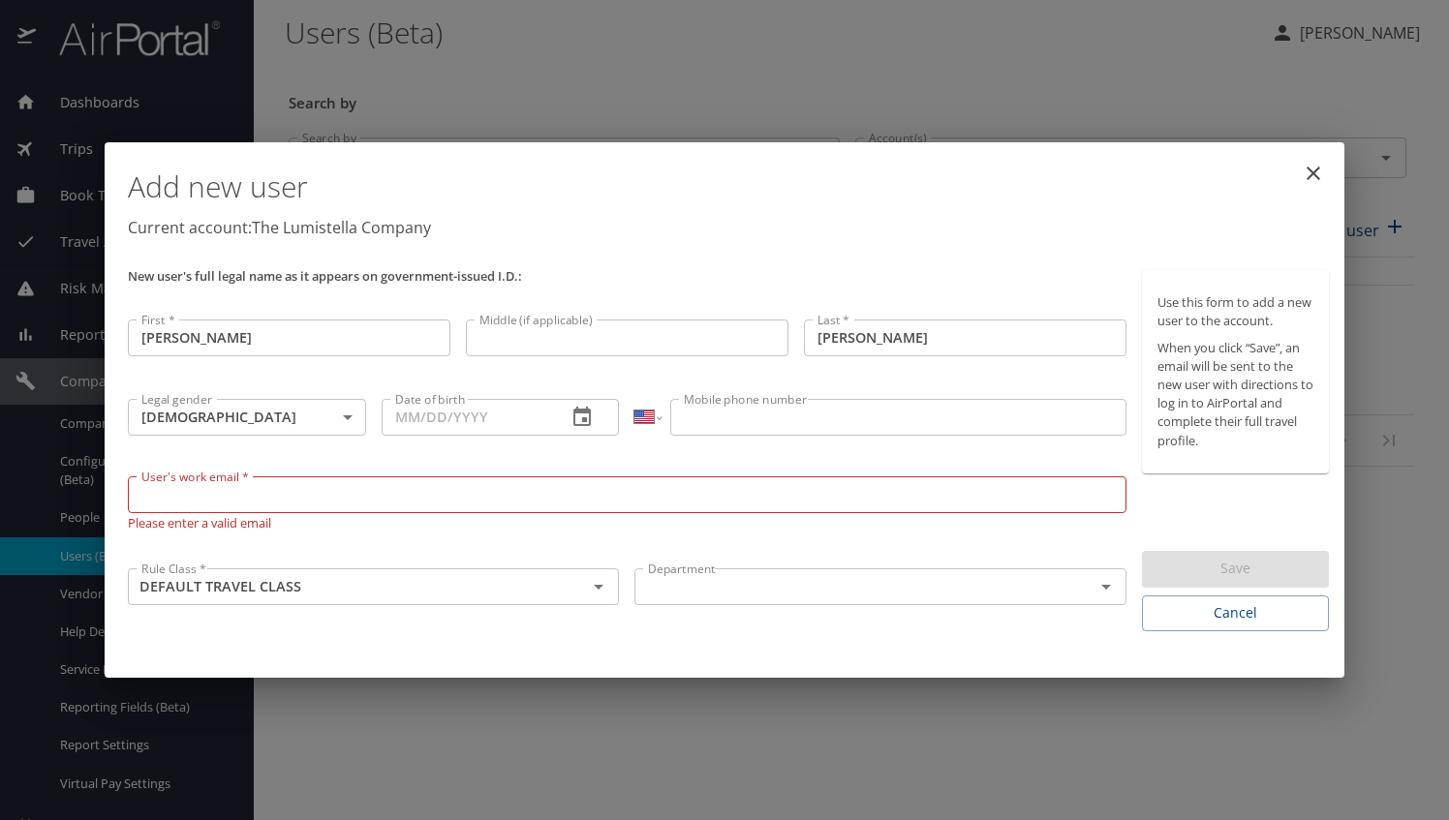
click at [955, 779] on div "Add new user Current account: The Lumistella Company New user's full legal name…" at bounding box center [724, 410] width 1449 height 820
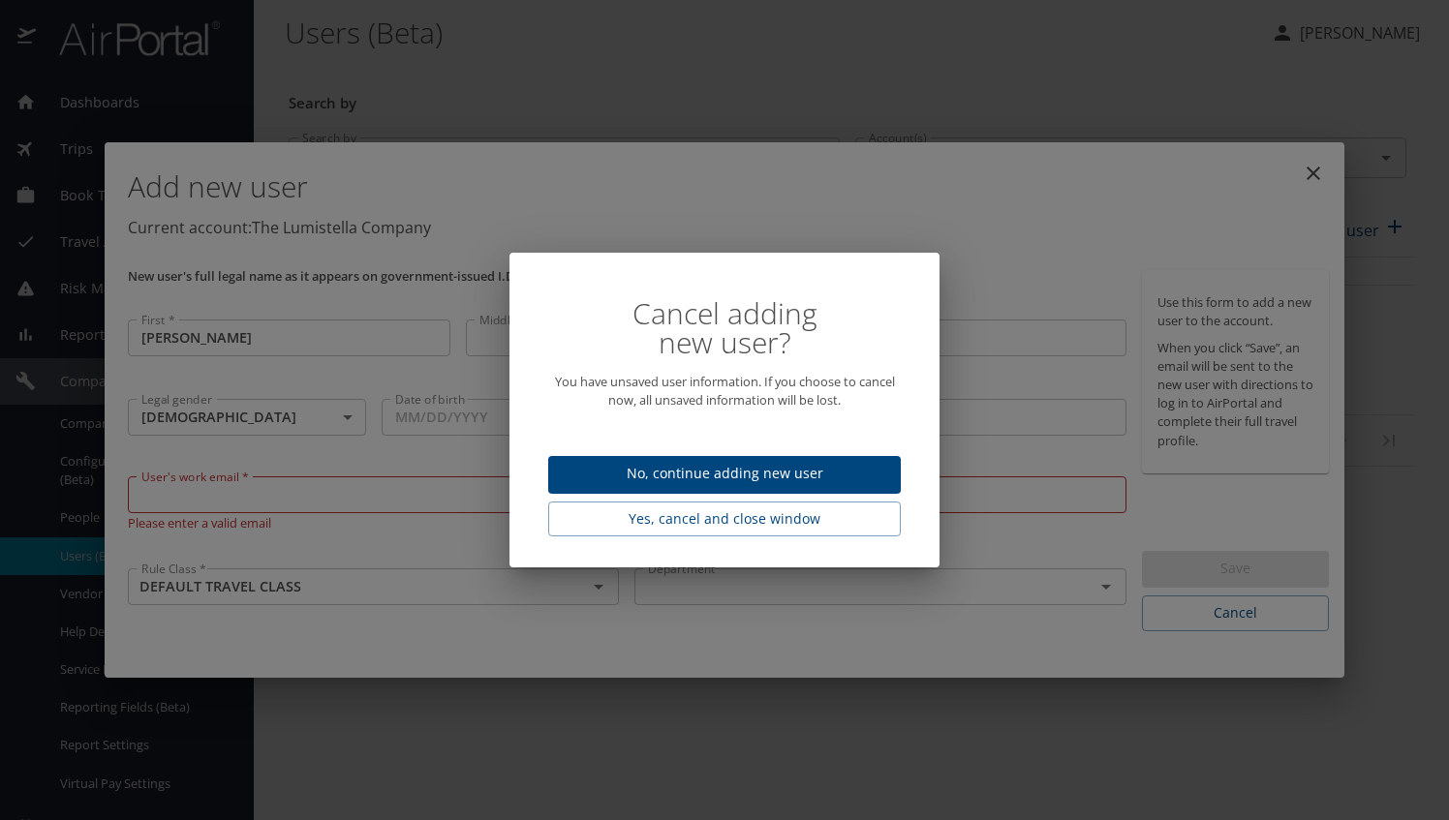
click at [713, 483] on span "No, continue adding new user" at bounding box center [725, 474] width 322 height 24
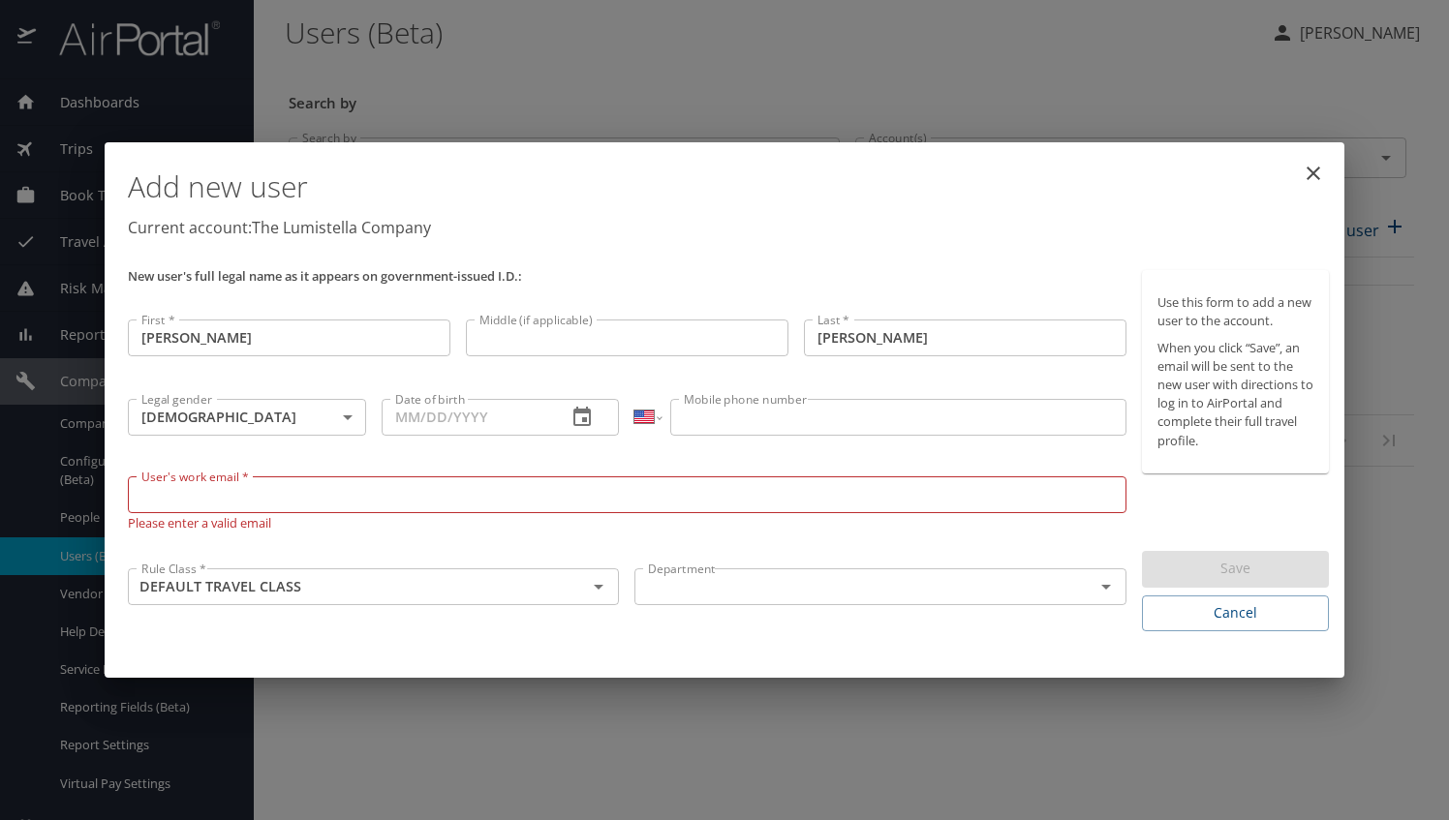
click at [474, 492] on input "User's work email *" at bounding box center [627, 495] width 999 height 37
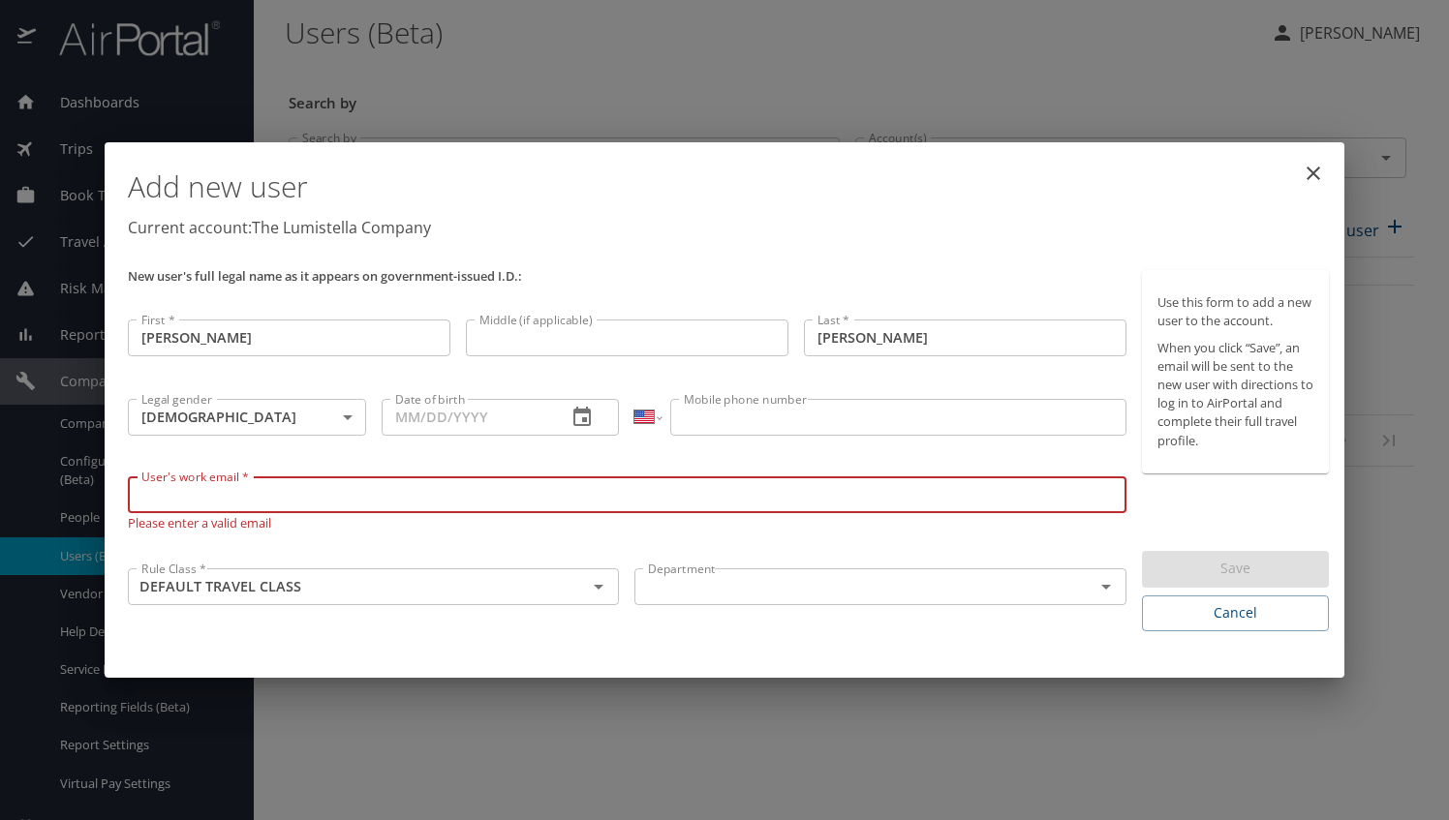
paste input "<katya.griffin@lumistella.com>"
type input "<katya.griffin@lumistella.com>"
drag, startPoint x: 536, startPoint y: 499, endPoint x: 70, endPoint y: 517, distance: 466.2
click at [70, 517] on div "Add new user Current account: The Lumistella Company New user's full legal name…" at bounding box center [724, 410] width 1449 height 820
click at [562, 487] on input "User's work email *" at bounding box center [627, 495] width 999 height 37
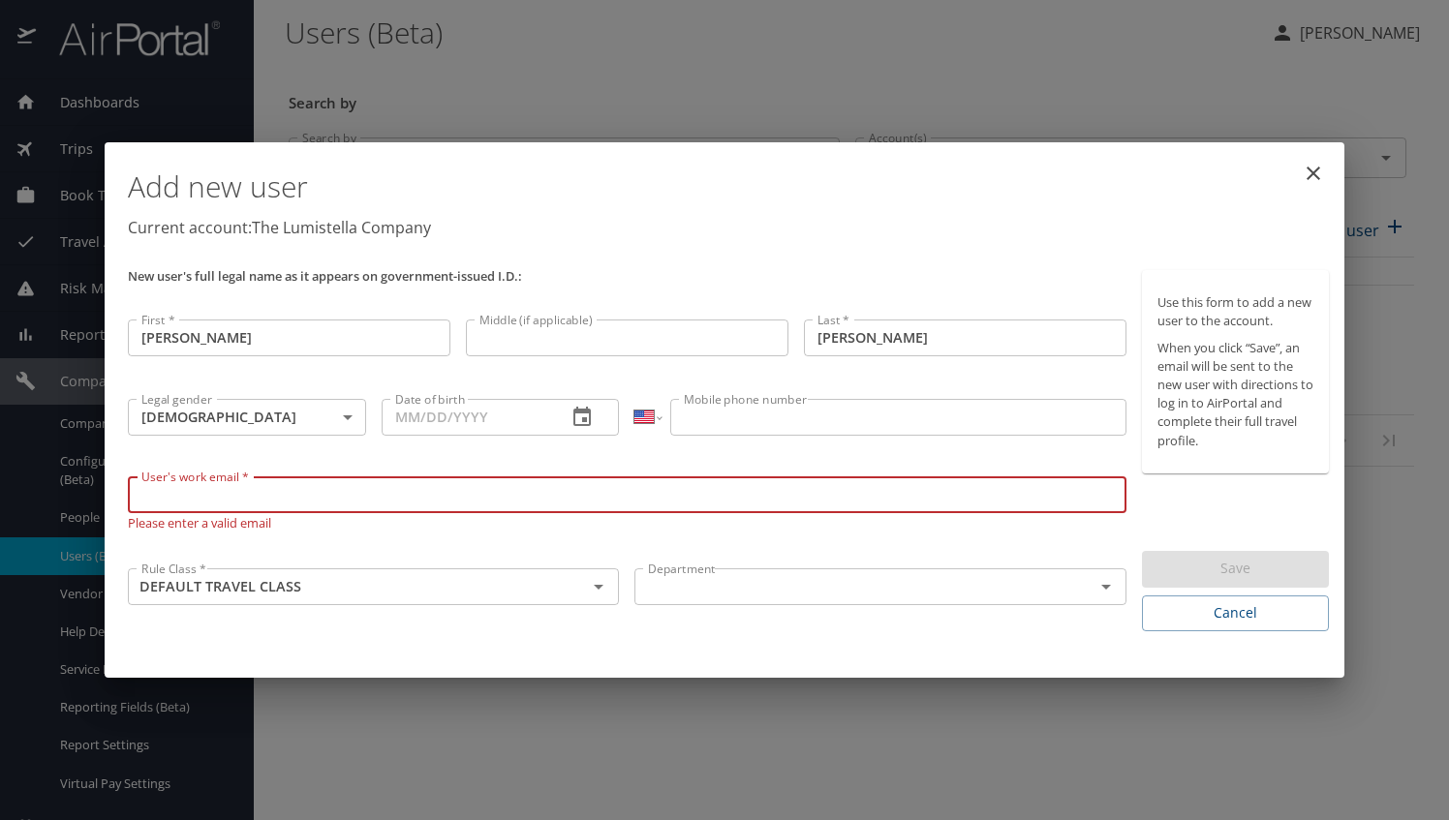
paste input "angie.northrup@lumistella.com"
type input "angie.northrup@lumistella.com"
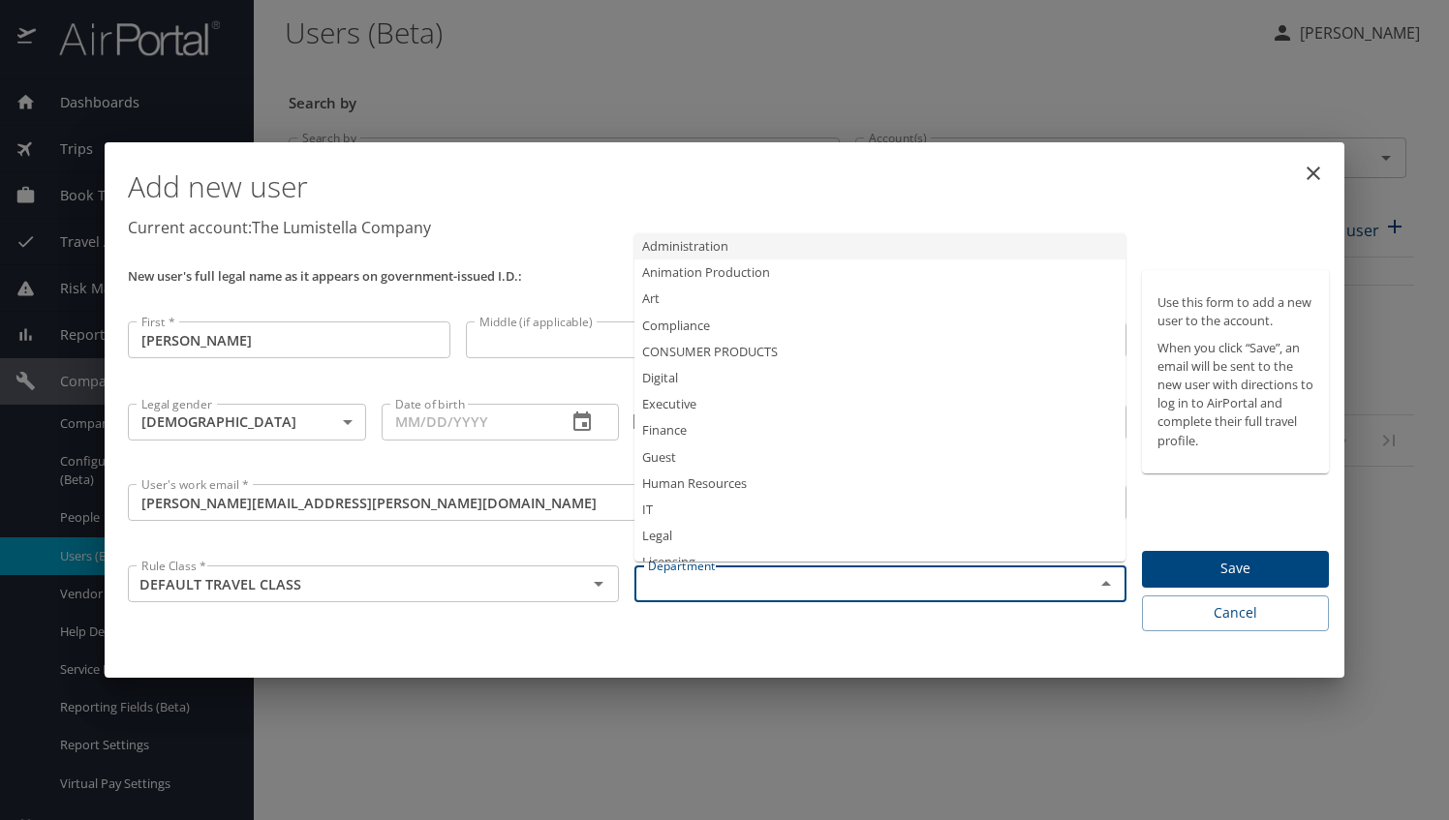
click at [825, 587] on input "text" at bounding box center [851, 583] width 422 height 25
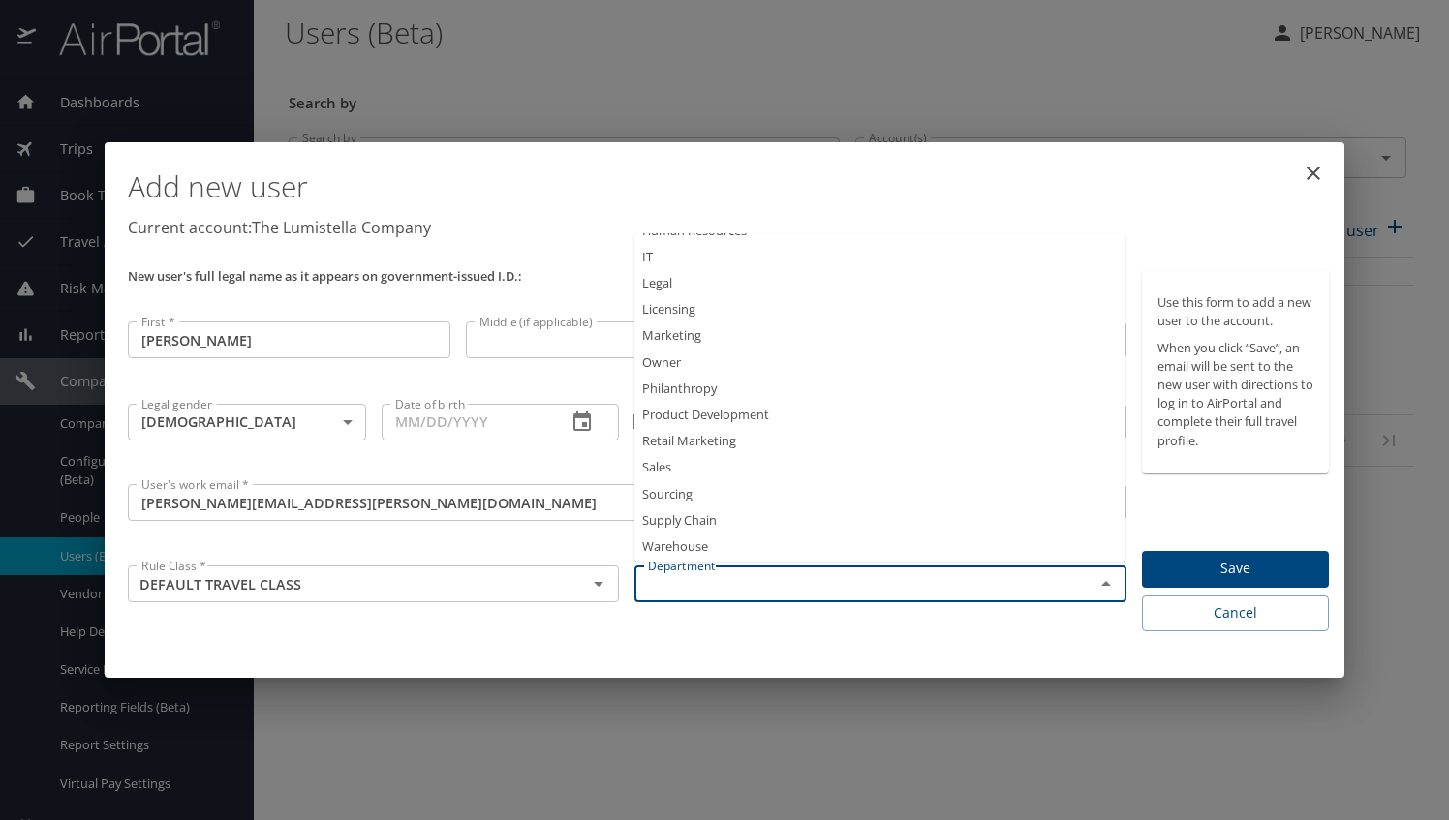
scroll to position [260, 0]
click at [754, 405] on li "Product Development" at bounding box center [879, 409] width 491 height 26
type input "Product Development"
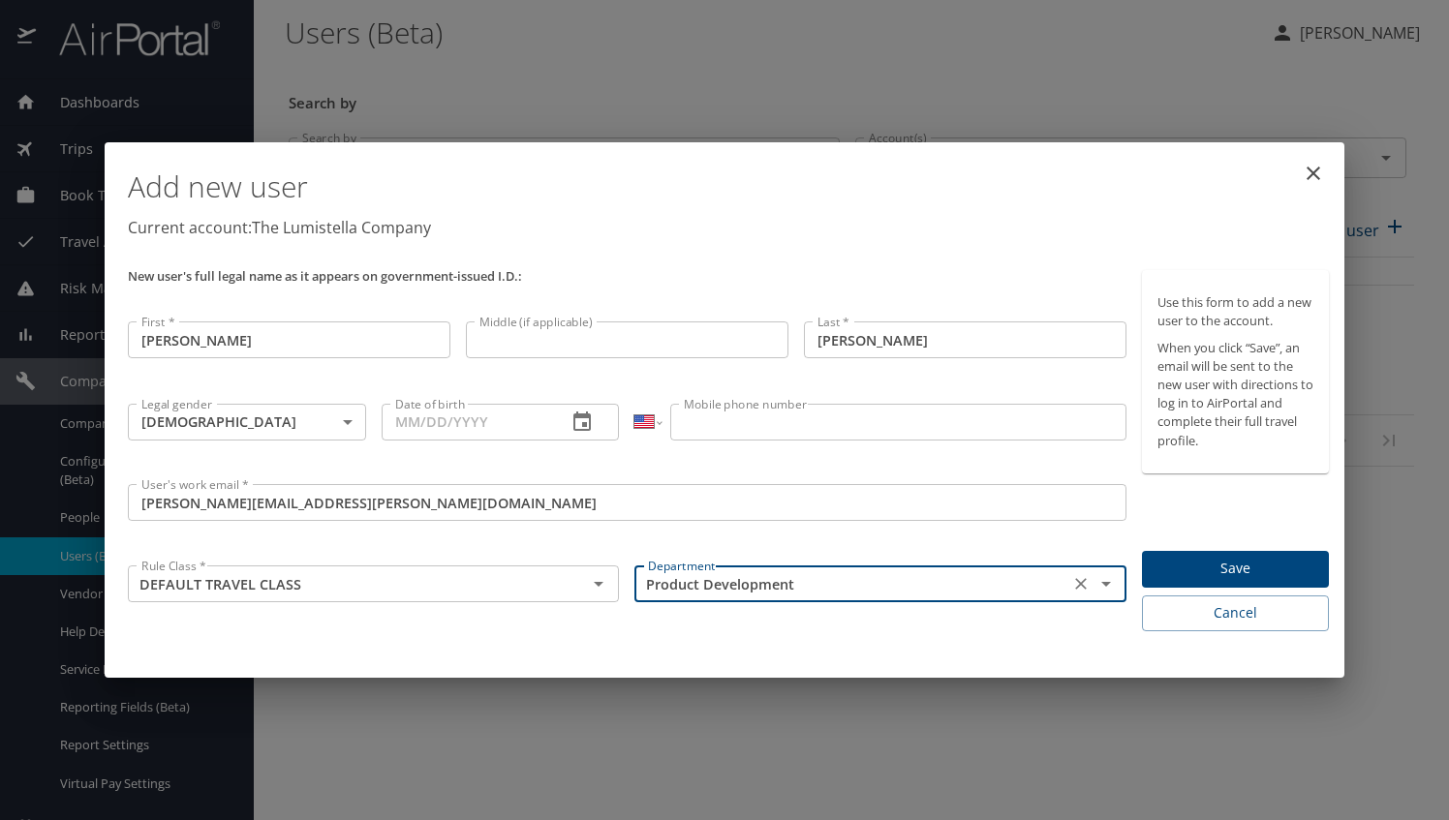
click at [944, 413] on input "Mobile phone number" at bounding box center [897, 422] width 455 height 37
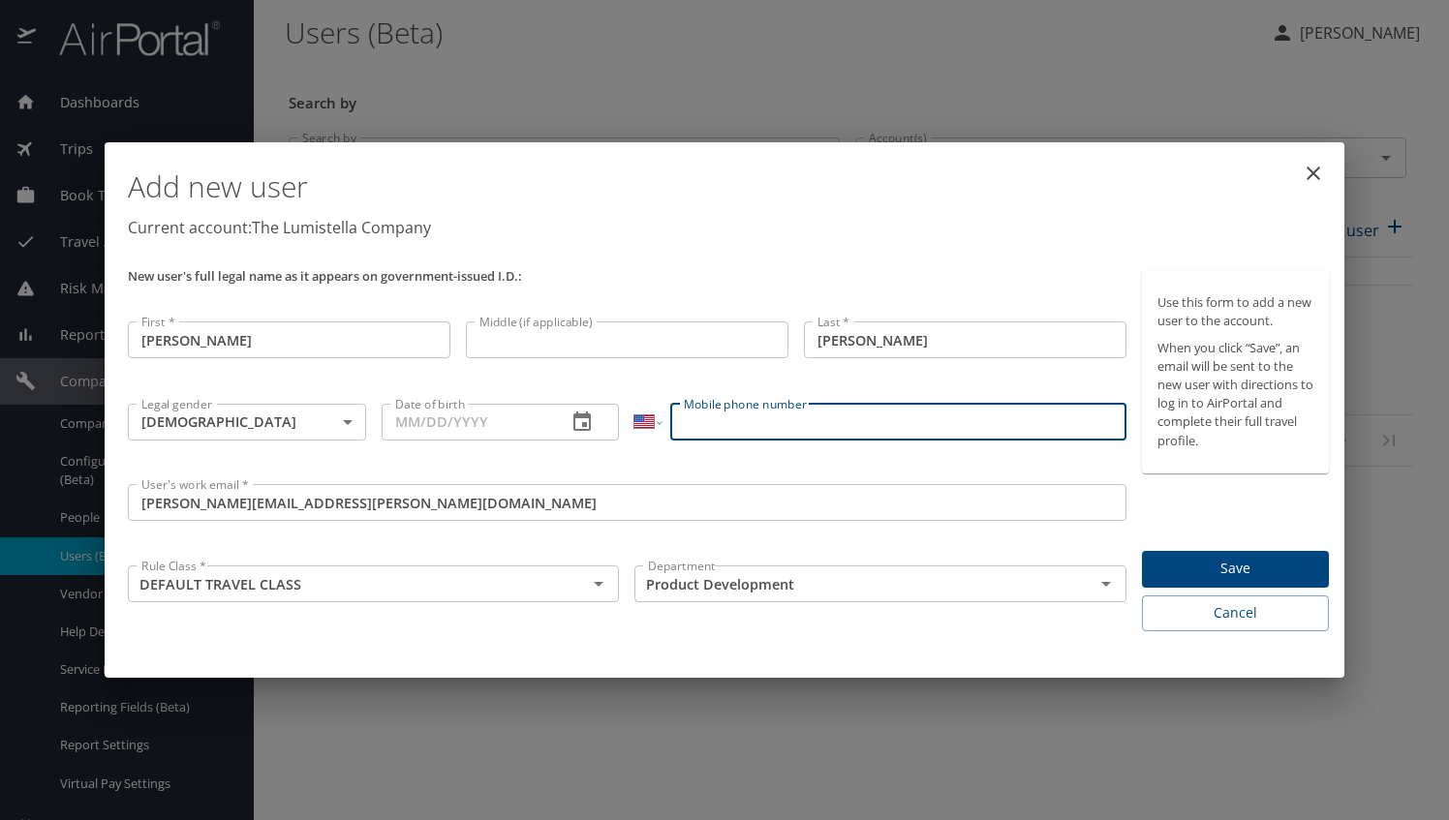
paste input "(310) 993-3839"
type input "(310) 993-3839"
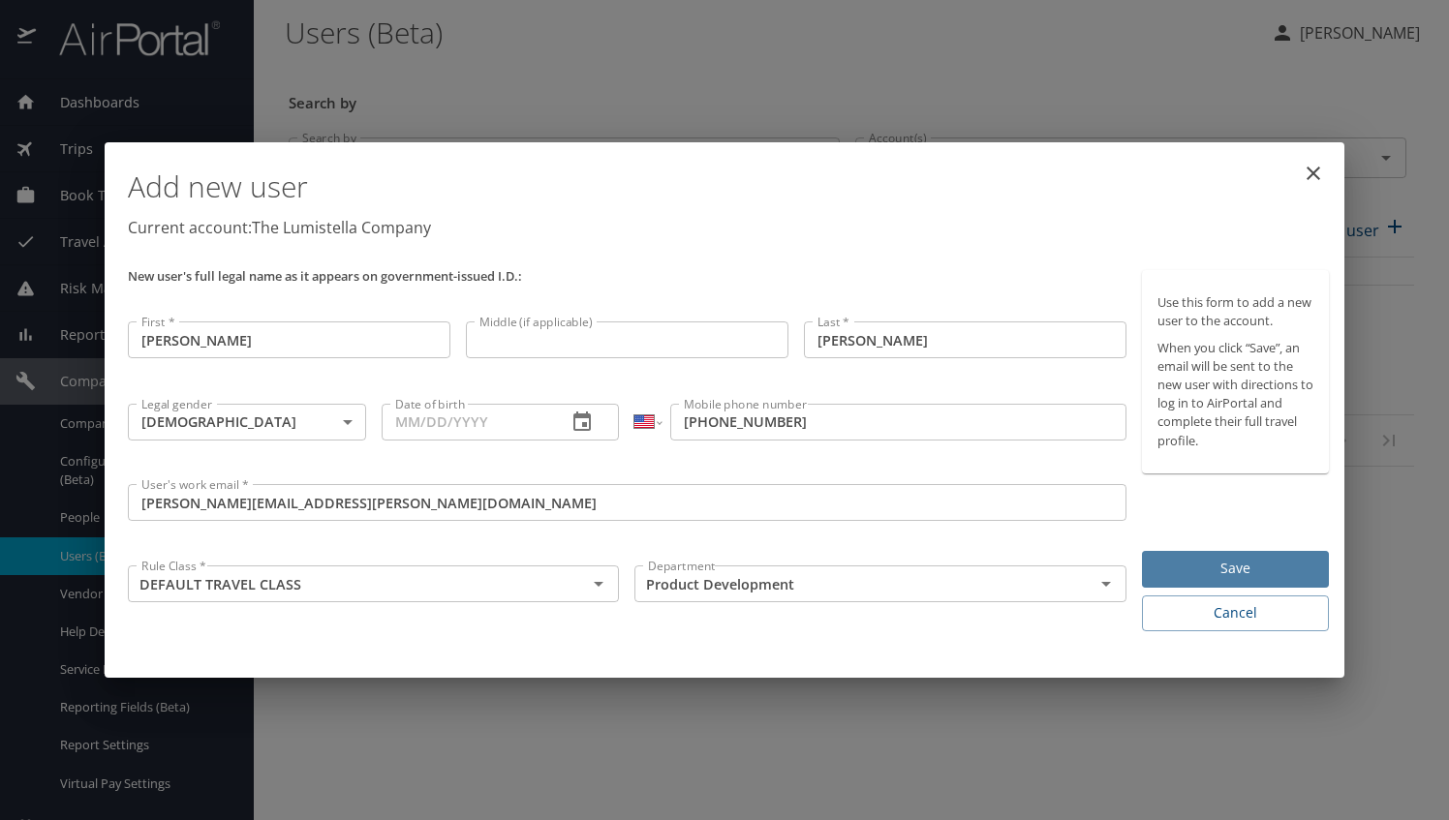
click at [1167, 570] on span "Save" at bounding box center [1235, 569] width 156 height 24
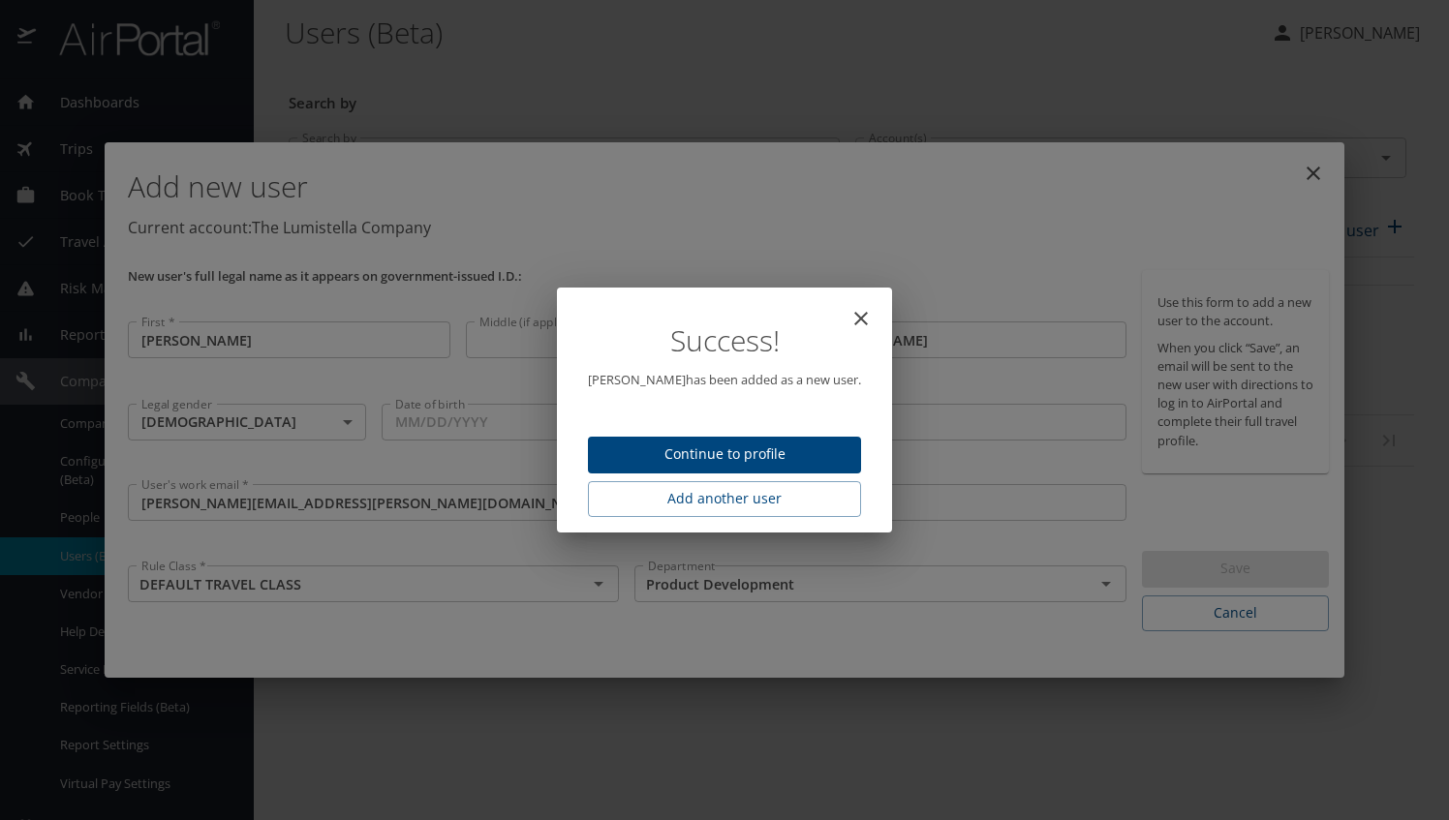
click at [857, 319] on icon "close" at bounding box center [860, 318] width 23 height 23
type input "10/10/2025"
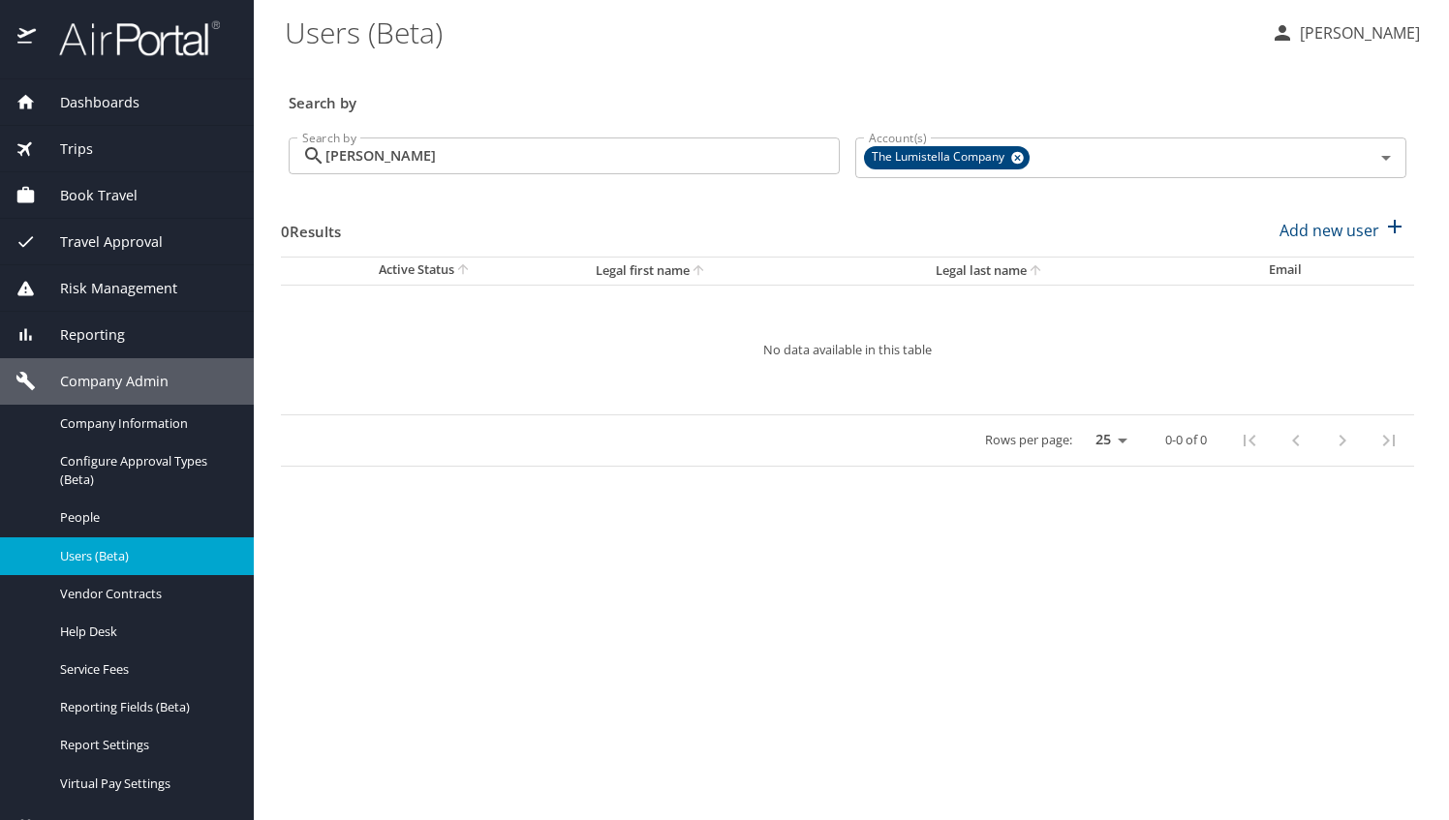
click at [1379, 539] on main "Users (Beta) Bettina Hopkins Search by Search by angie Search by Account(s) The…" at bounding box center [851, 410] width 1195 height 820
